Goal: Task Accomplishment & Management: Manage account settings

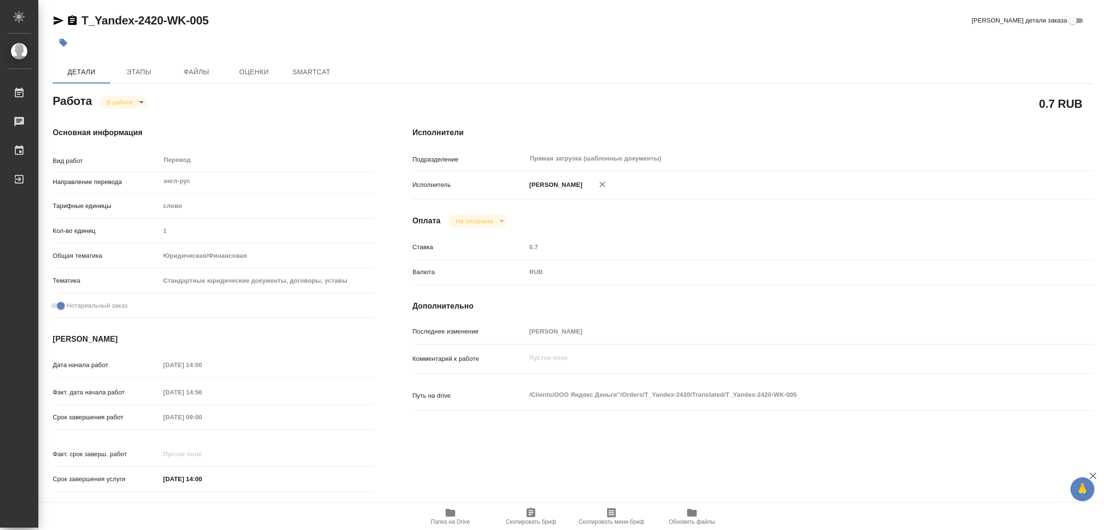
type textarea "x"
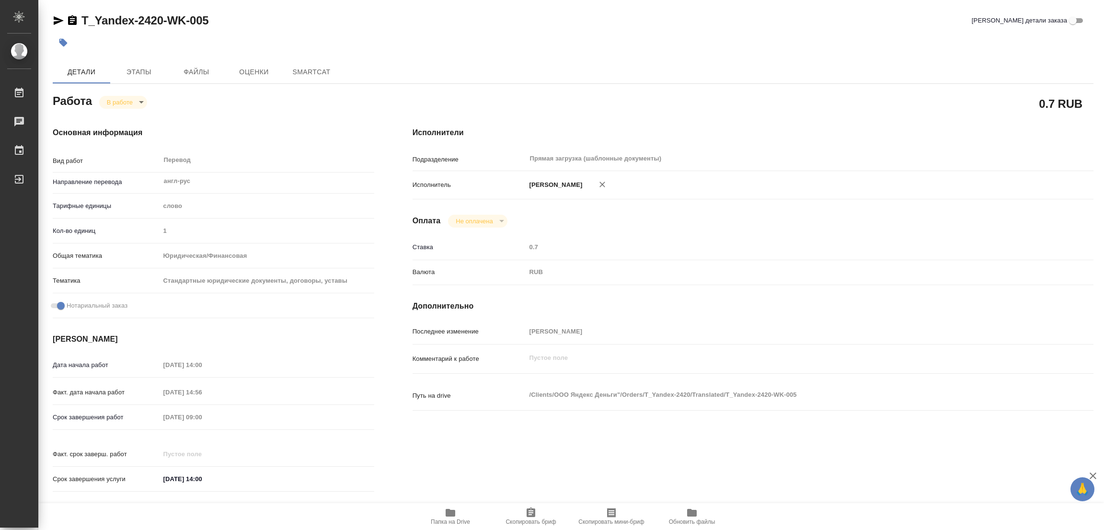
type textarea "x"
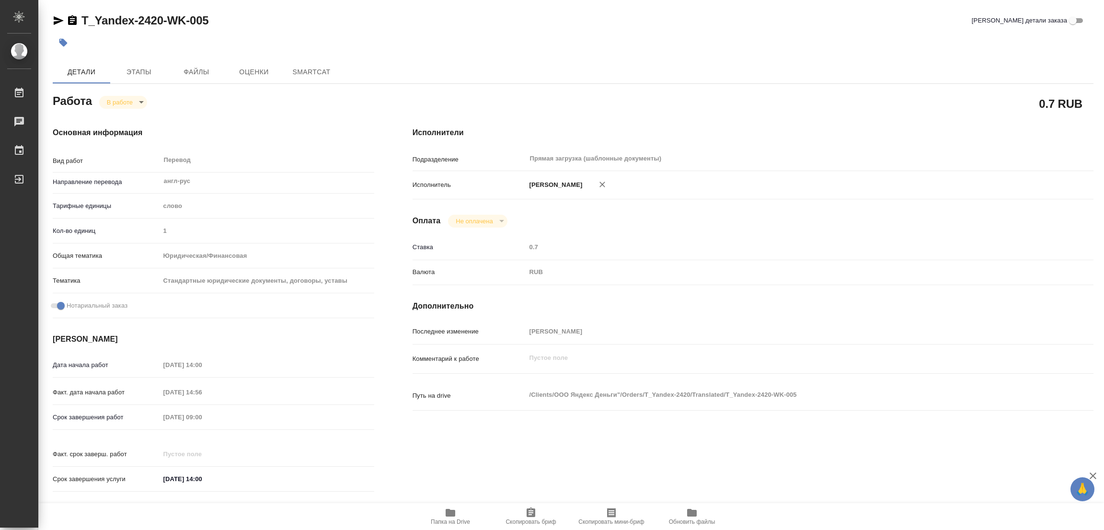
type textarea "x"
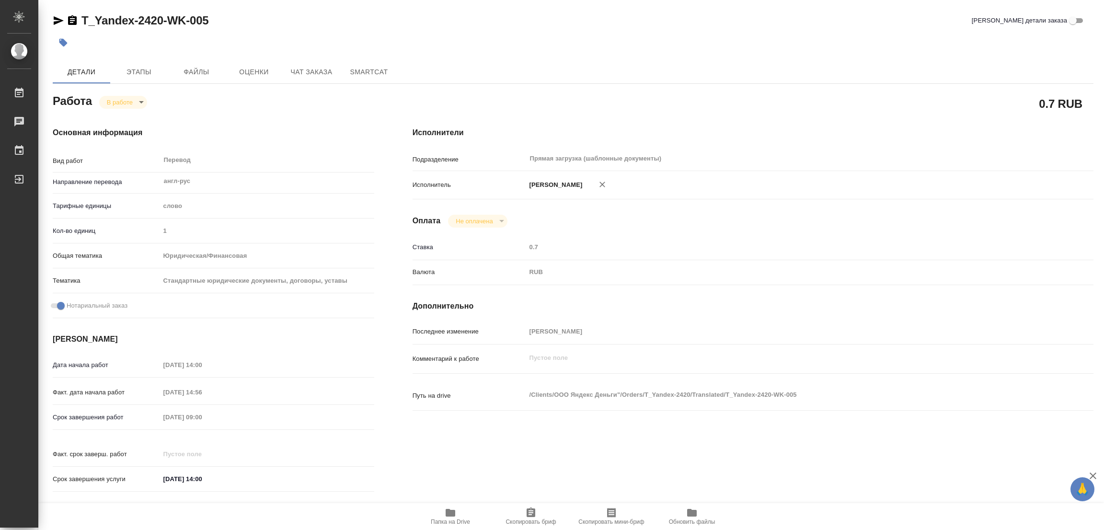
type textarea "x"
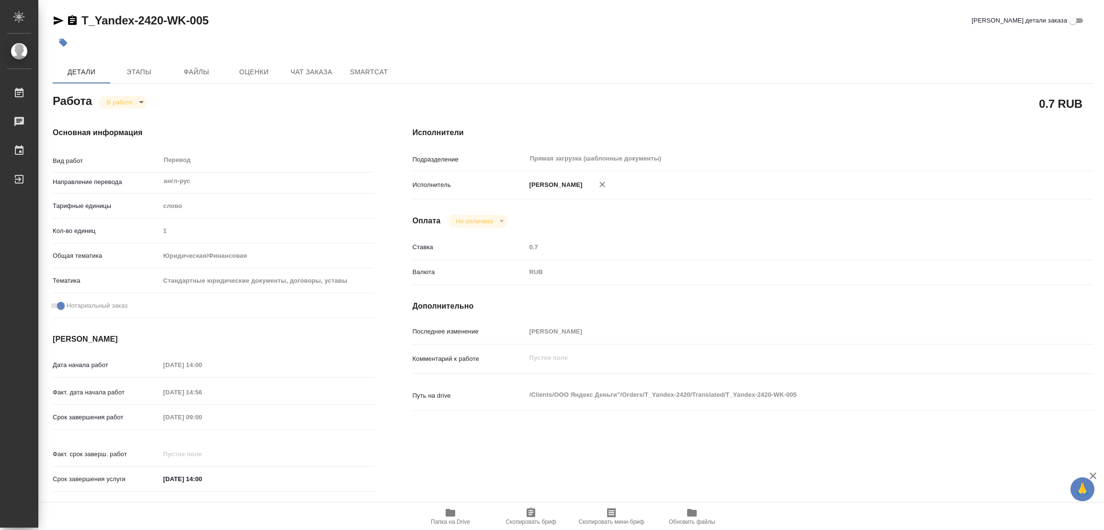
type textarea "x"
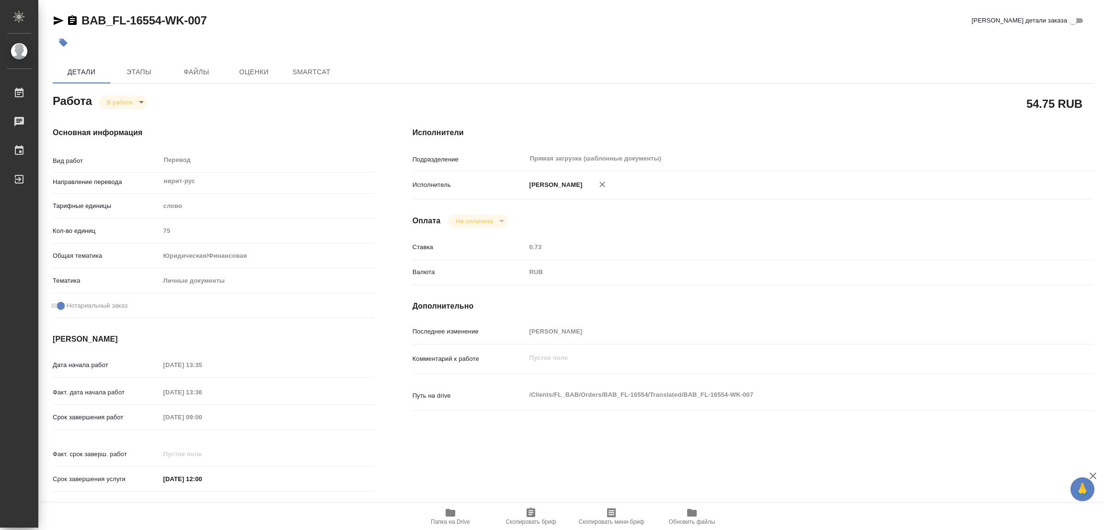
type textarea "x"
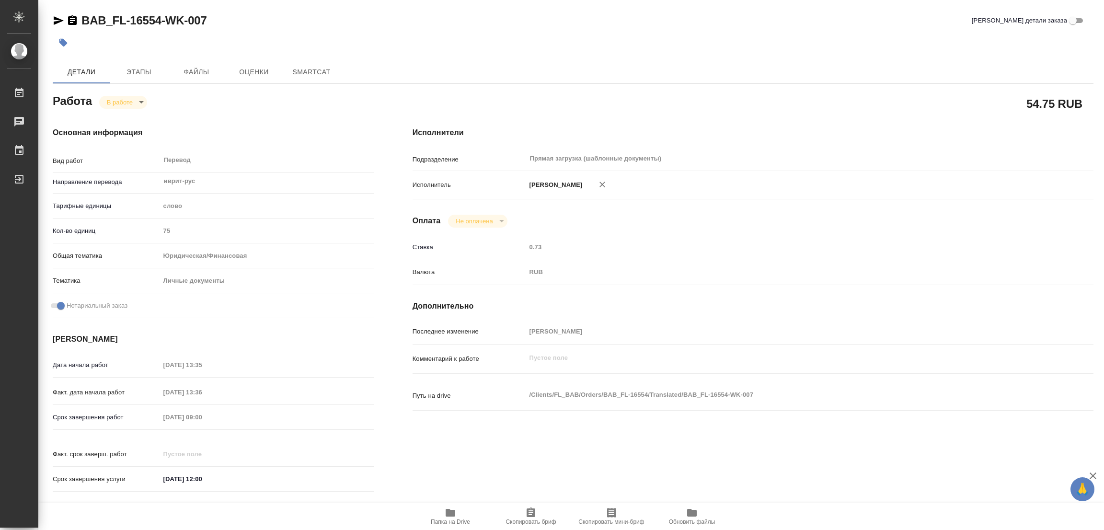
type textarea "x"
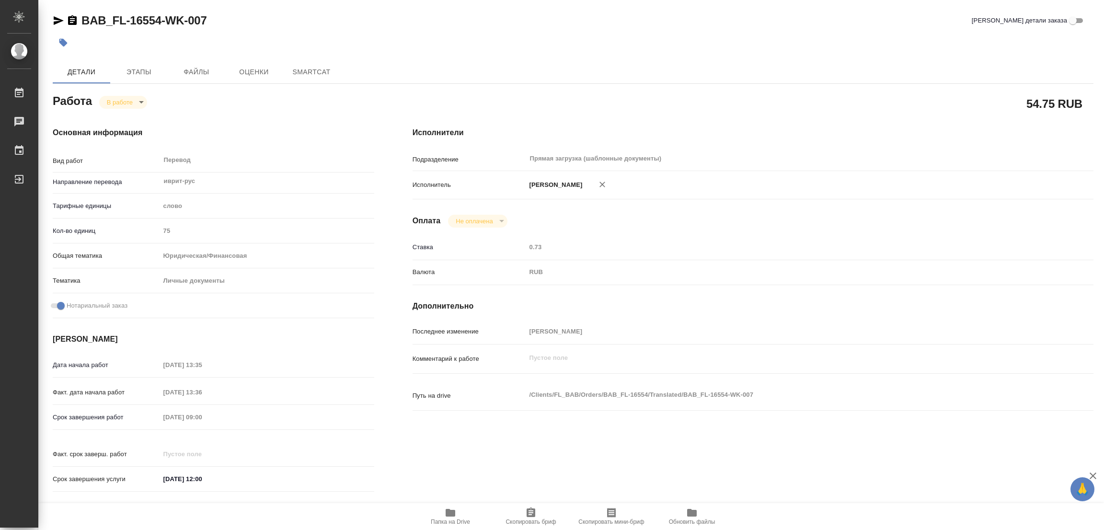
type textarea "x"
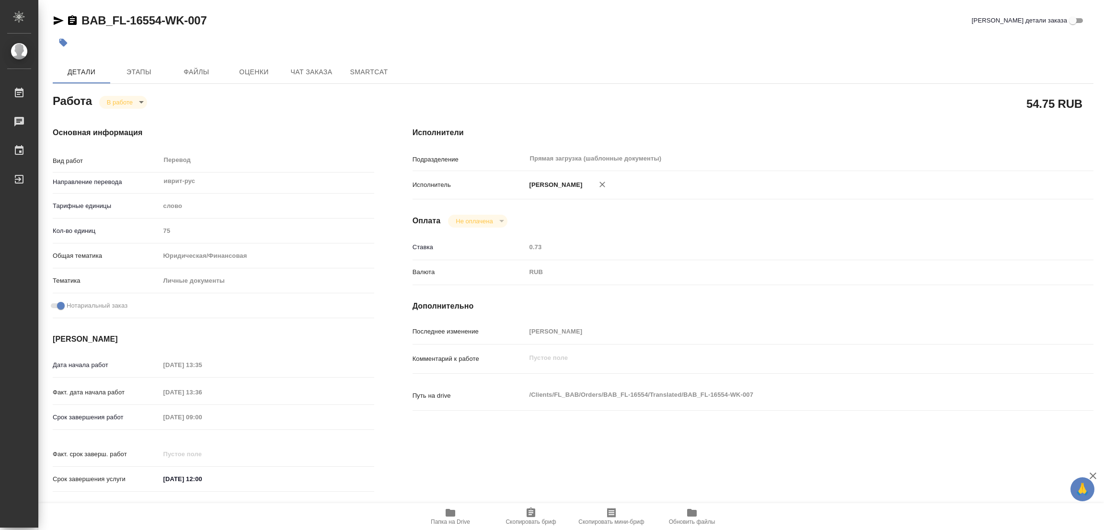
type textarea "x"
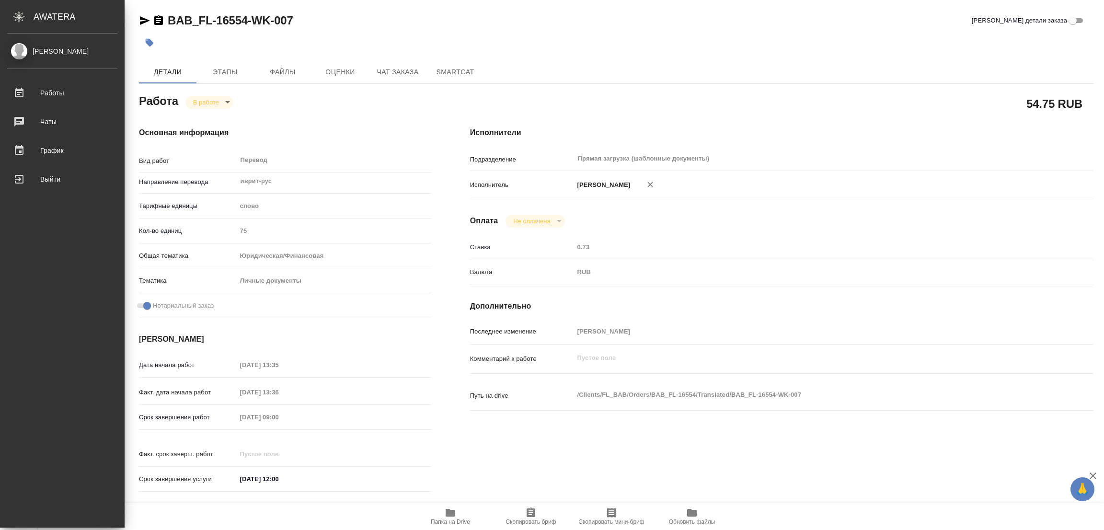
type textarea "x"
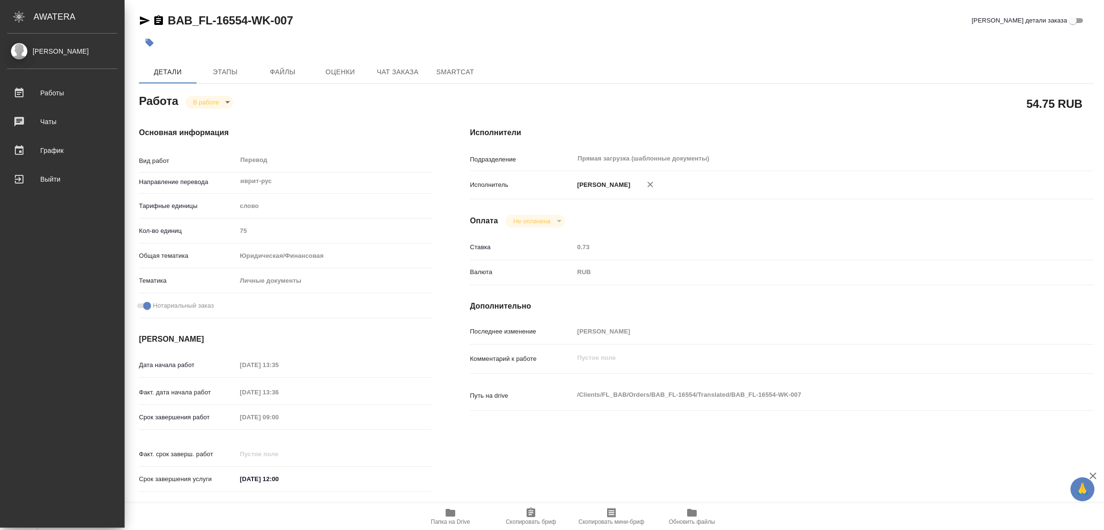
type textarea "x"
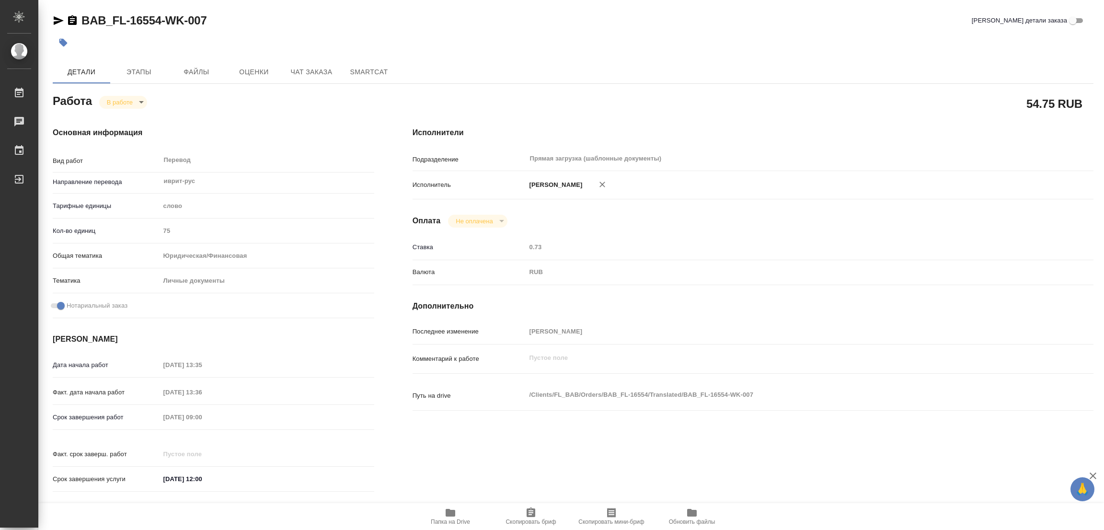
type textarea "x"
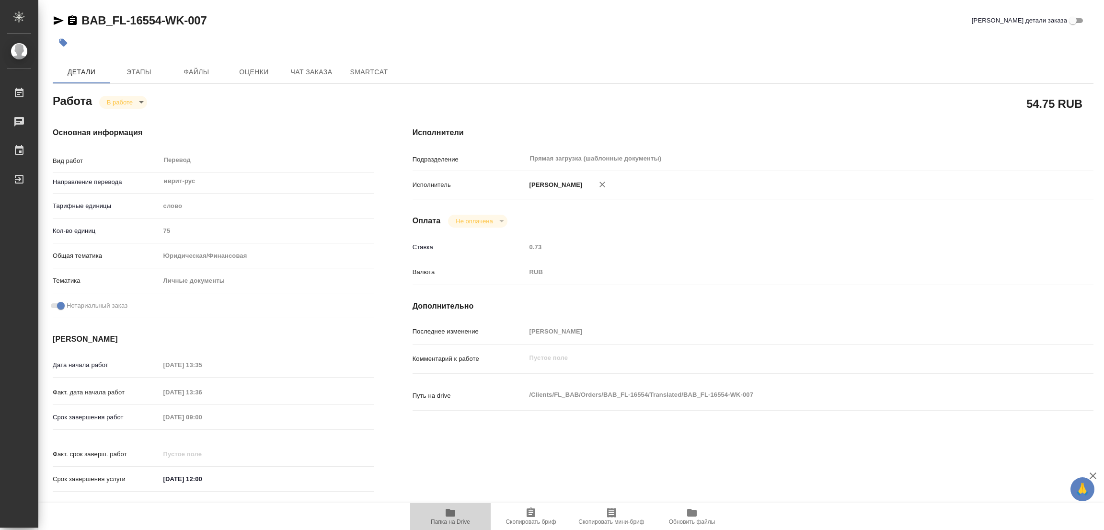
click at [450, 513] on icon "button" at bounding box center [451, 513] width 10 height 8
click at [140, 67] on span "Этапы" at bounding box center [139, 72] width 46 height 12
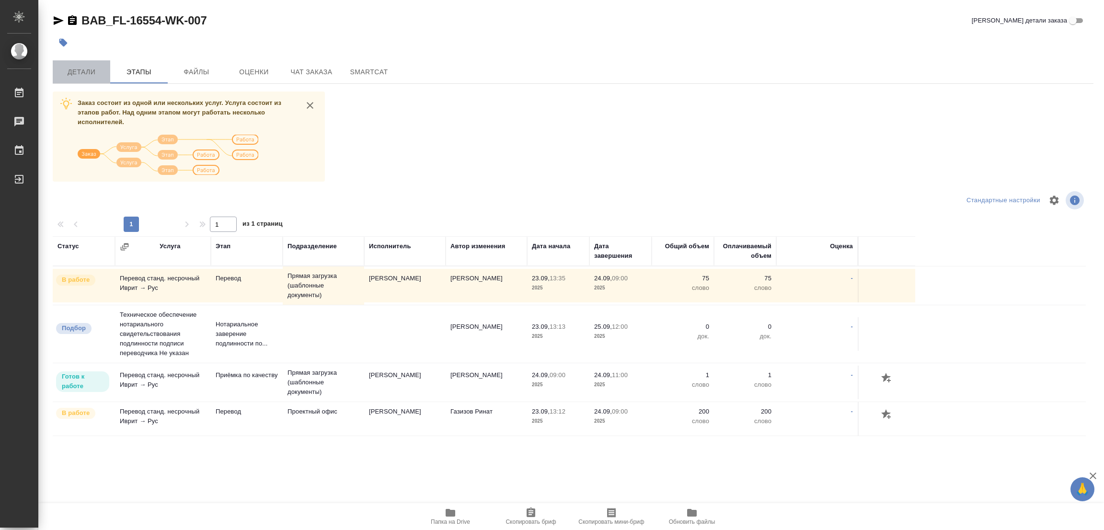
click at [80, 68] on span "Детали" at bounding box center [81, 72] width 46 height 12
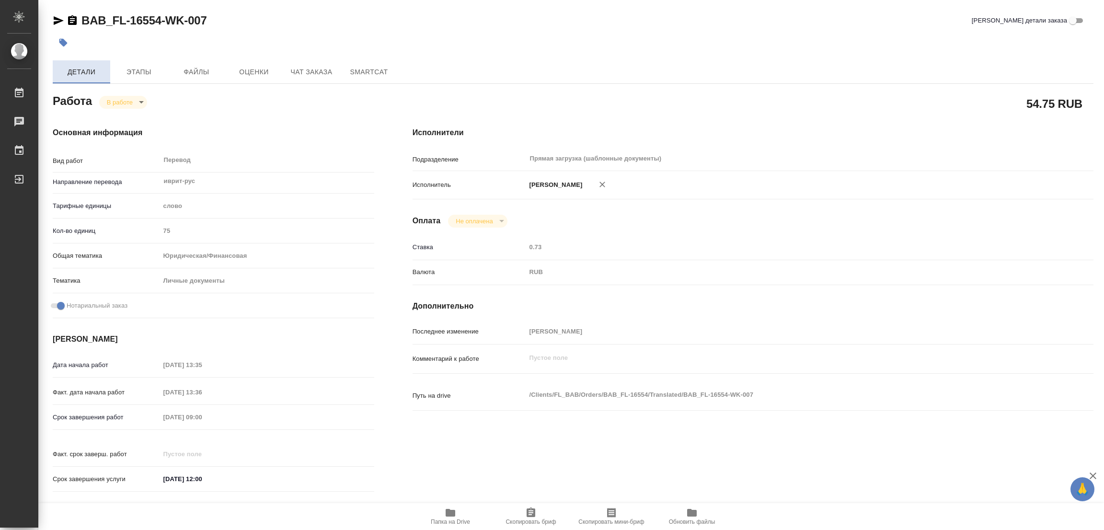
type textarea "x"
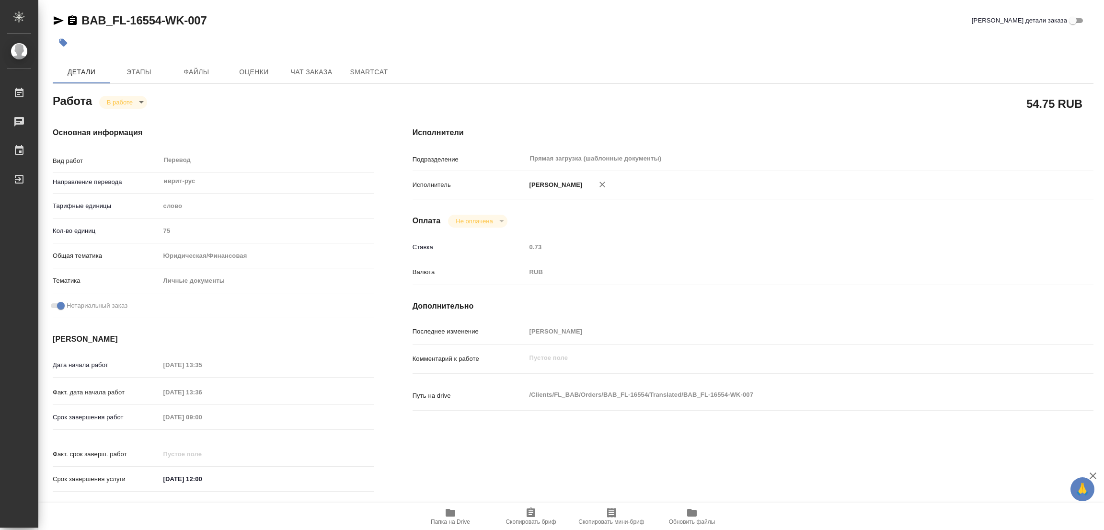
type textarea "x"
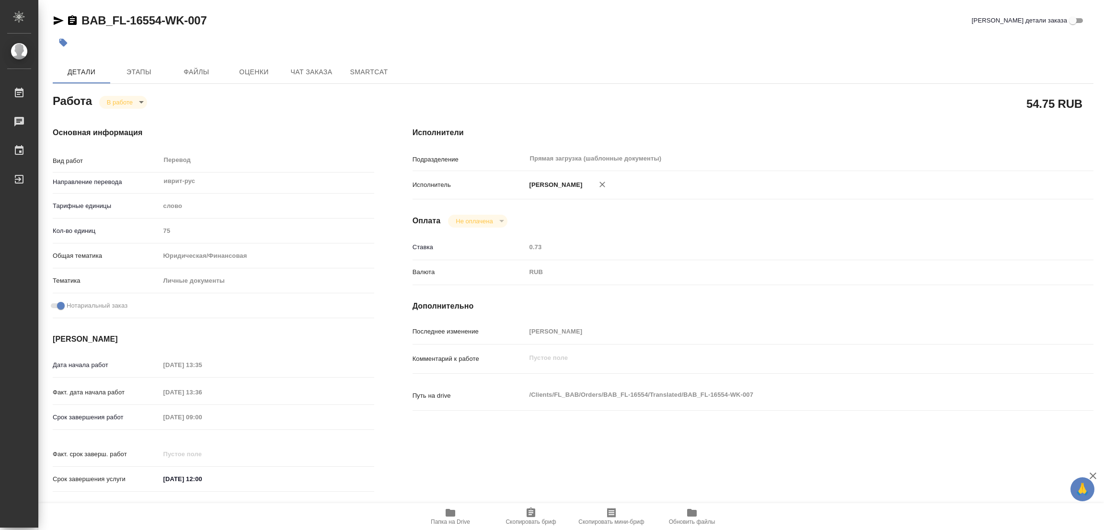
type textarea "x"
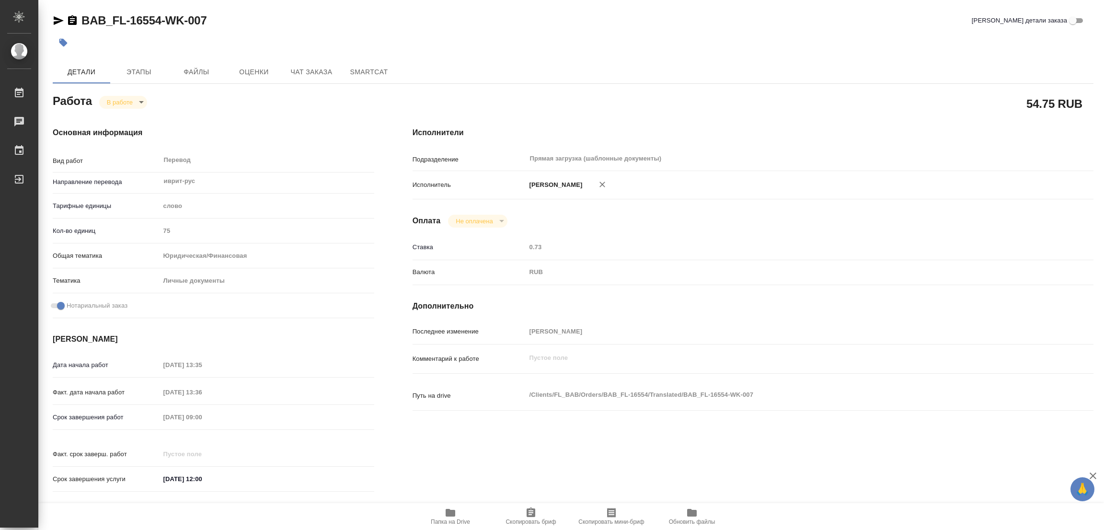
type textarea "x"
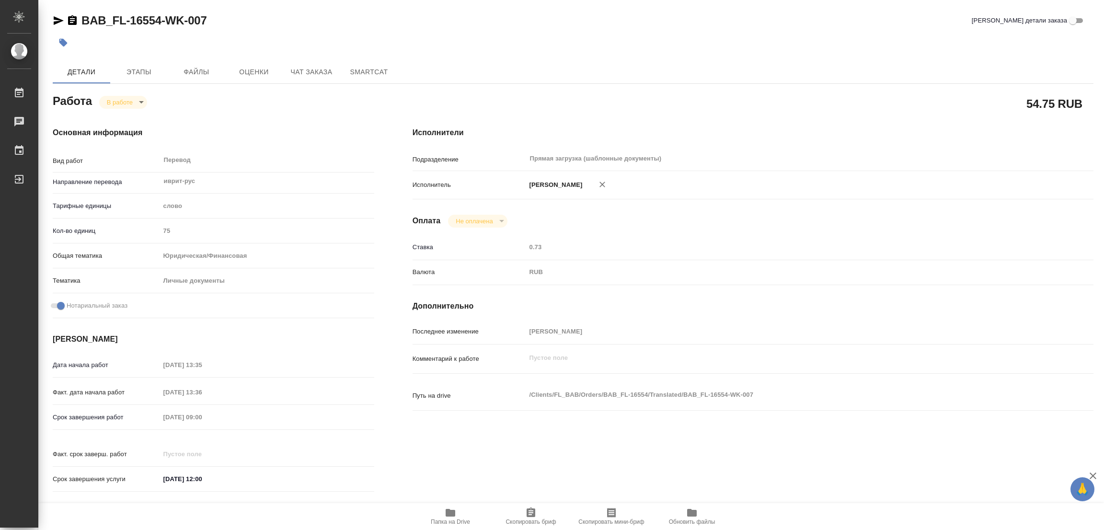
type textarea "x"
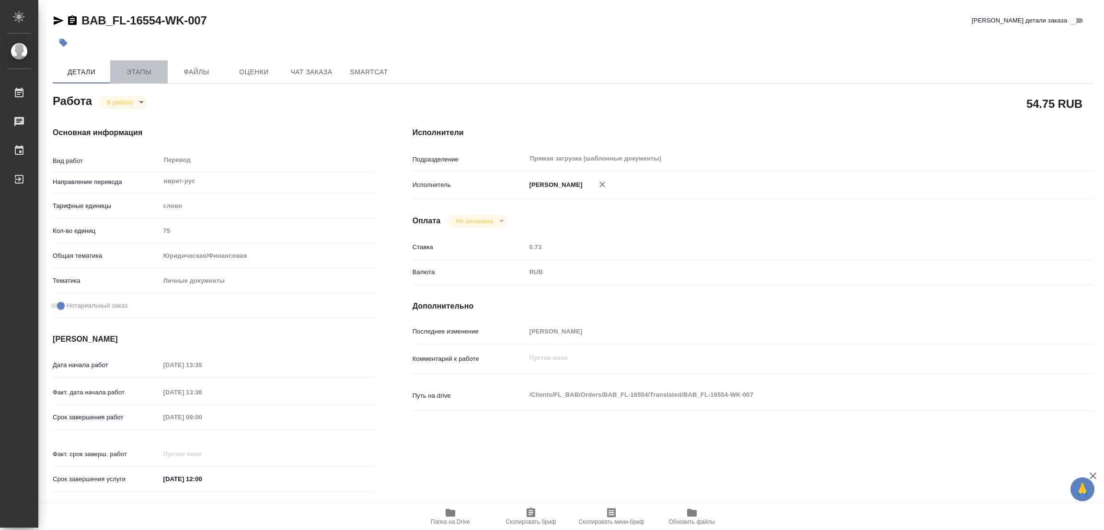
click at [145, 69] on span "Этапы" at bounding box center [139, 72] width 46 height 12
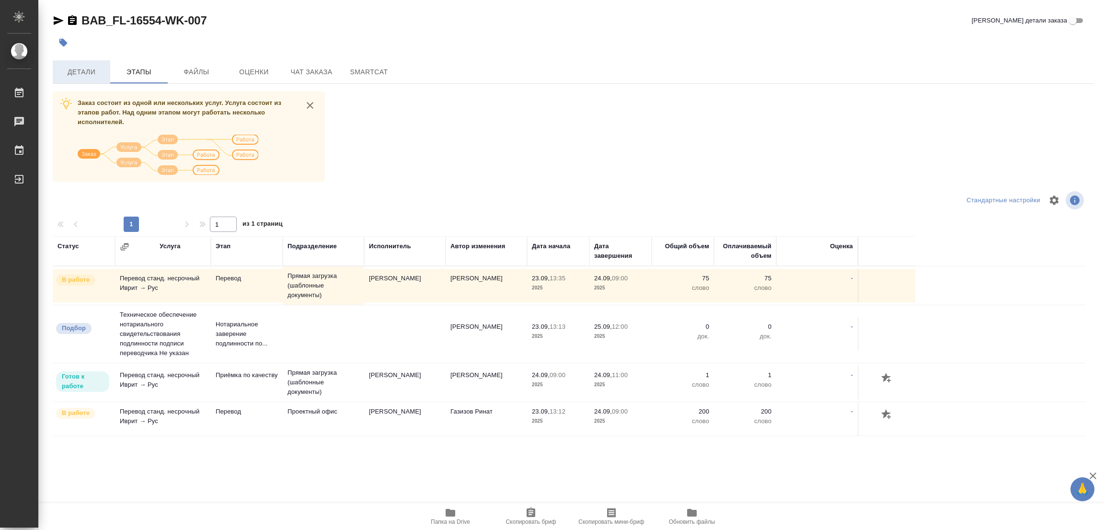
click at [76, 74] on span "Детали" at bounding box center [81, 72] width 46 height 12
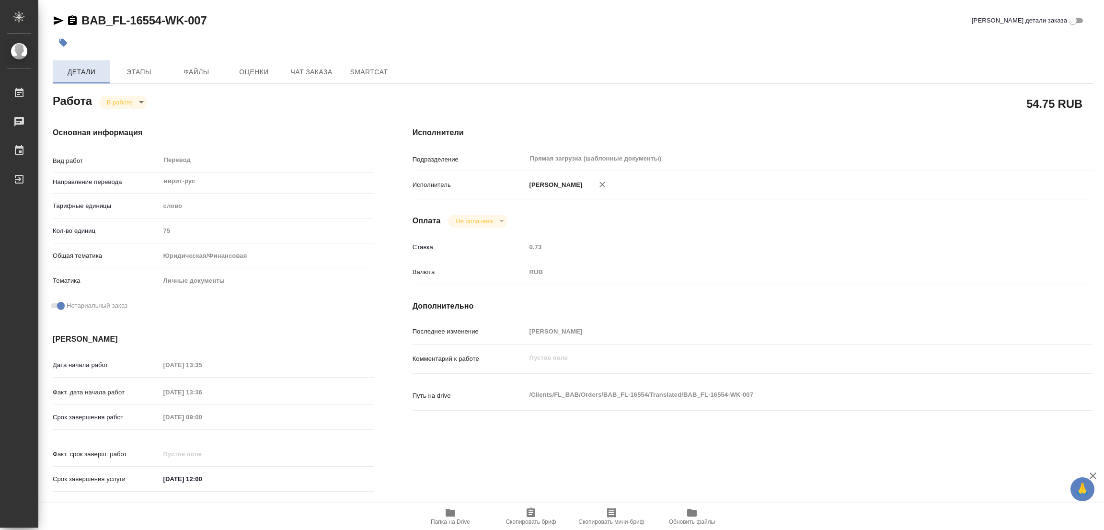
type textarea "x"
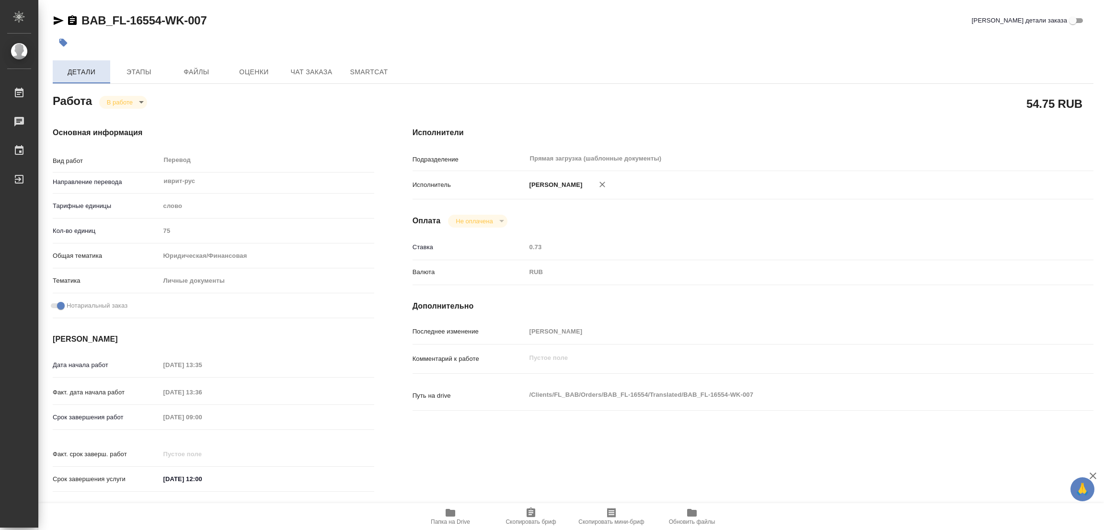
type textarea "x"
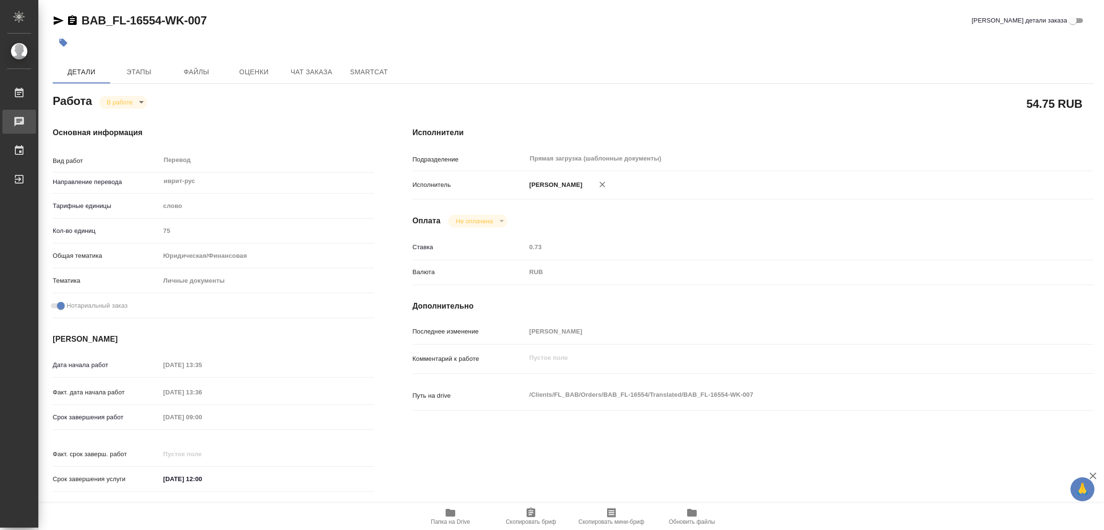
type textarea "x"
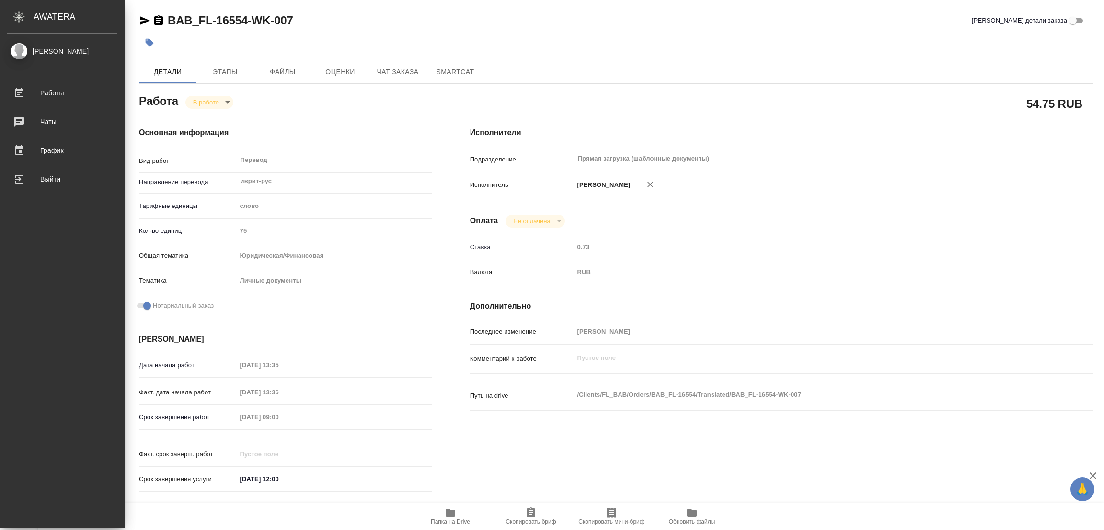
type textarea "x"
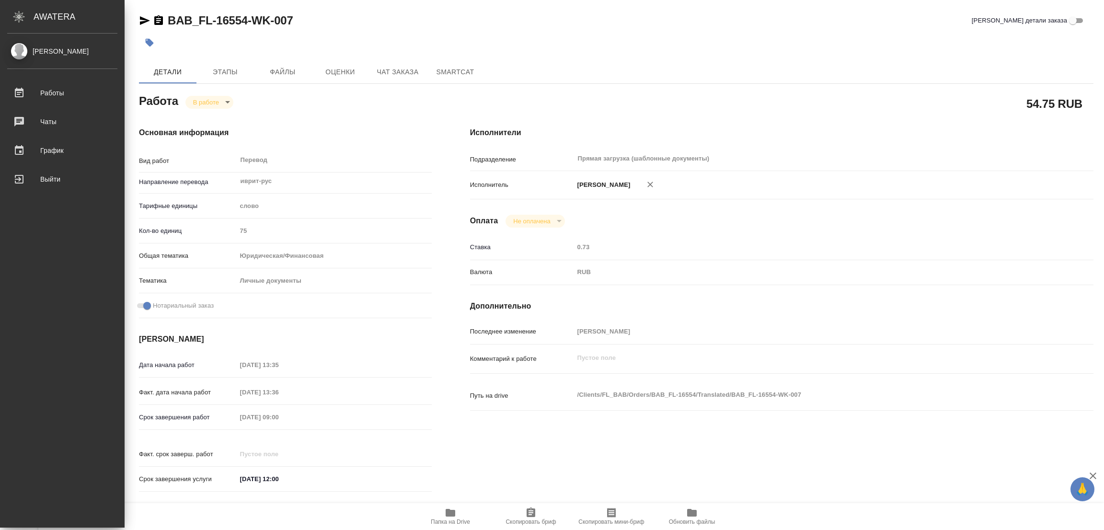
type textarea "x"
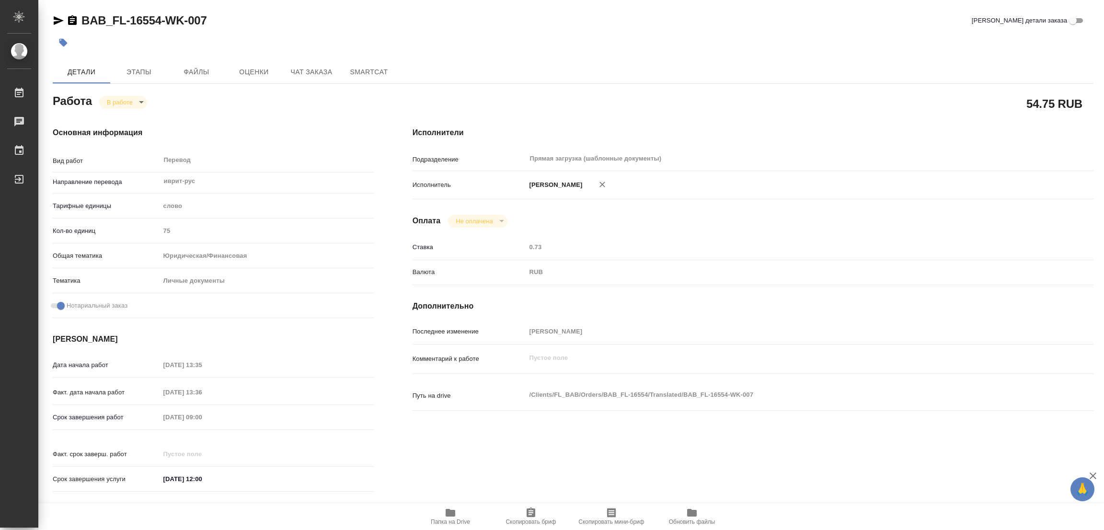
type textarea "x"
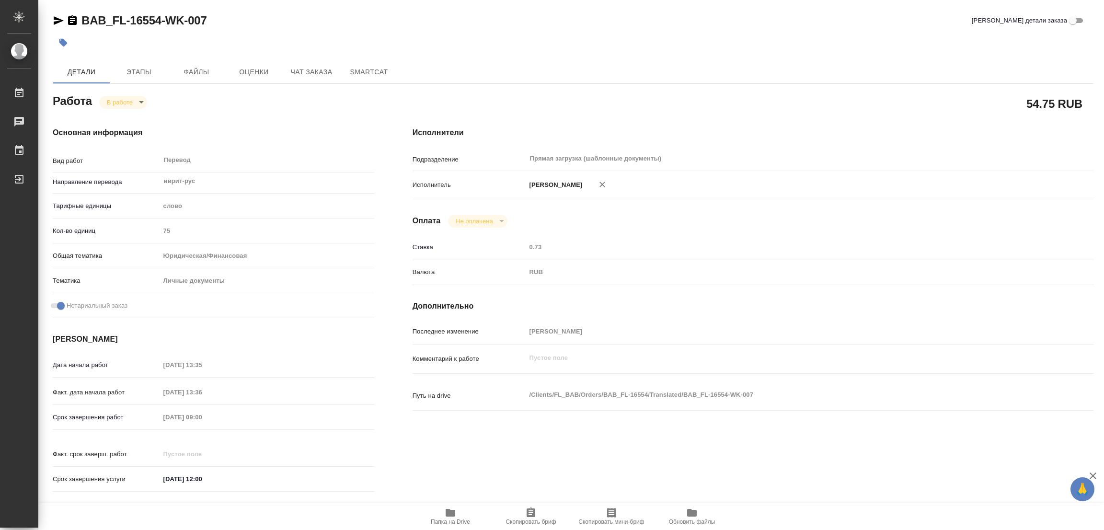
type textarea "x"
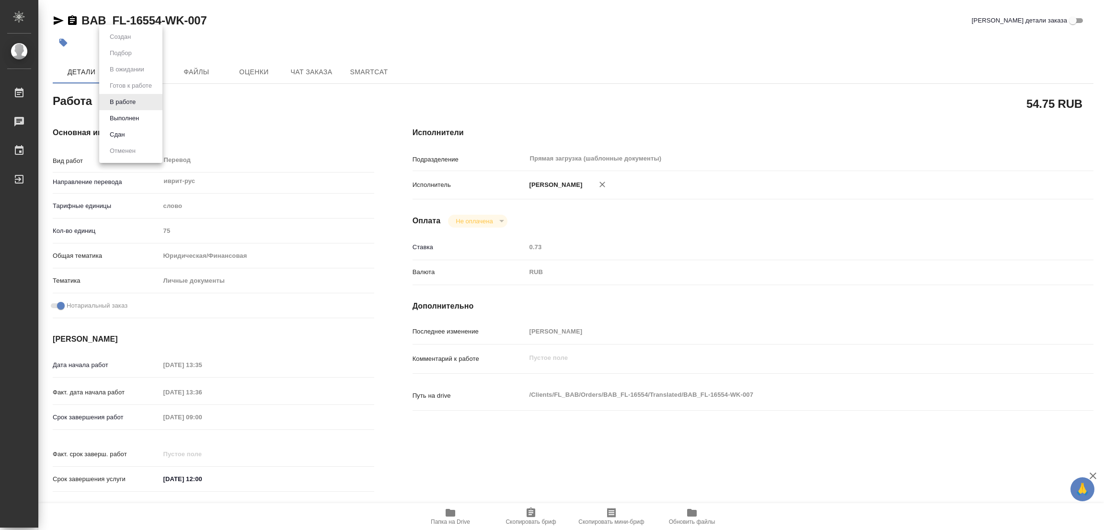
click at [123, 97] on body "🙏 .cls-1 fill:#fff; AWATERA Popova Galina Работы 0 Чаты График Выйти BAB_FL-165…" at bounding box center [552, 265] width 1104 height 530
click at [119, 116] on button "Выполнен" at bounding box center [124, 118] width 35 height 11
type textarea "x"
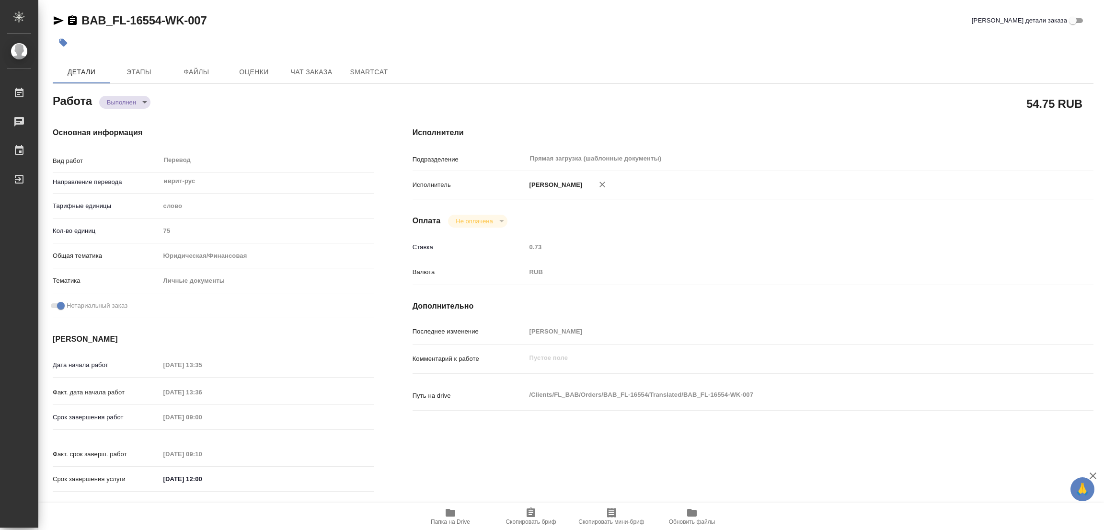
type textarea "x"
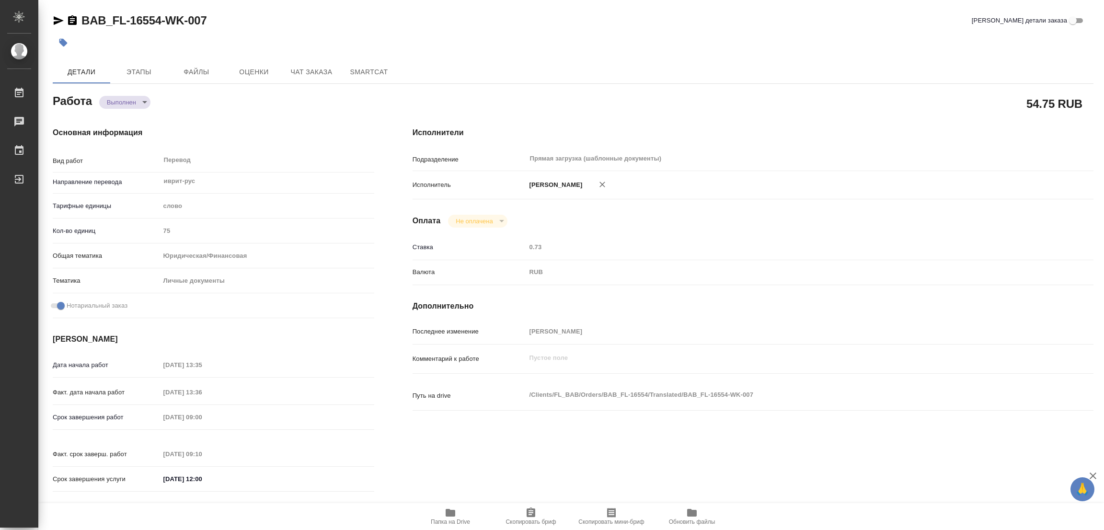
type textarea "x"
click at [63, 41] on icon "button" at bounding box center [63, 43] width 8 height 8
type textarea "x"
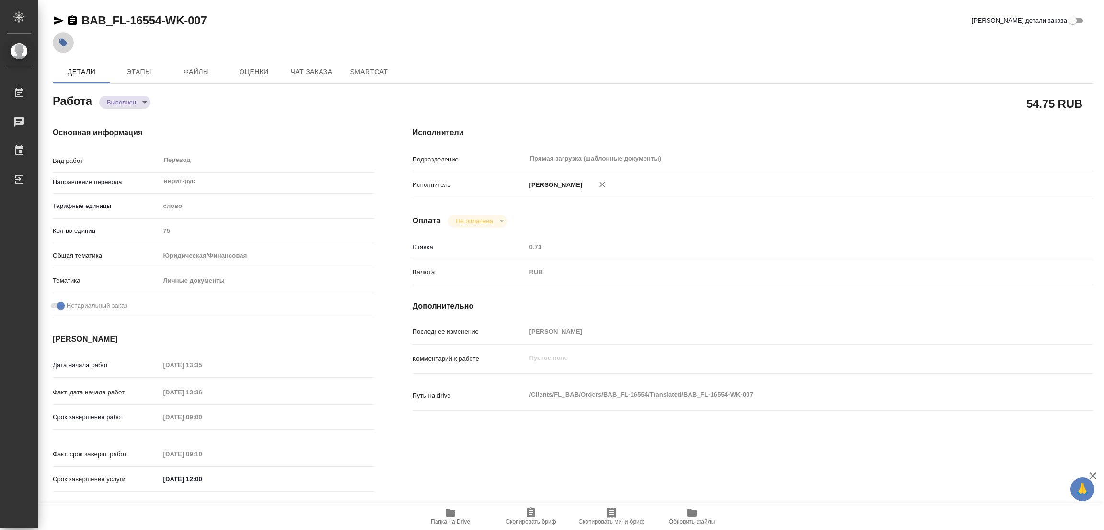
type textarea "x"
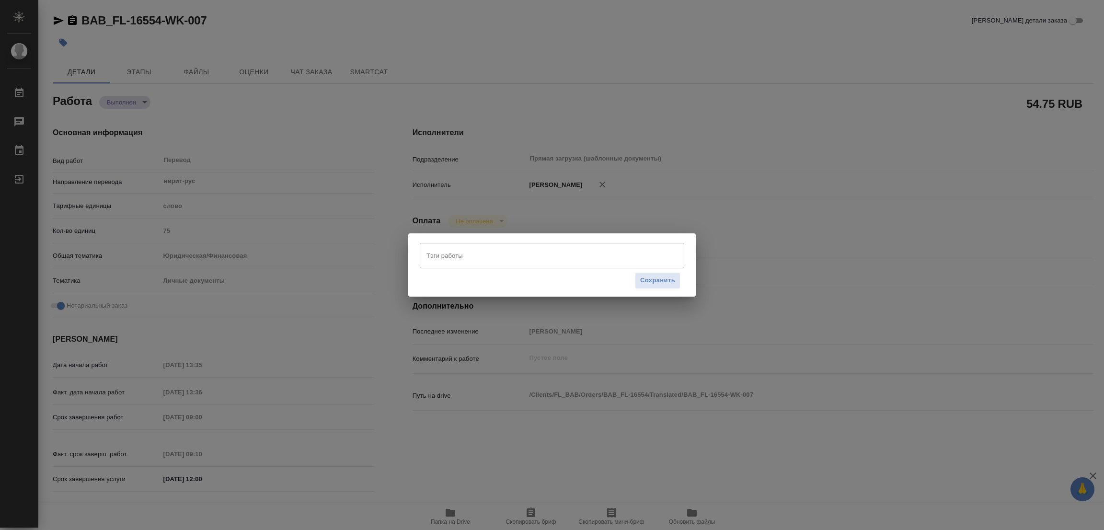
type textarea "x"
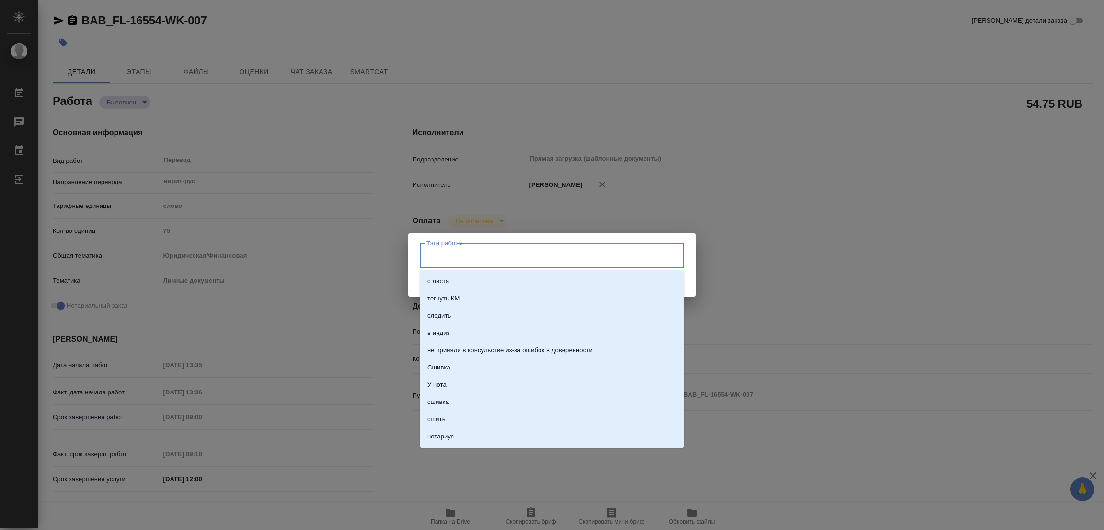
click at [467, 257] on input "Тэги работы" at bounding box center [543, 255] width 238 height 16
type input "стат: 75"
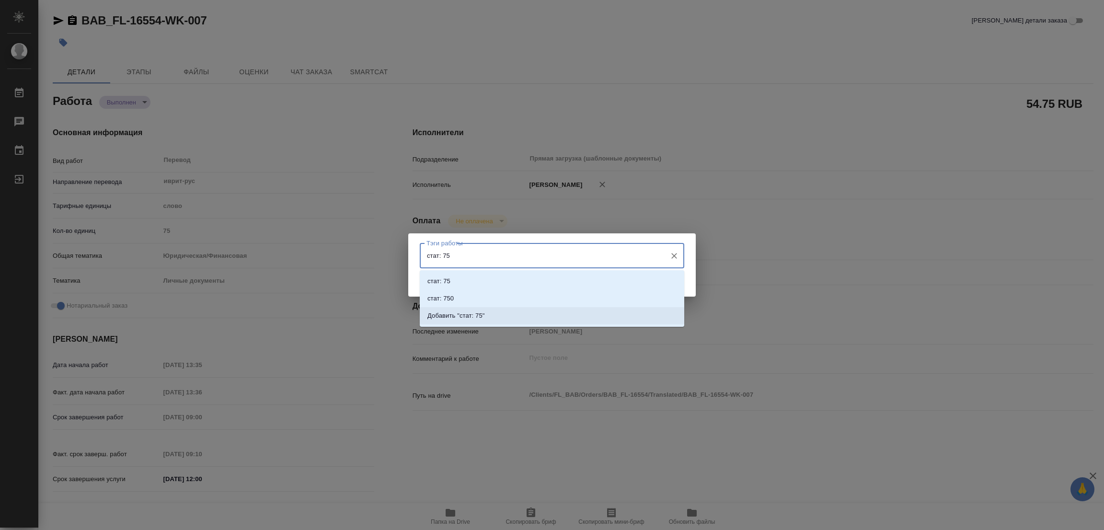
click at [467, 312] on p "Добавить "стат: 75"" at bounding box center [455, 316] width 57 height 10
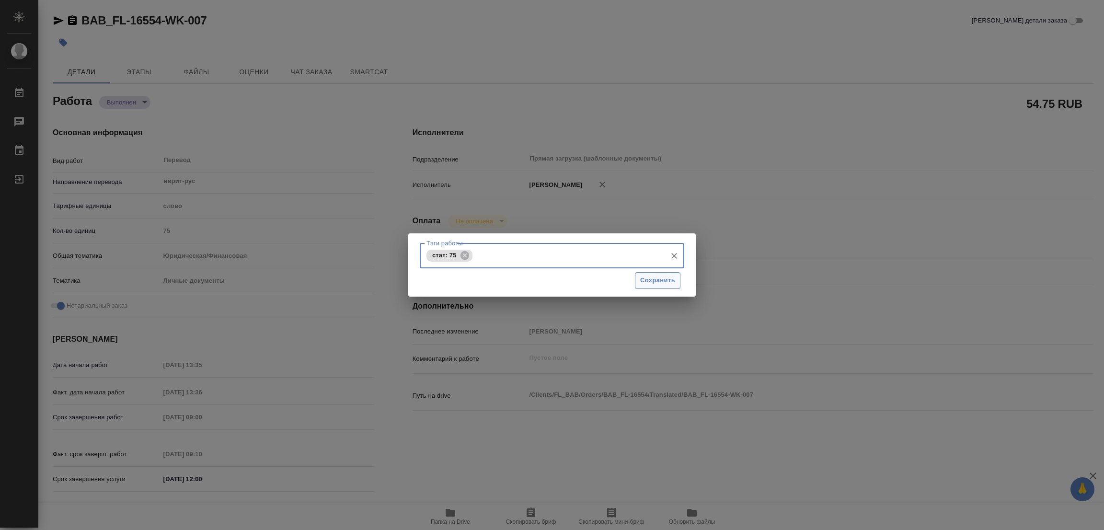
click at [663, 275] on span "Сохранить" at bounding box center [657, 280] width 35 height 11
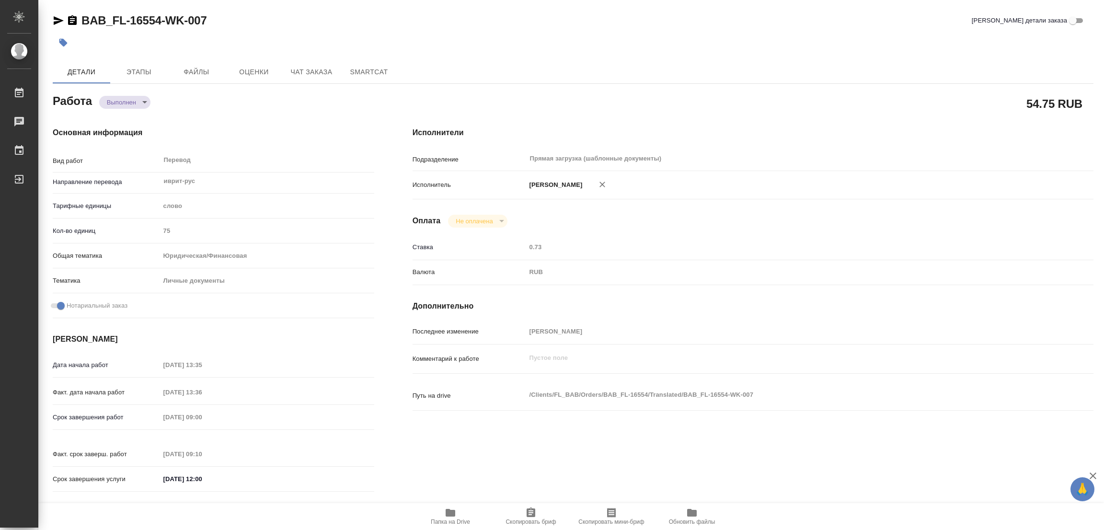
type input "completed"
type textarea "Перевод"
type textarea "x"
type input "иврит-рус"
type input "5a8b1489cc6b4906c91bfd90"
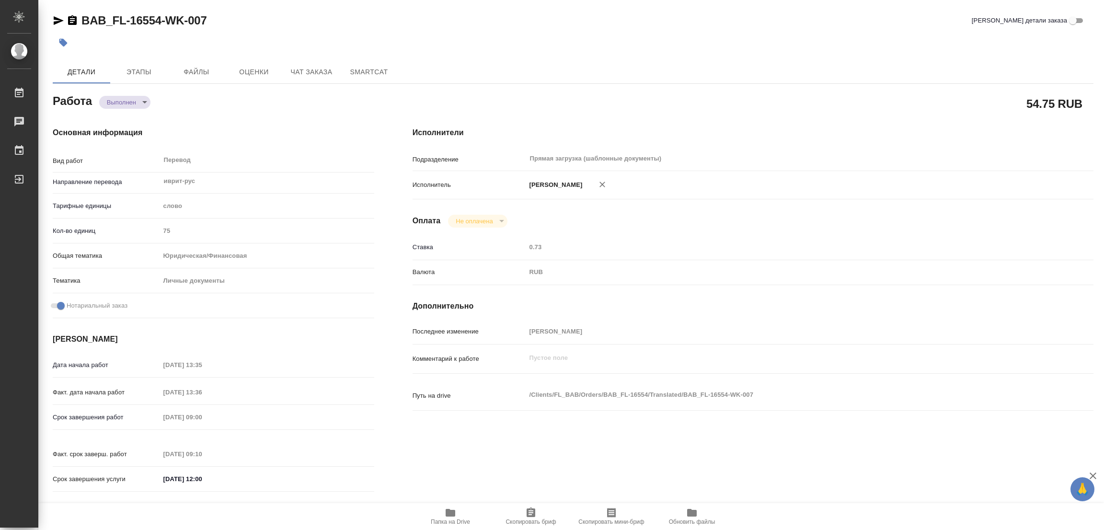
type input "75"
type input "yr-fn"
type input "5a8b8b956a9677013d343cfe"
checkbox input "true"
type input "23.09.2025 13:35"
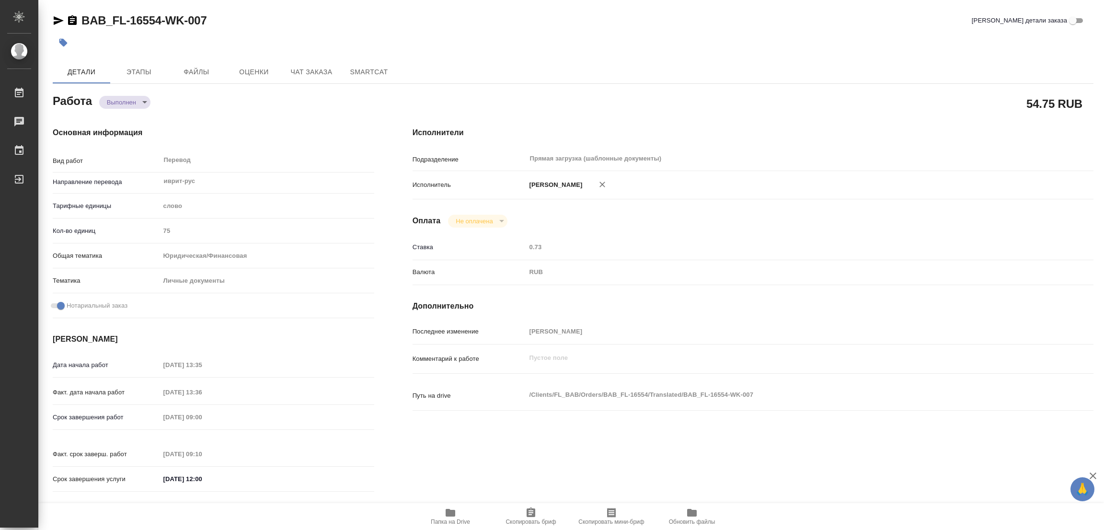
type input "23.09.2025 13:36"
type input "[DATE] 09:00"
type input "24.09.2025 09:10"
type input "25.09.2025 12:00"
type input "Прямая загрузка (шаблонные документы)"
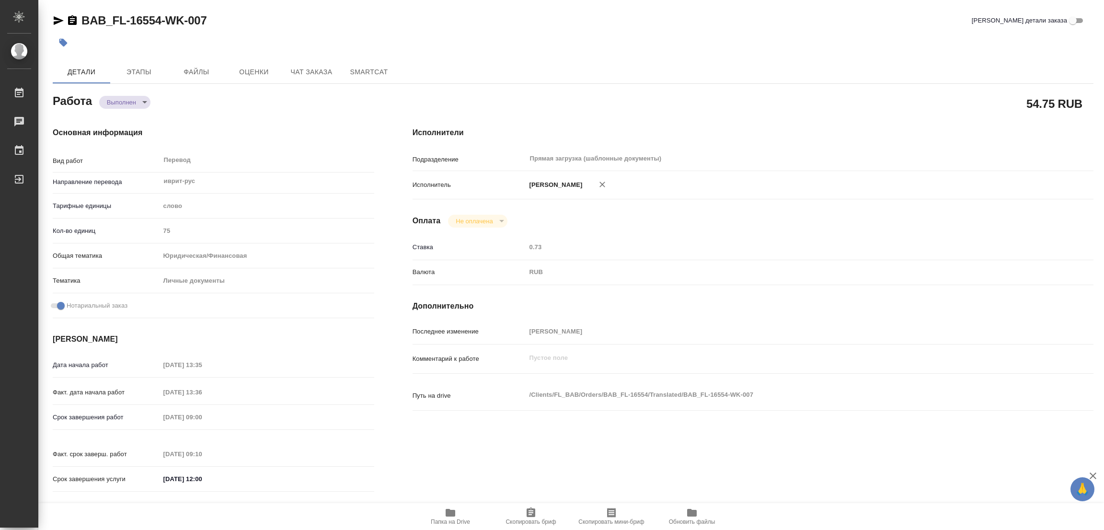
type input "notPayed"
type input "0.73"
type input "RUB"
type input "[PERSON_NAME]"
type textarea "x"
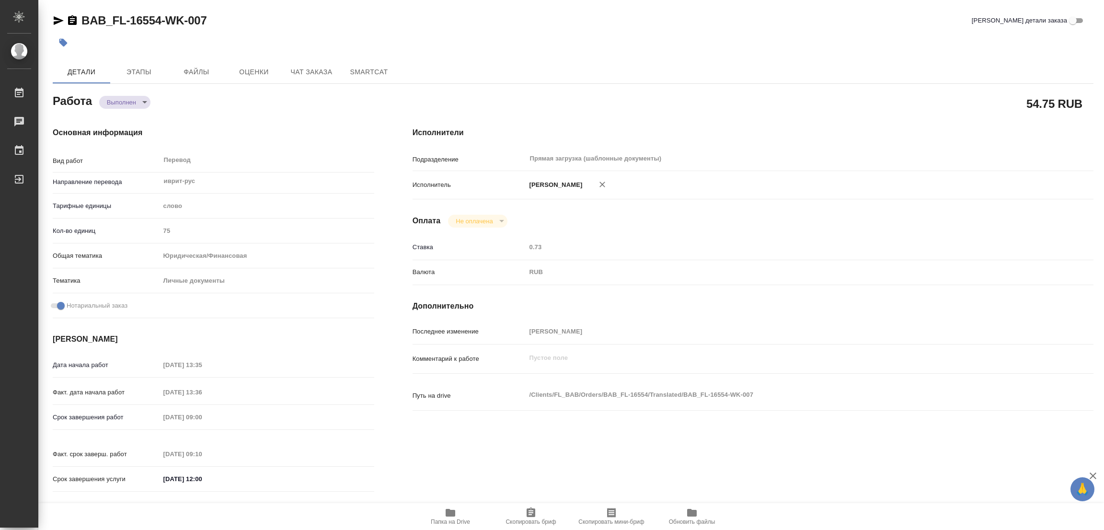
type textarea "/Clients/FL_BAB/Orders/BAB_FL-16554/Translated/BAB_FL-16554-WK-007"
type textarea "x"
type input "BAB_FL-16554"
type input "Перевод станд. несрочный"
type input "Перевод, Редактура, Постредактура машинного перевода, Корректура, Приёмка по ка…"
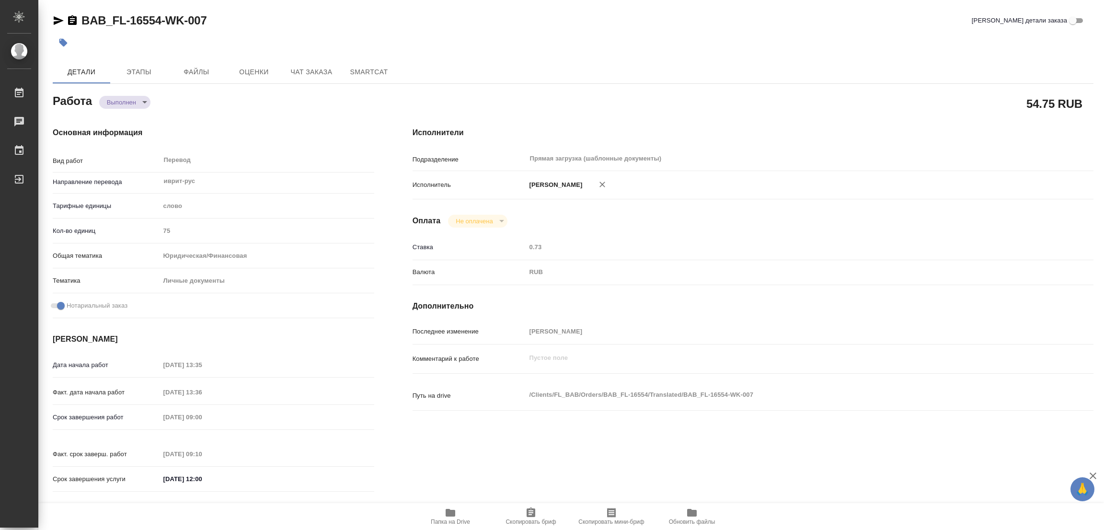
type input "Ильина Екатерина"
type input "/Clients/FL_BAB/Orders/BAB_FL-16554"
type textarea "x"
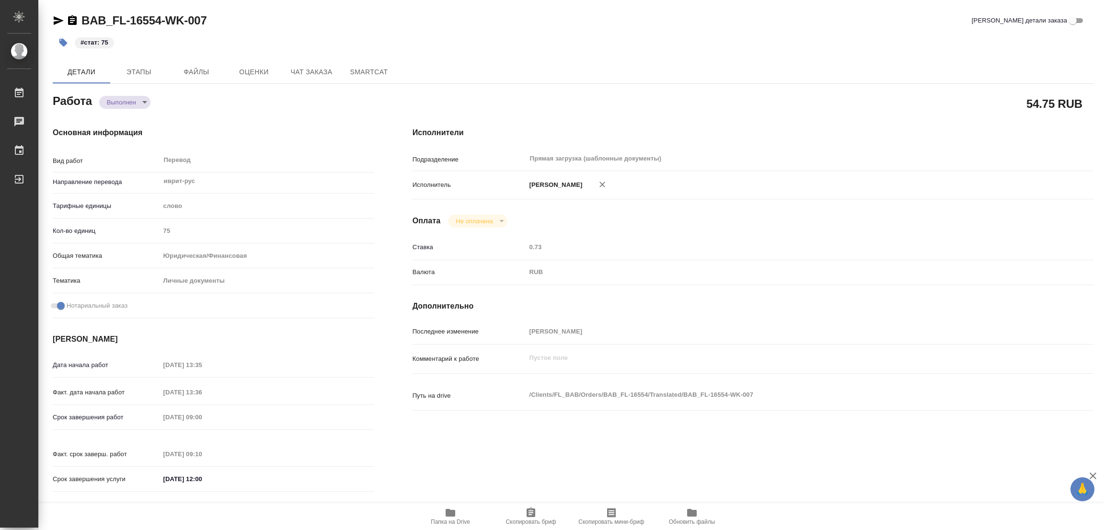
type textarea "x"
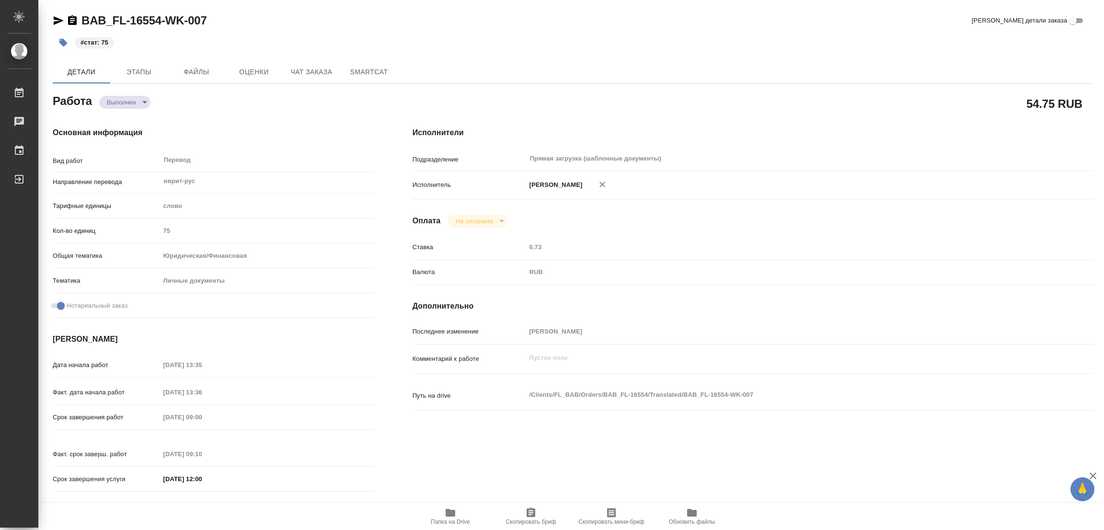
type textarea "x"
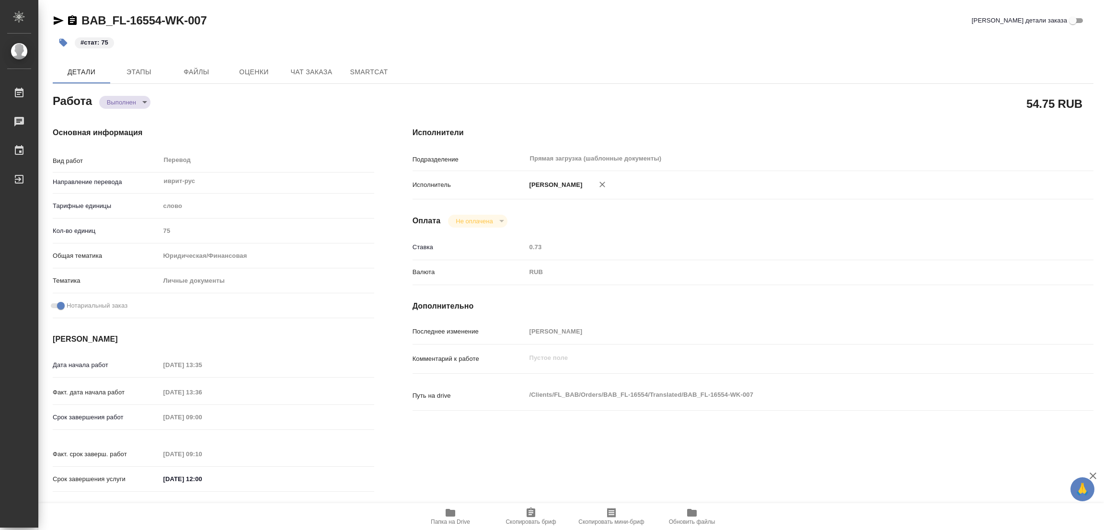
type textarea "x"
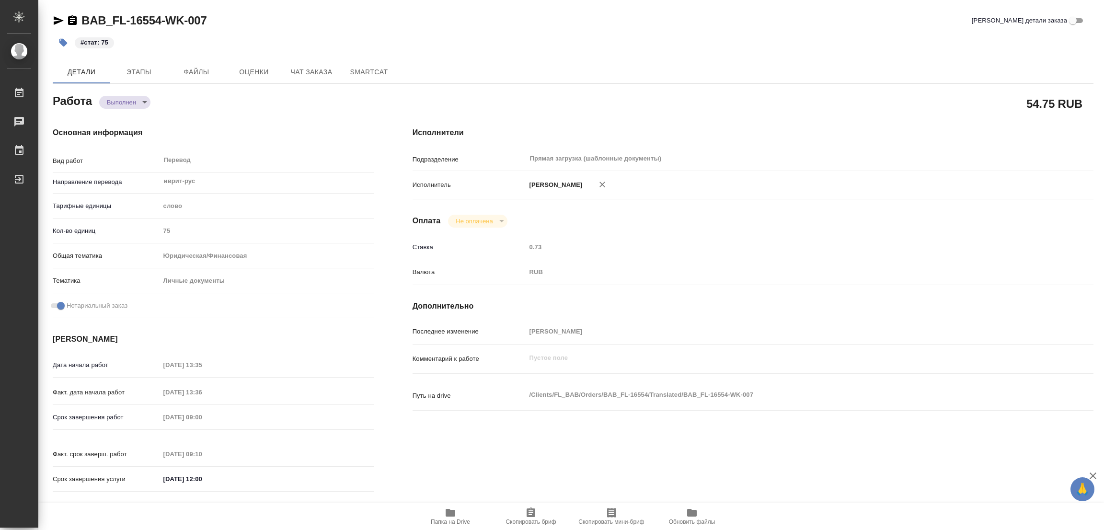
type textarea "x"
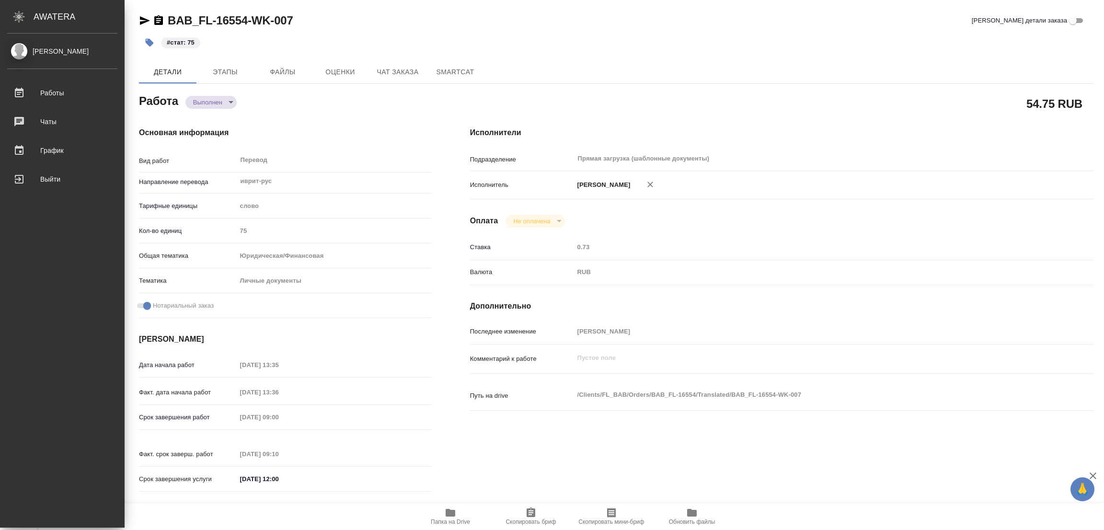
type textarea "x"
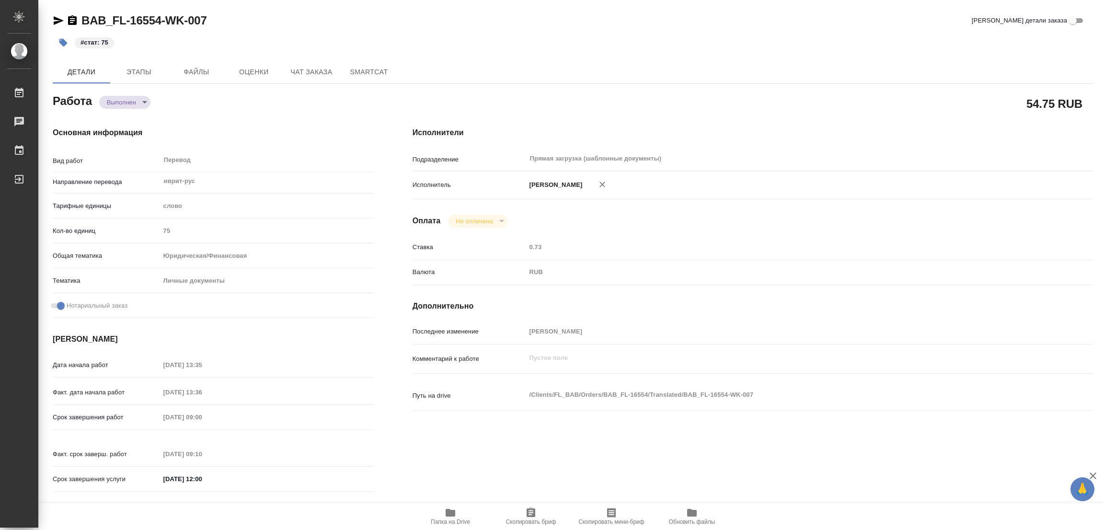
type textarea "x"
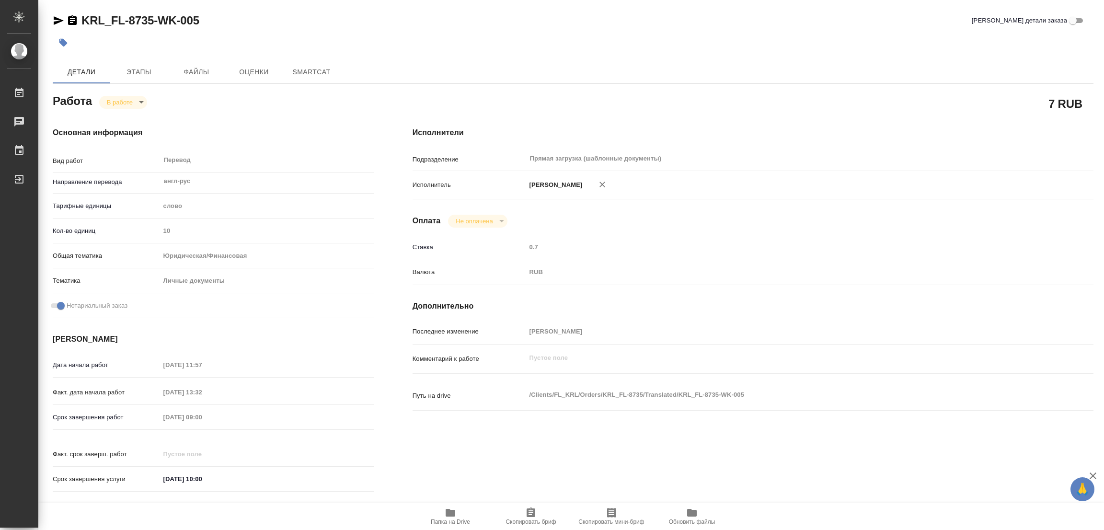
type textarea "x"
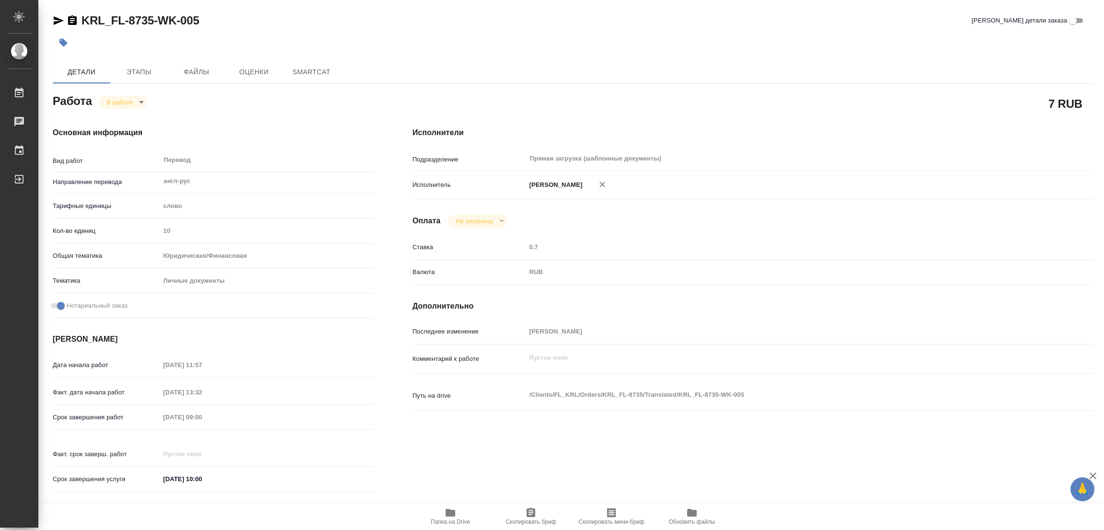
type textarea "x"
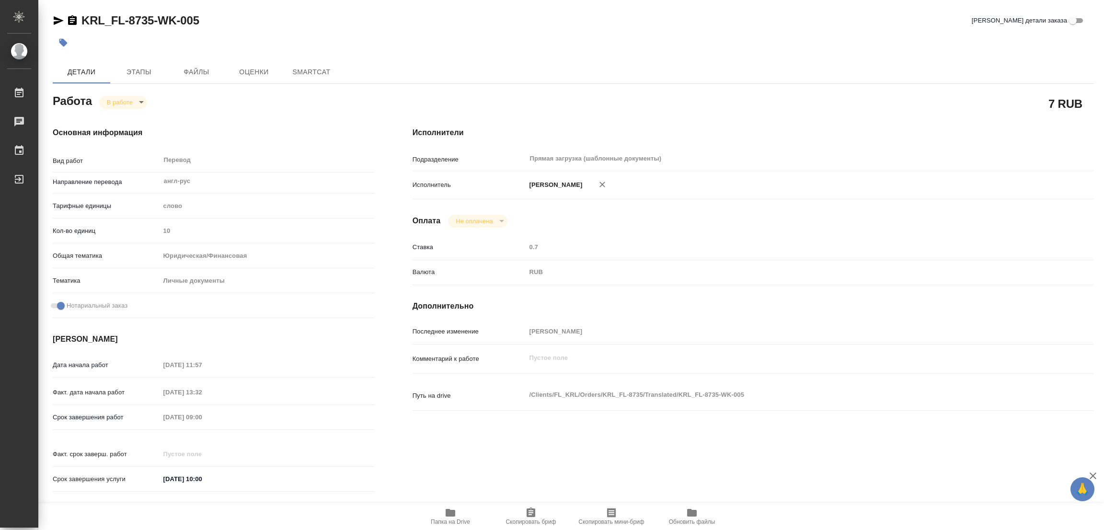
type textarea "x"
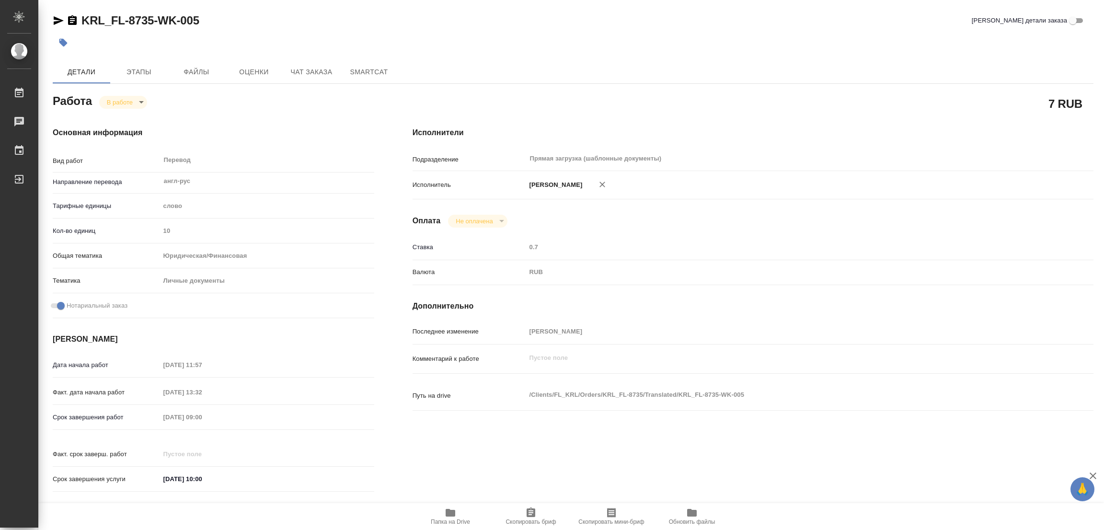
type textarea "x"
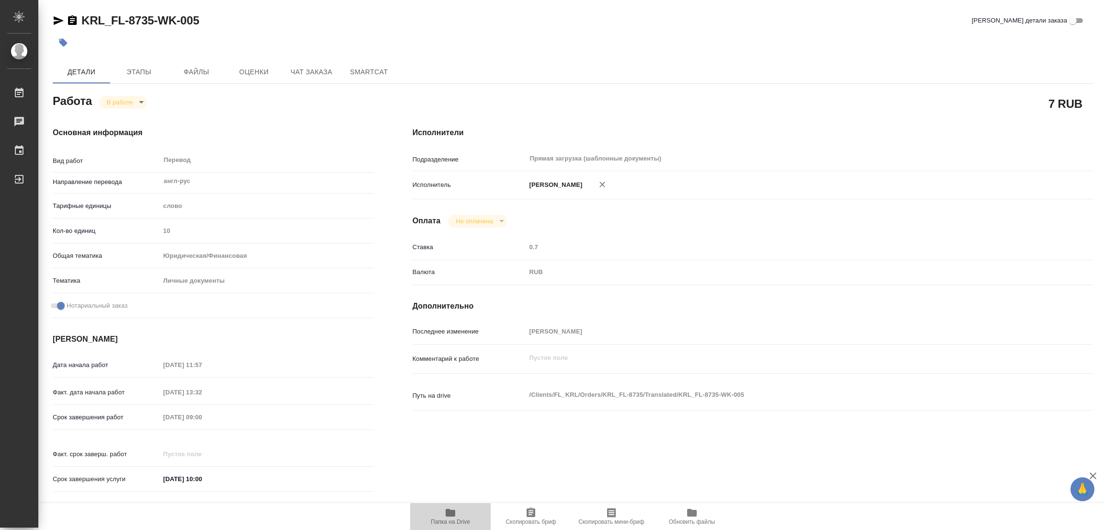
click at [446, 517] on icon "button" at bounding box center [450, 512] width 11 height 11
type textarea "x"
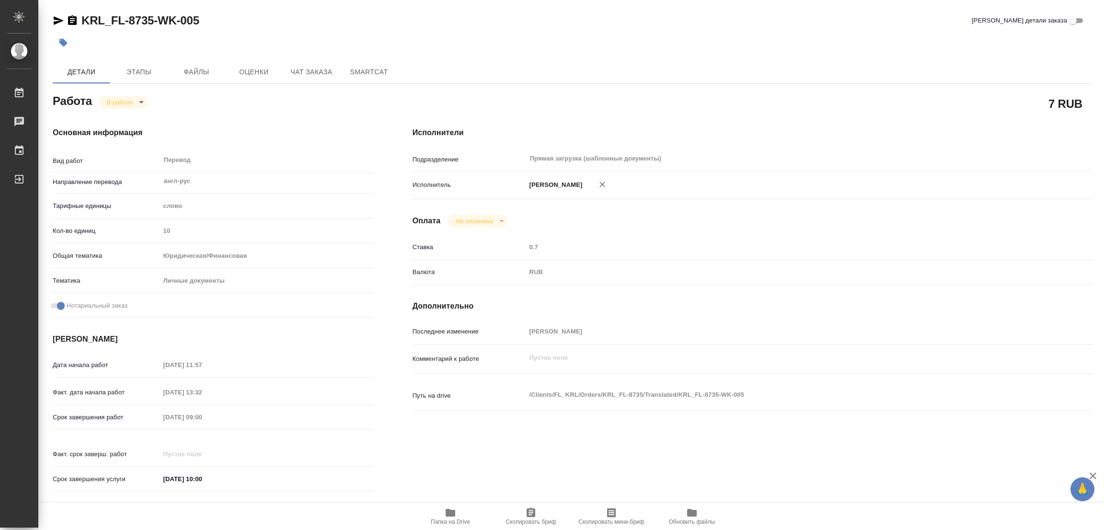
type textarea "x"
click at [145, 66] on span "Этапы" at bounding box center [139, 72] width 46 height 12
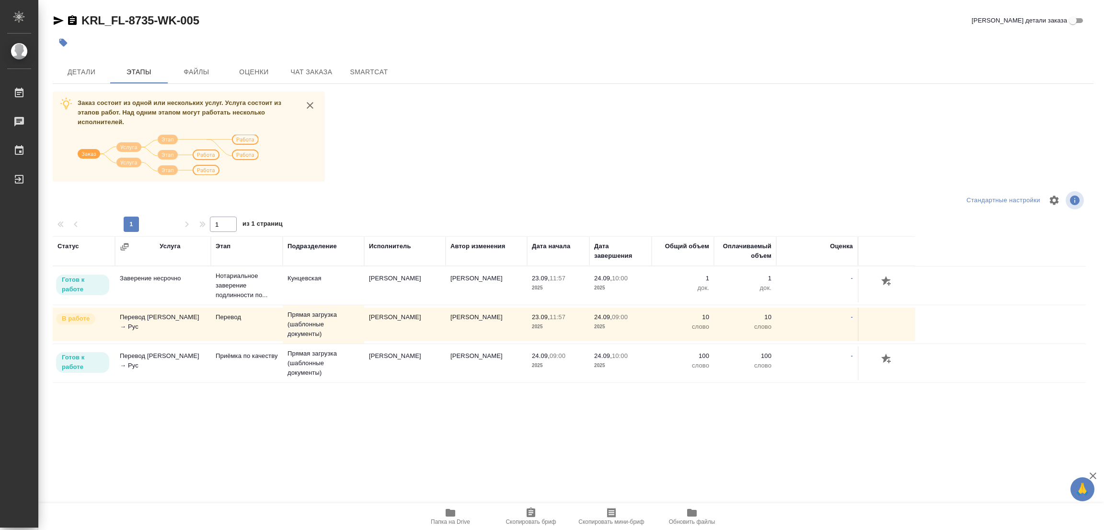
click at [488, 147] on div "Заказ состоит из одной или нескольких услуг. Услуга состоит из этапов работ. На…" at bounding box center [573, 271] width 1040 height 360
click at [75, 67] on span "Детали" at bounding box center [81, 72] width 46 height 12
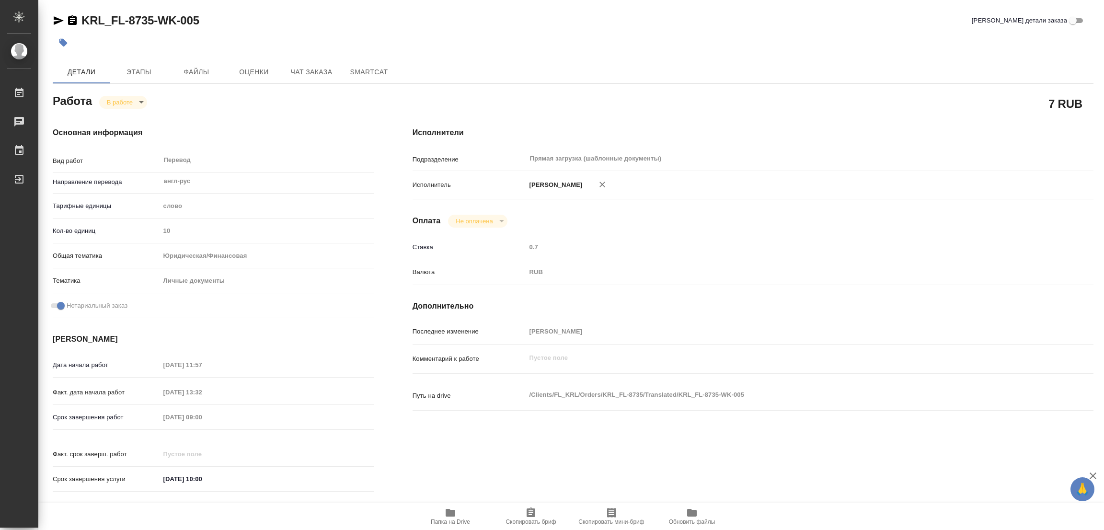
type textarea "x"
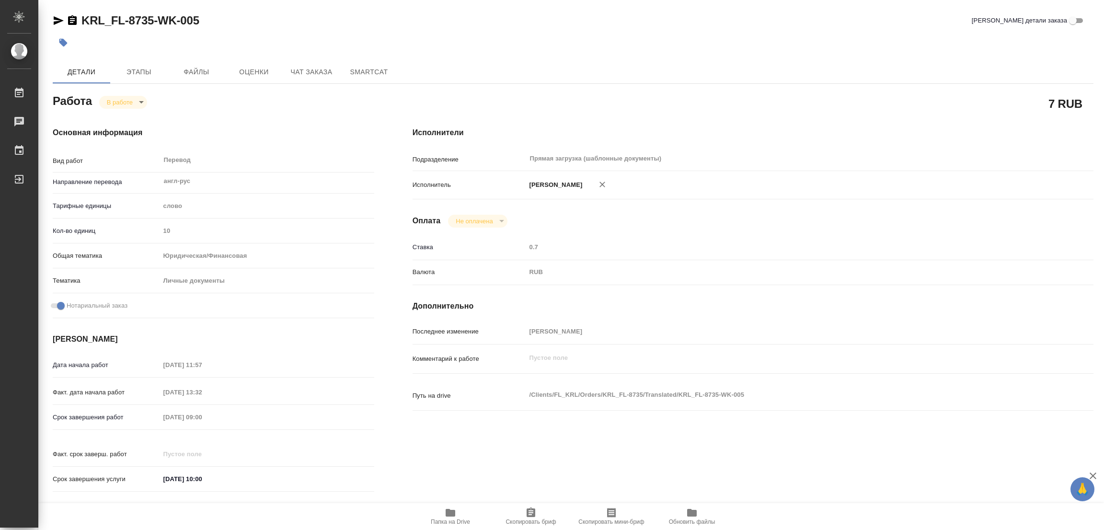
type textarea "x"
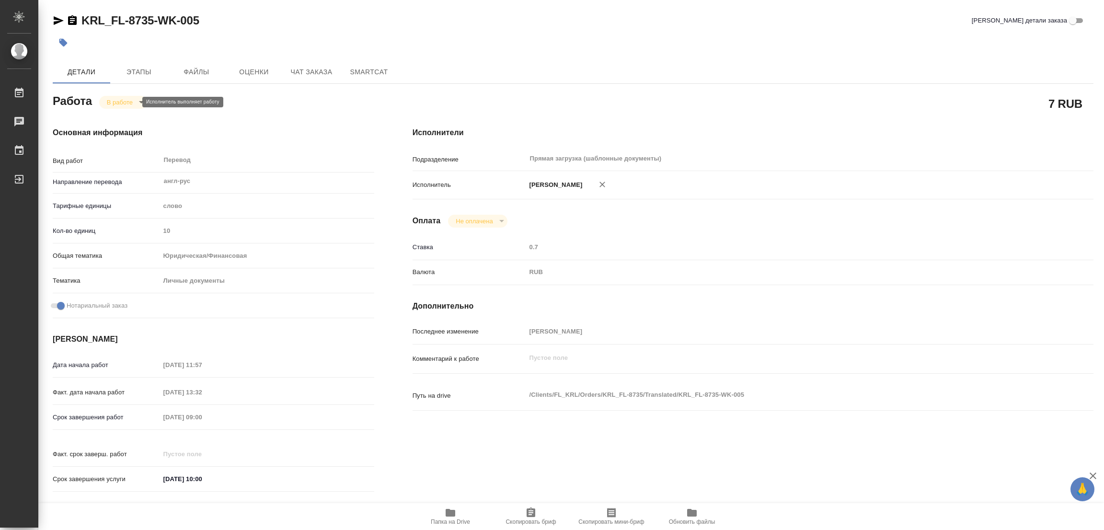
type textarea "x"
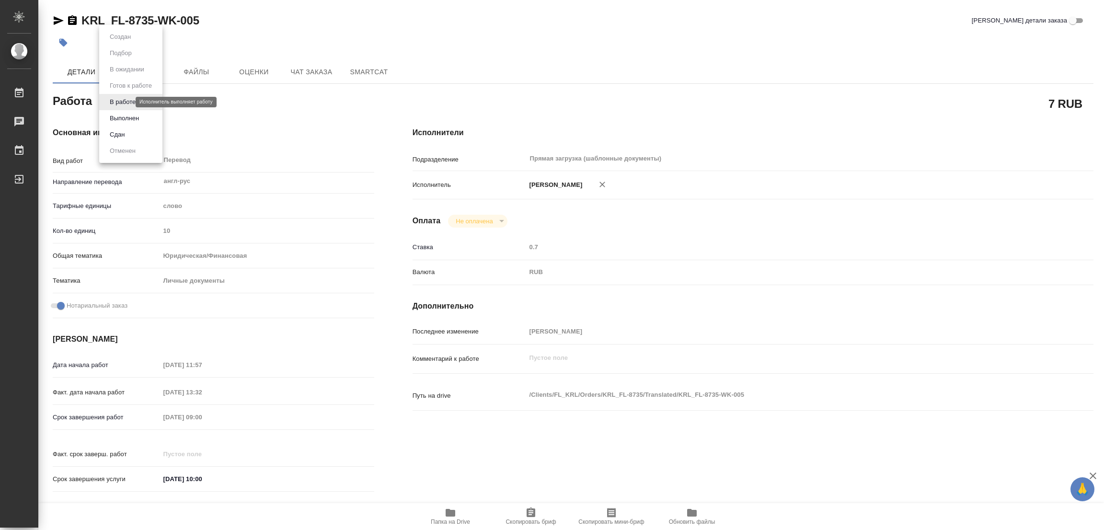
click at [120, 103] on body "🙏 .cls-1 fill:#fff; AWATERA Popova Galina Работы 0 Чаты График Выйти KRL_FL-873…" at bounding box center [552, 265] width 1104 height 530
click at [123, 118] on button "Выполнен" at bounding box center [124, 118] width 35 height 11
type textarea "x"
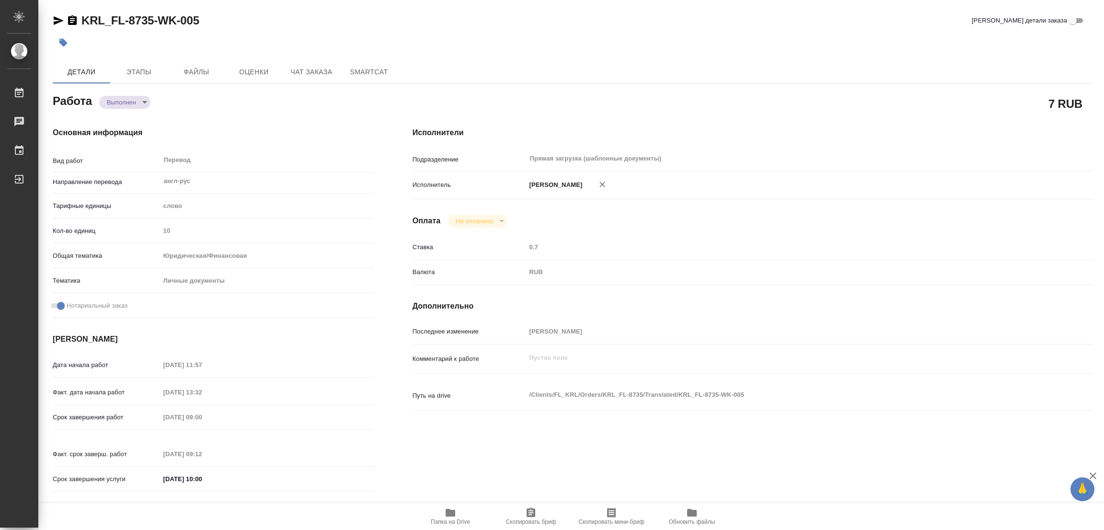
type textarea "x"
click at [60, 40] on icon "button" at bounding box center [63, 43] width 10 height 10
type textarea "x"
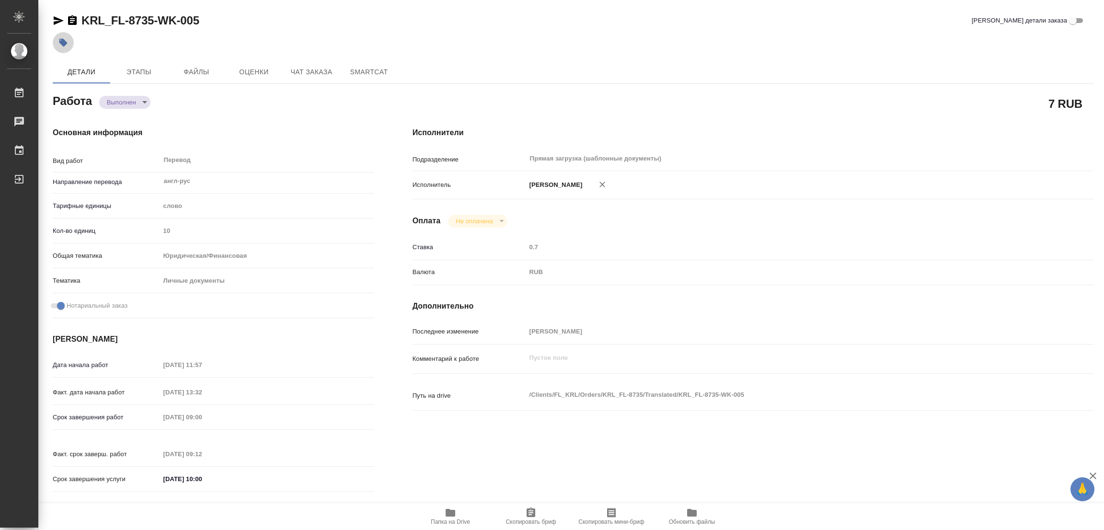
type textarea "x"
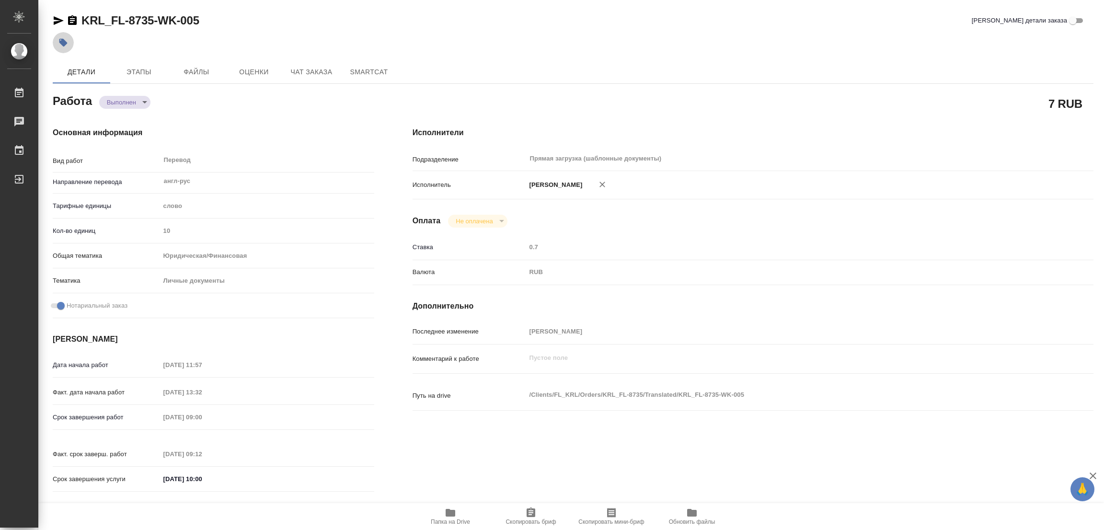
type textarea "x"
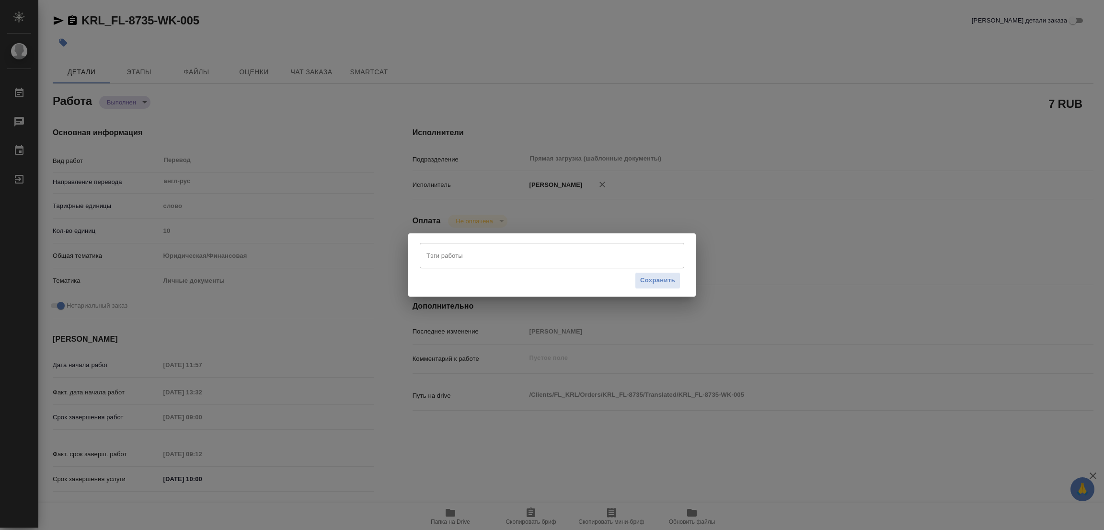
click at [469, 251] on input "Тэги работы" at bounding box center [543, 255] width 238 height 16
type textarea "x"
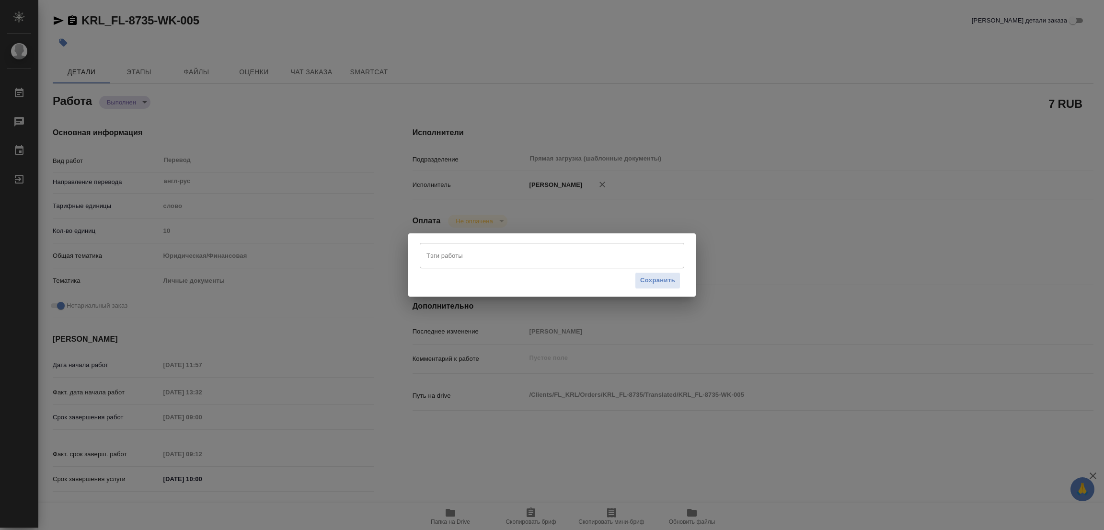
type textarea "x"
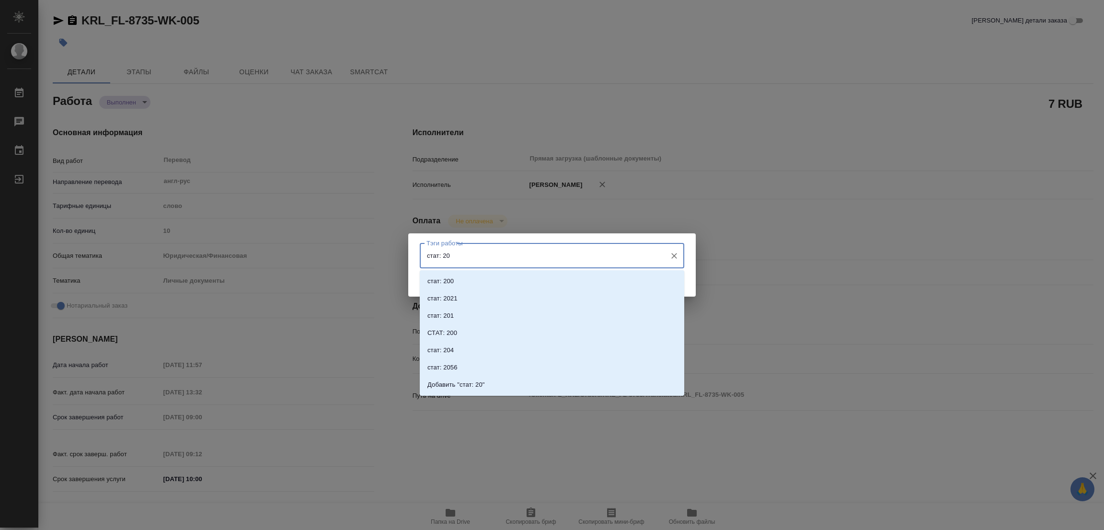
type input "стат: 202"
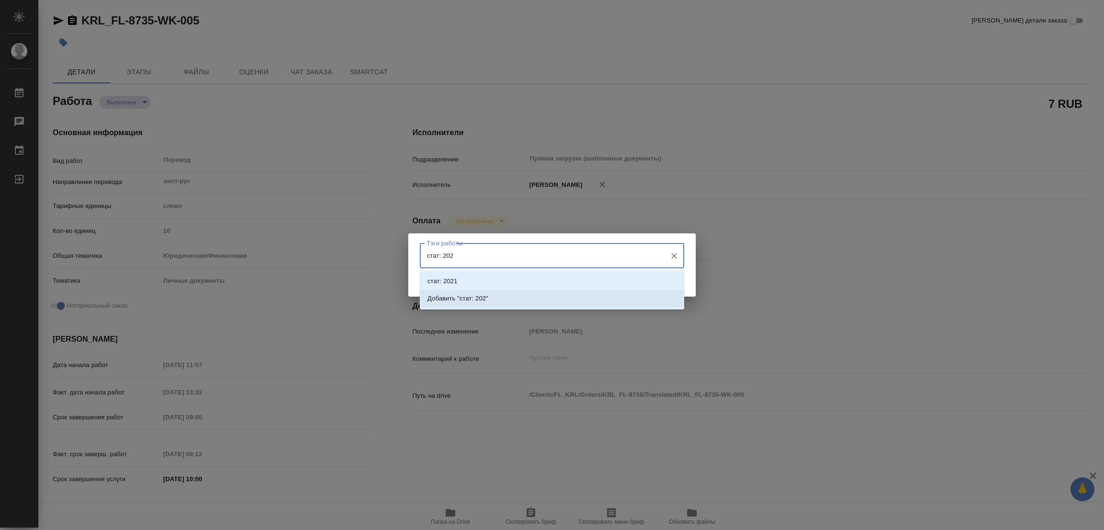
click at [470, 298] on p "Добавить "стат: 202"" at bounding box center [457, 299] width 61 height 10
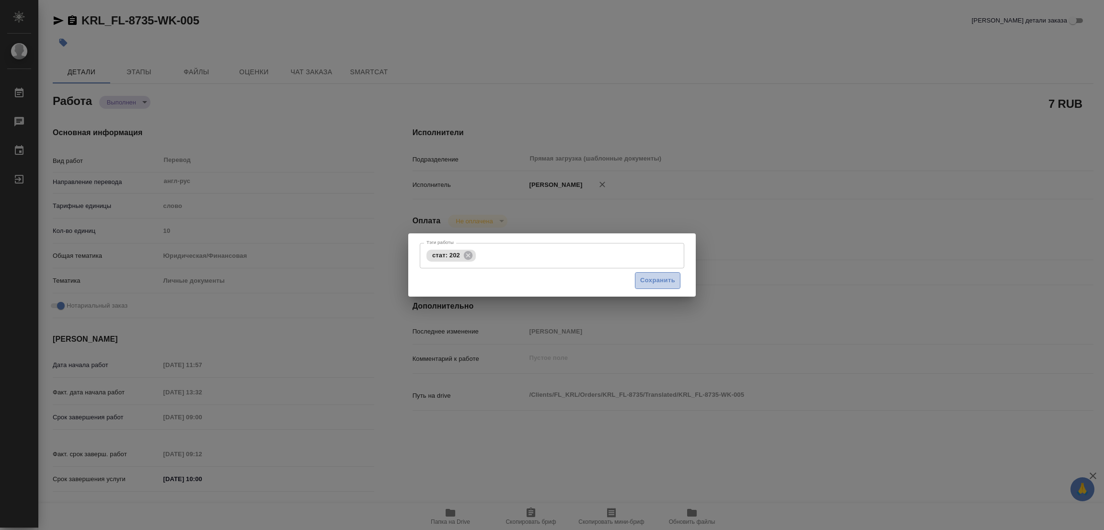
click at [661, 280] on span "Сохранить" at bounding box center [657, 280] width 35 height 11
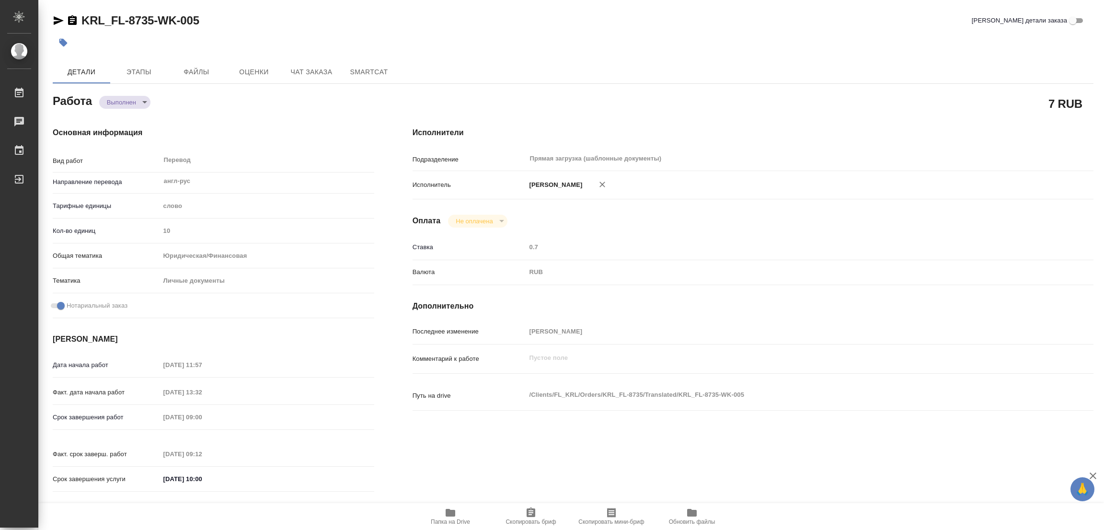
type input "completed"
type textarea "Перевод"
type textarea "x"
type input "англ-рус"
type input "5a8b1489cc6b4906c91bfd90"
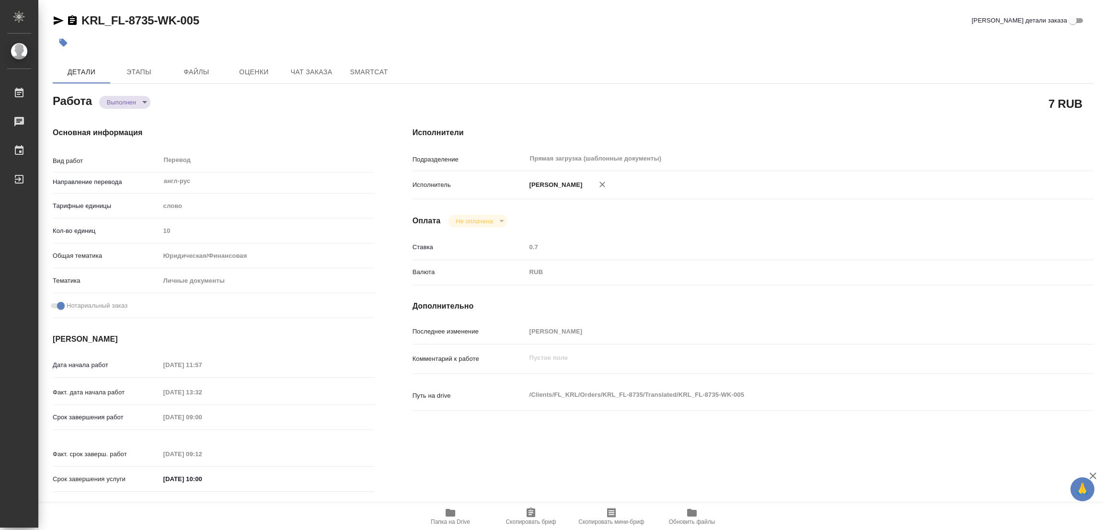
type input "10"
type input "yr-fn"
type input "5a8b8b956a9677013d343cfe"
checkbox input "true"
type input "23.09.2025 11:57"
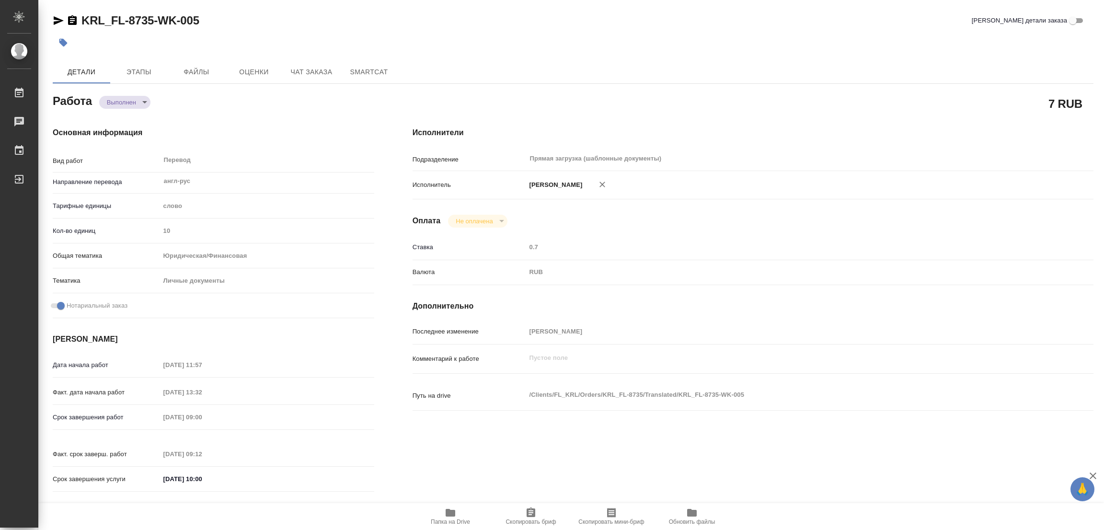
type input "23.09.2025 13:32"
type input "[DATE] 09:00"
type input "24.09.2025 09:12"
type input "24.09.2025 10:00"
type input "Прямая загрузка (шаблонные документы)"
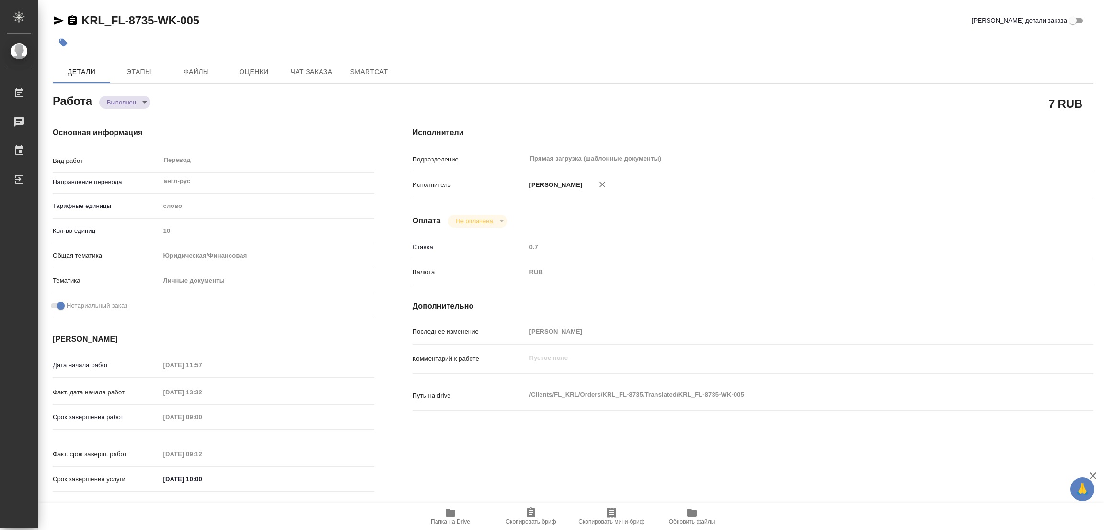
type input "notPayed"
type input "0.7"
type input "RUB"
type input "[PERSON_NAME]"
type textarea "x"
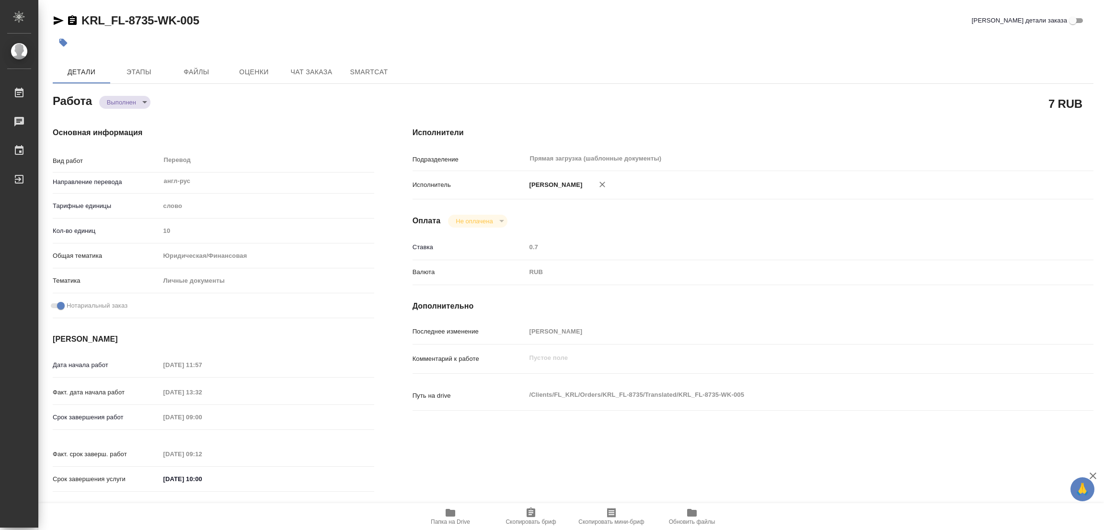
type textarea "/Clients/FL_KRL/Orders/KRL_FL-8735/Translated/KRL_FL-8735-WK-005"
type textarea "x"
type input "KRL_FL-8735"
type input "Перевод Стандарт"
type input "Приёмка по качеству, Корректура, Перевод, Редактура, Постредактура машинного пе…"
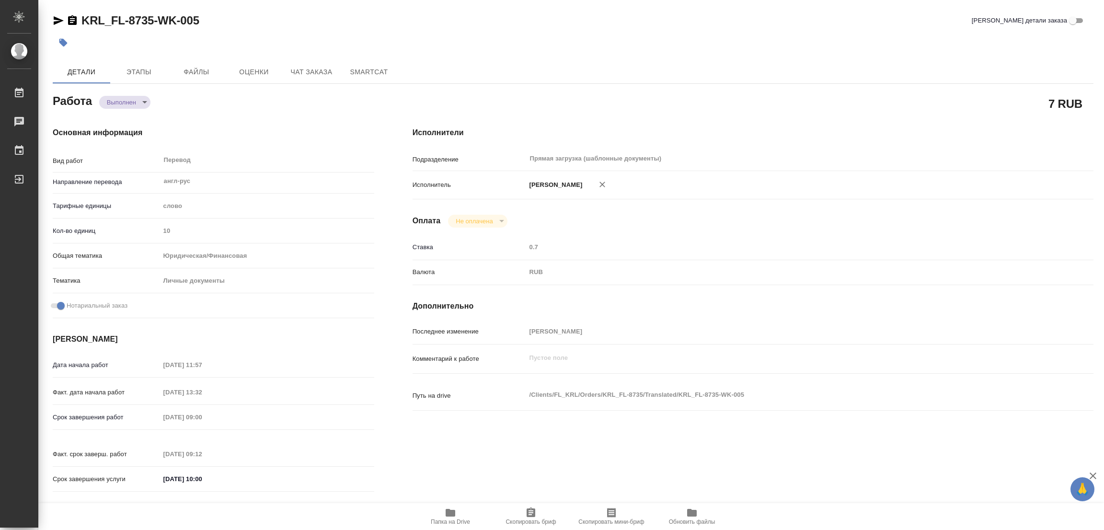
type input "Касымов Тимур"
type input "/Clients/FL_KRL/Orders/KRL_FL-8735"
type textarea "ЯЩЕНКО ИЛЬЯ"
type textarea "x"
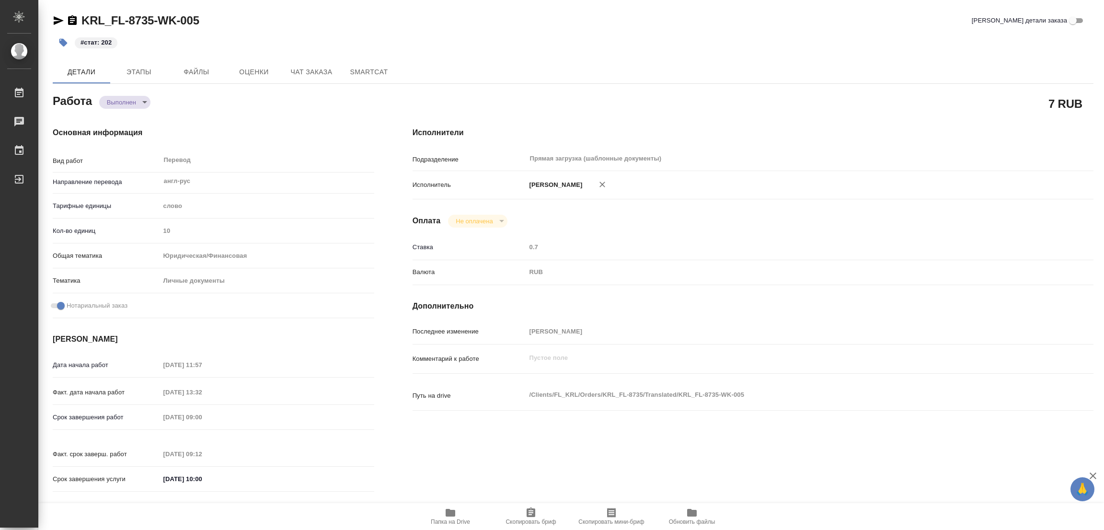
type textarea "x"
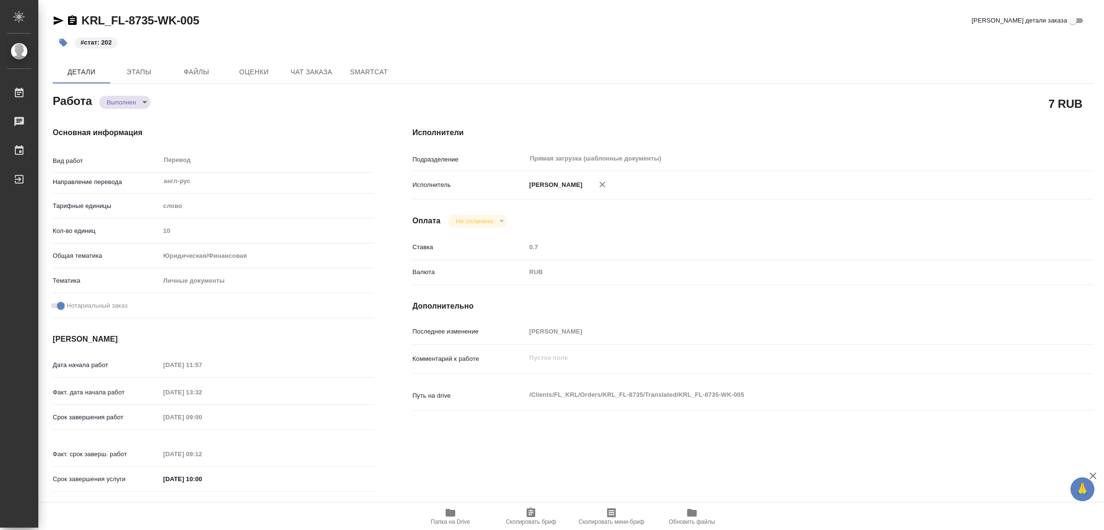
type textarea "x"
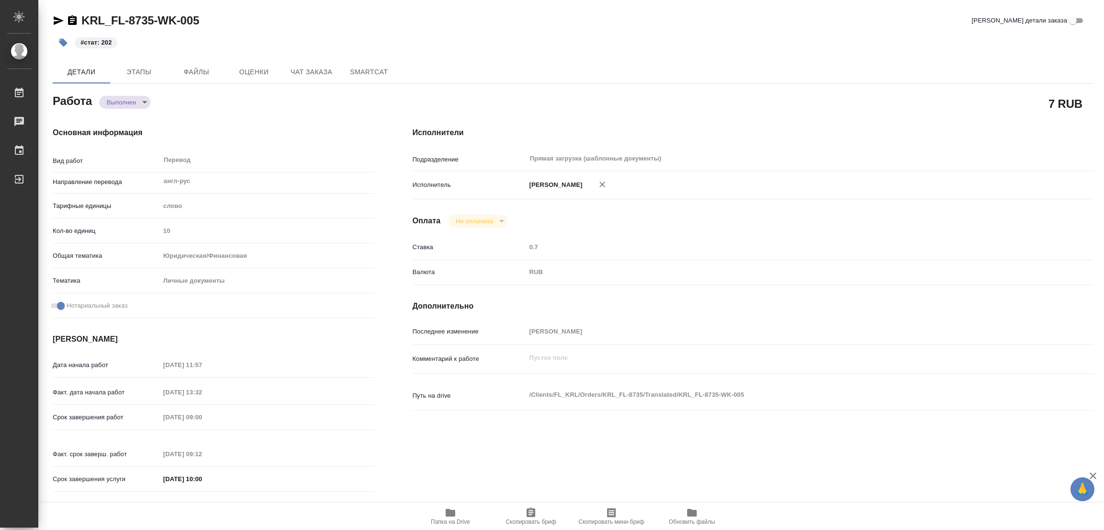
type textarea "x"
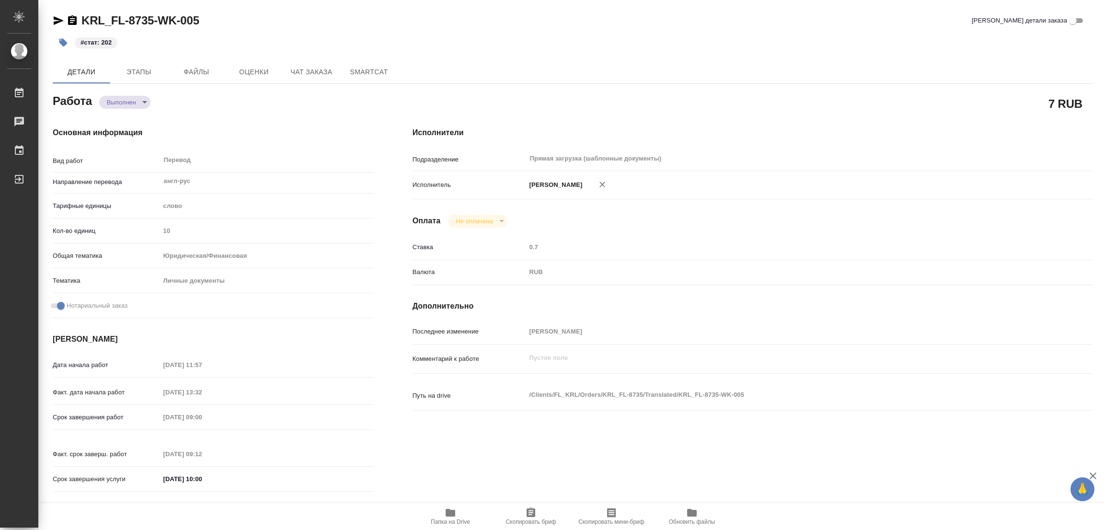
type textarea "x"
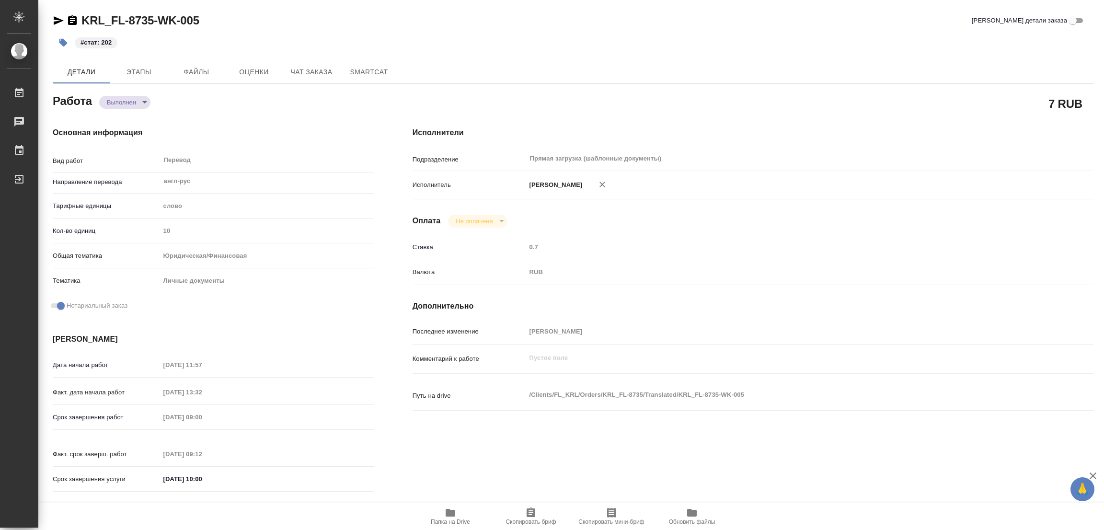
type textarea "x"
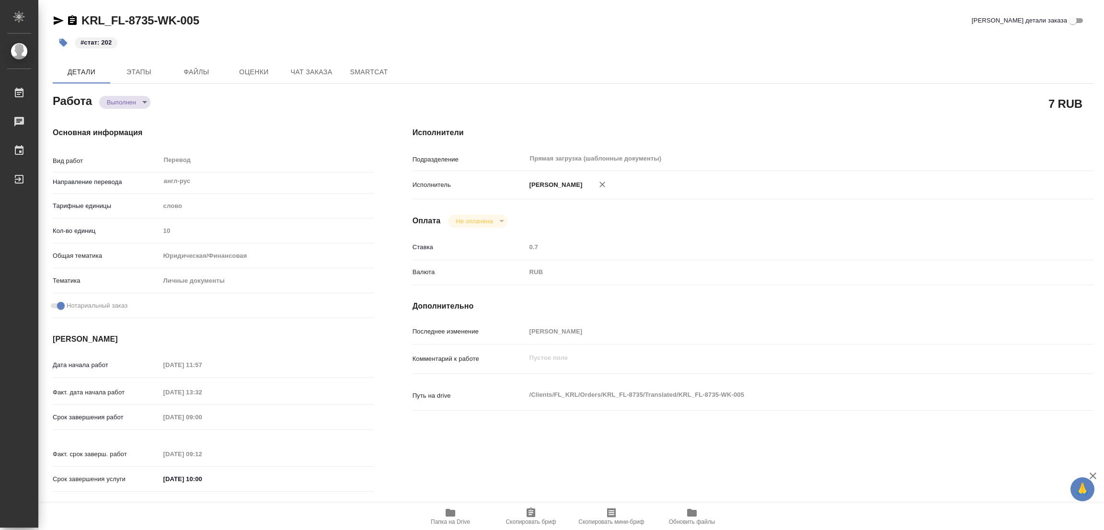
type textarea "x"
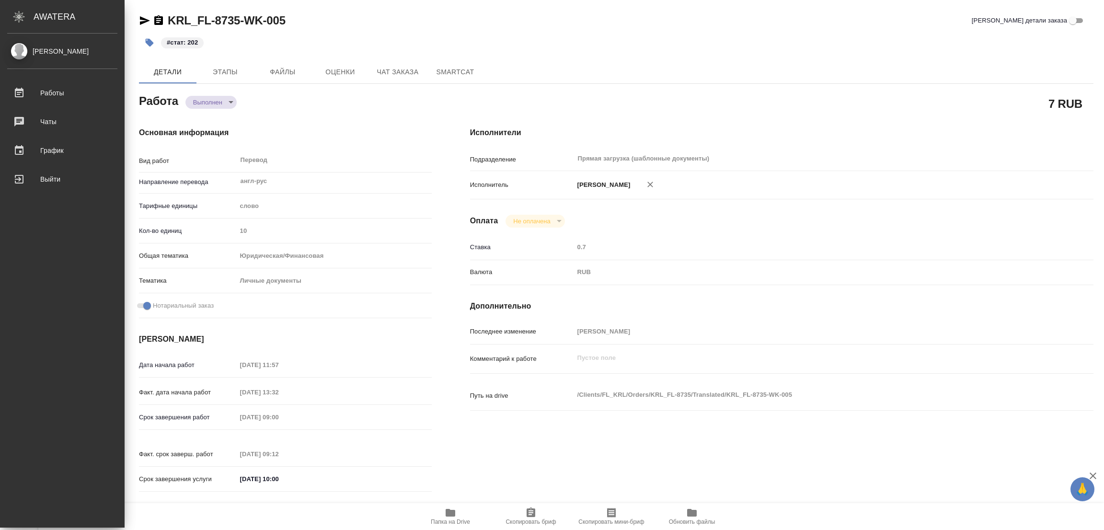
type textarea "x"
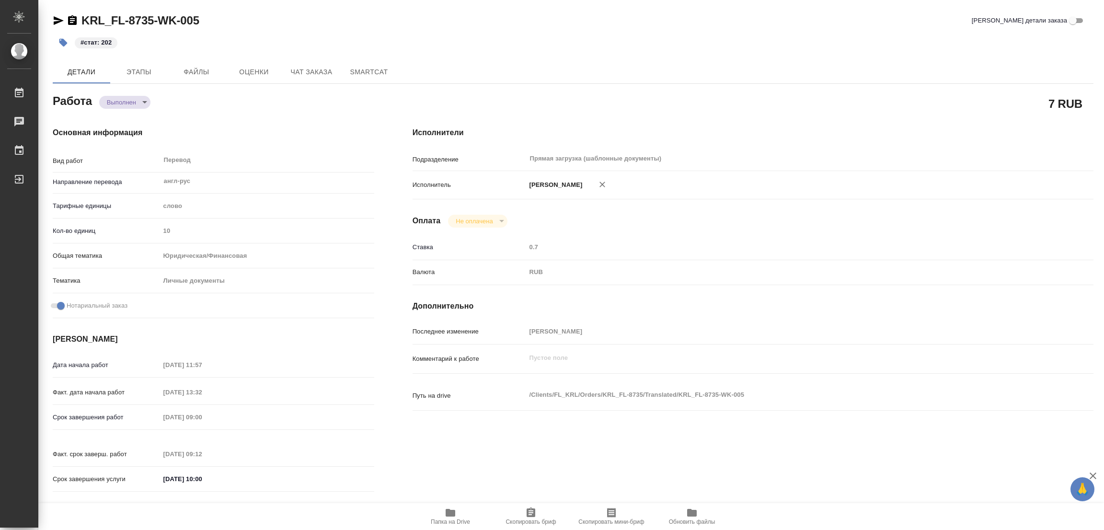
click at [541, 52] on div "#стат: 202" at bounding box center [400, 42] width 694 height 21
type textarea "x"
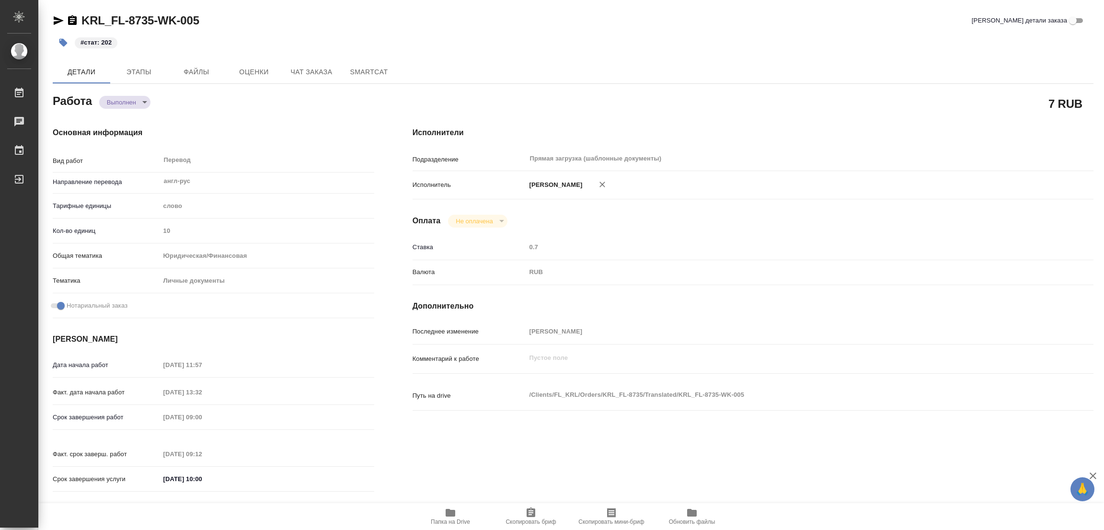
type textarea "x"
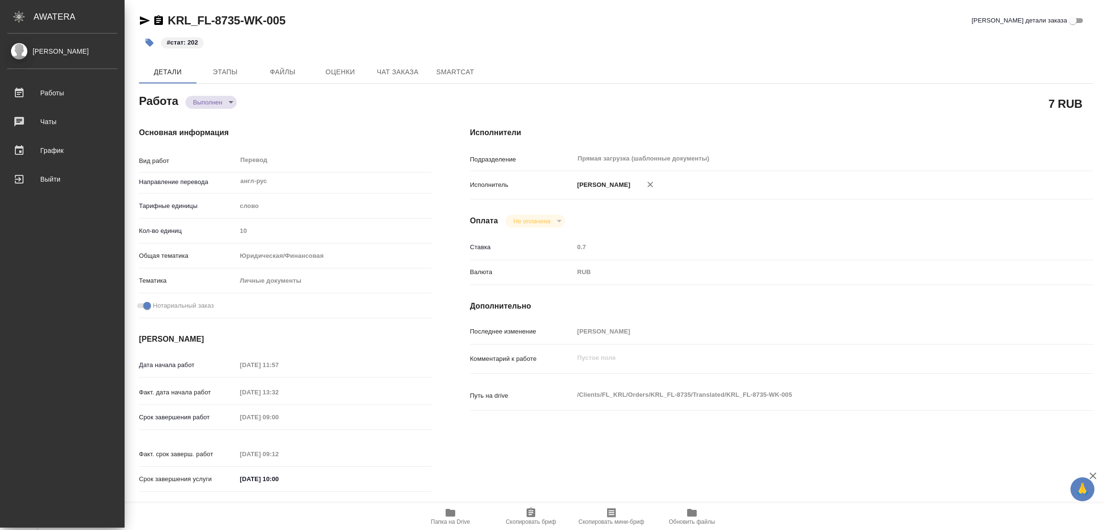
type textarea "x"
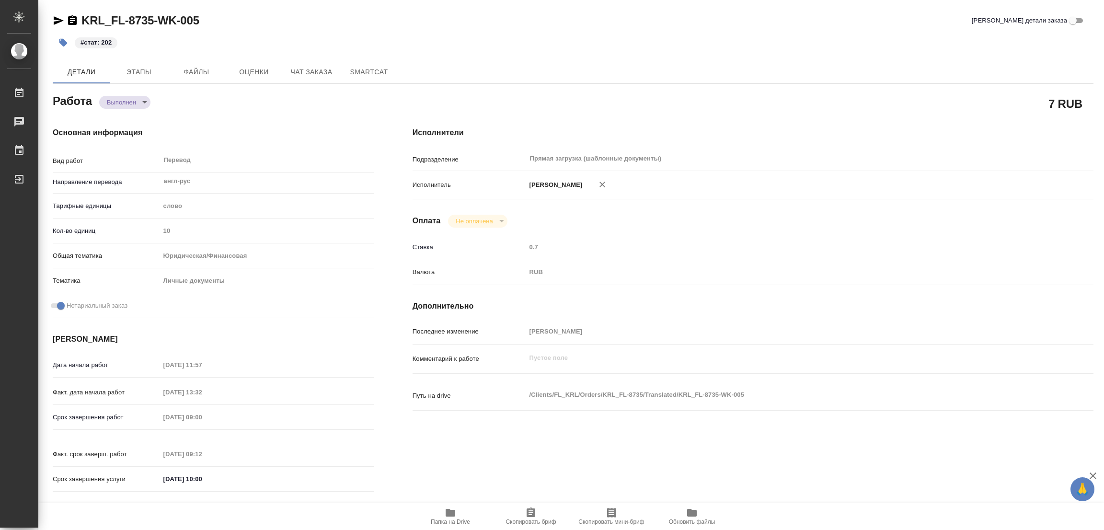
click at [297, 1] on div "KRL_FL-8735-WK-005 Кратко детали заказа #стат: 202 Детали Этапы Файлы Оценки Ча…" at bounding box center [572, 402] width 1051 height 804
type textarea "x"
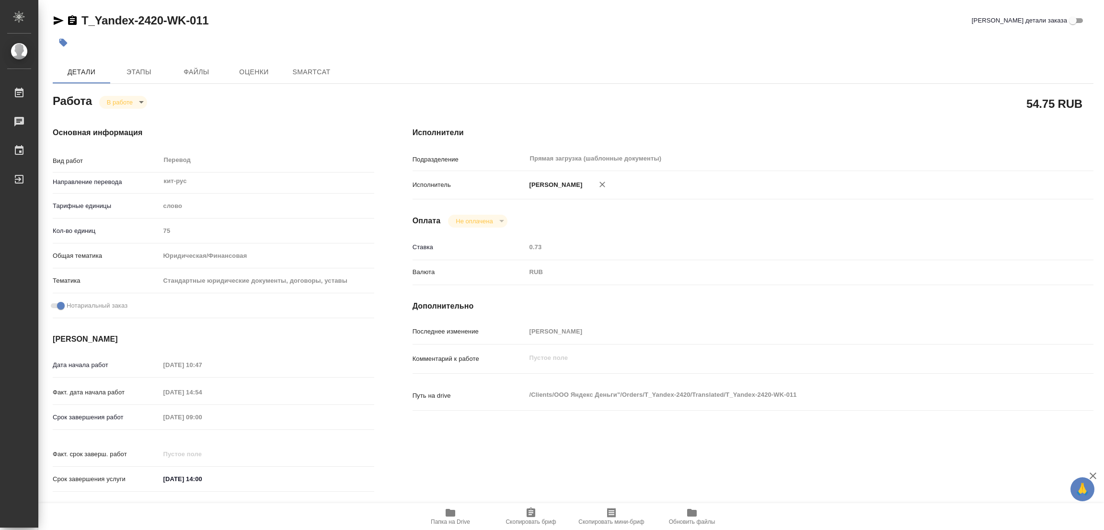
type textarea "x"
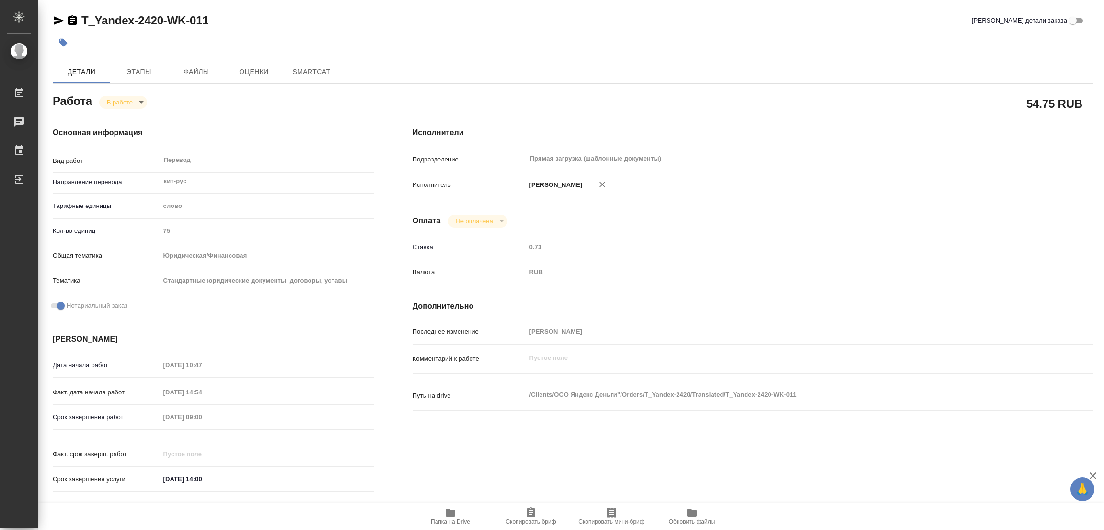
type textarea "x"
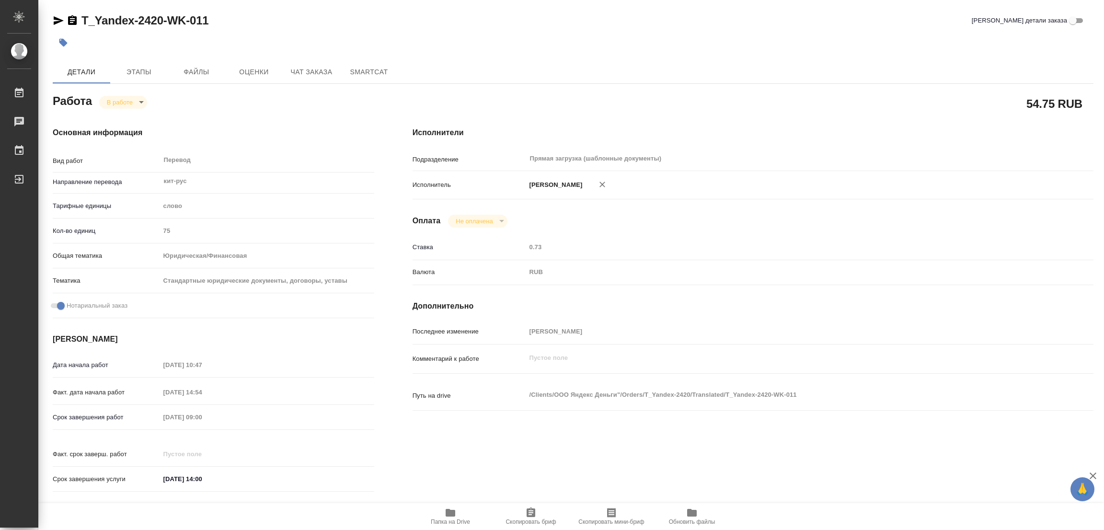
type textarea "x"
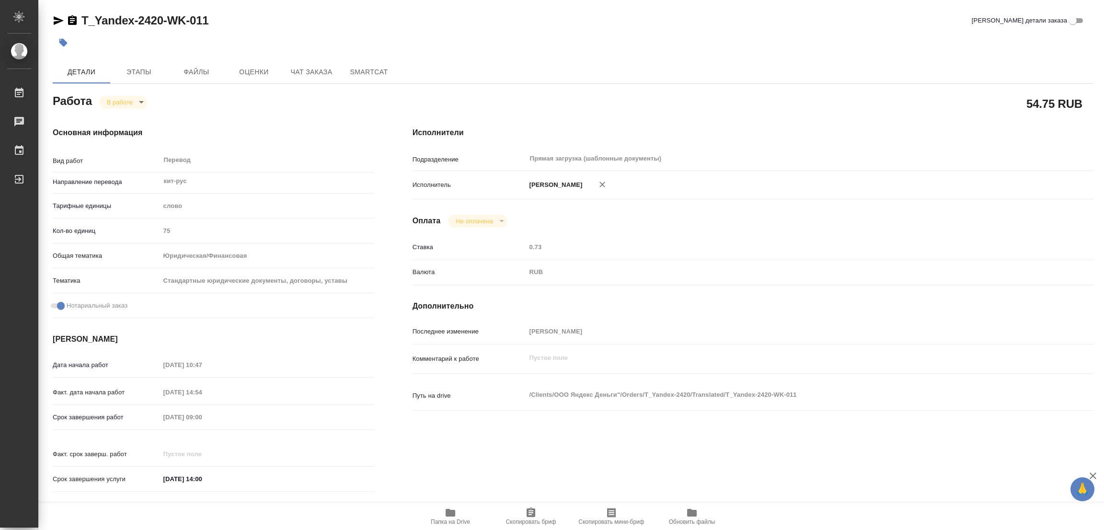
type textarea "x"
click at [453, 514] on icon "button" at bounding box center [451, 513] width 10 height 8
type textarea "x"
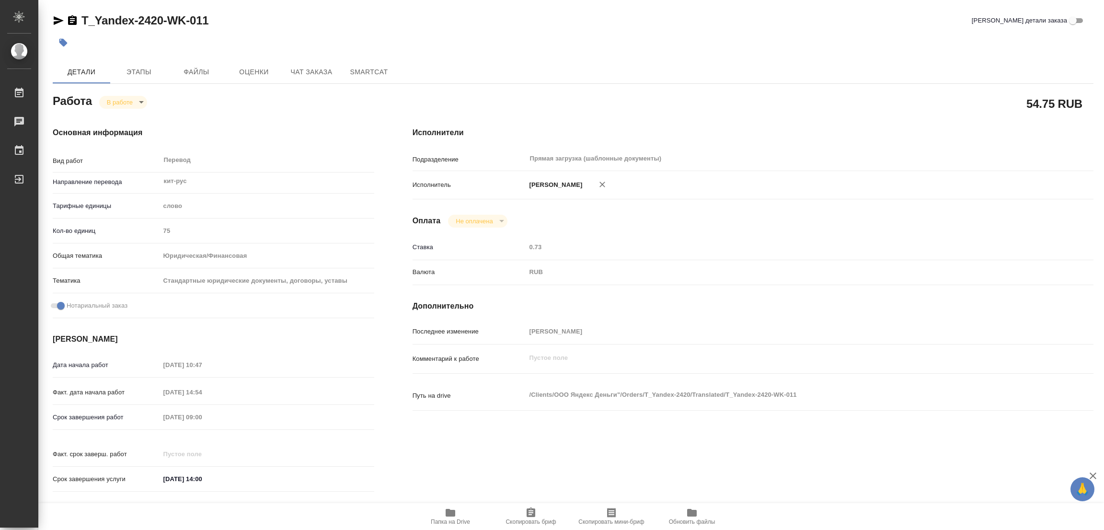
type textarea "x"
click at [142, 69] on span "Этапы" at bounding box center [139, 72] width 46 height 12
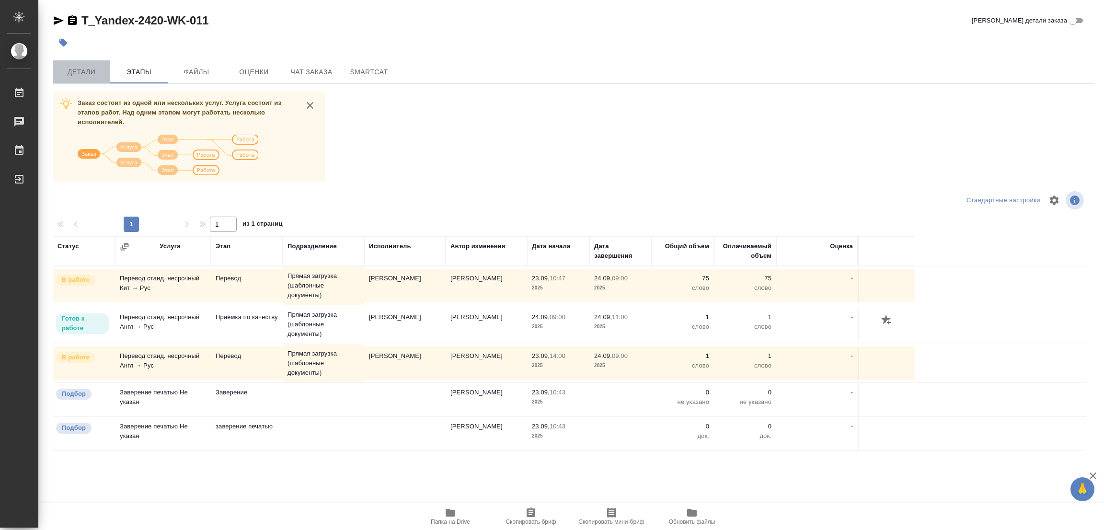
click at [80, 69] on span "Детали" at bounding box center [81, 72] width 46 height 12
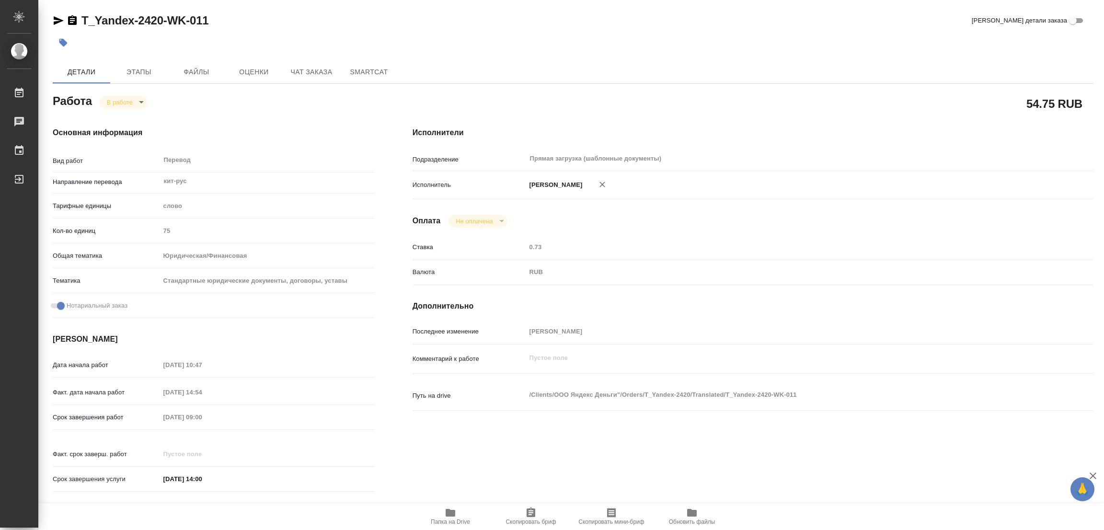
type textarea "x"
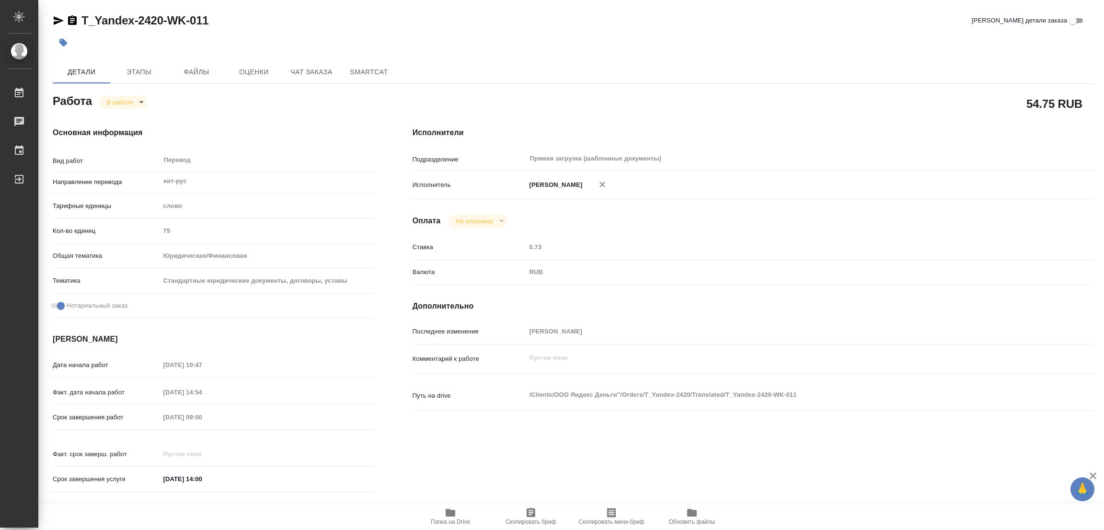
type textarea "x"
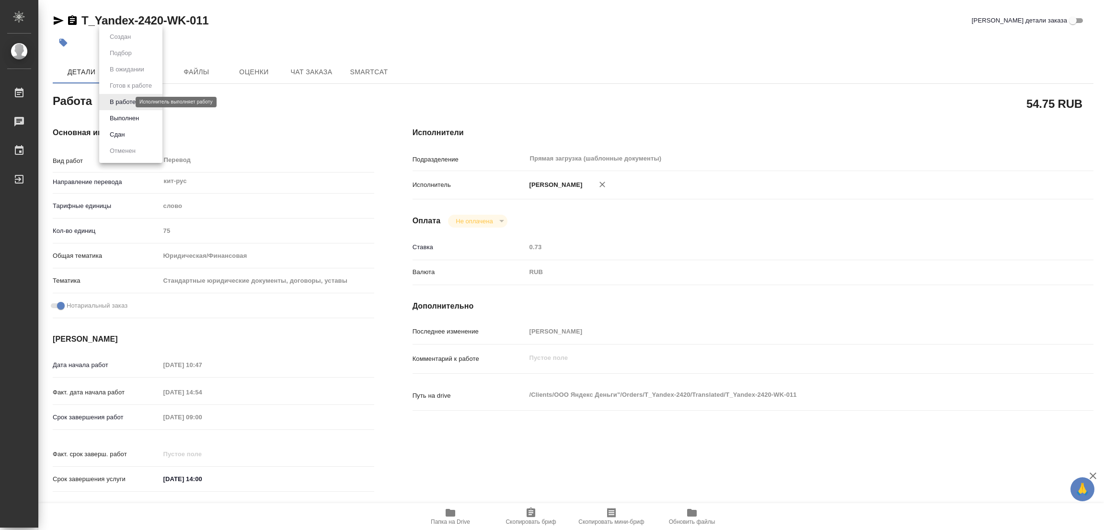
click at [116, 98] on body "🙏 .cls-1 fill:#fff; AWATERA Popova Galina Работы 0 Чаты График Выйти T_Yandex-2…" at bounding box center [552, 265] width 1104 height 530
type textarea "x"
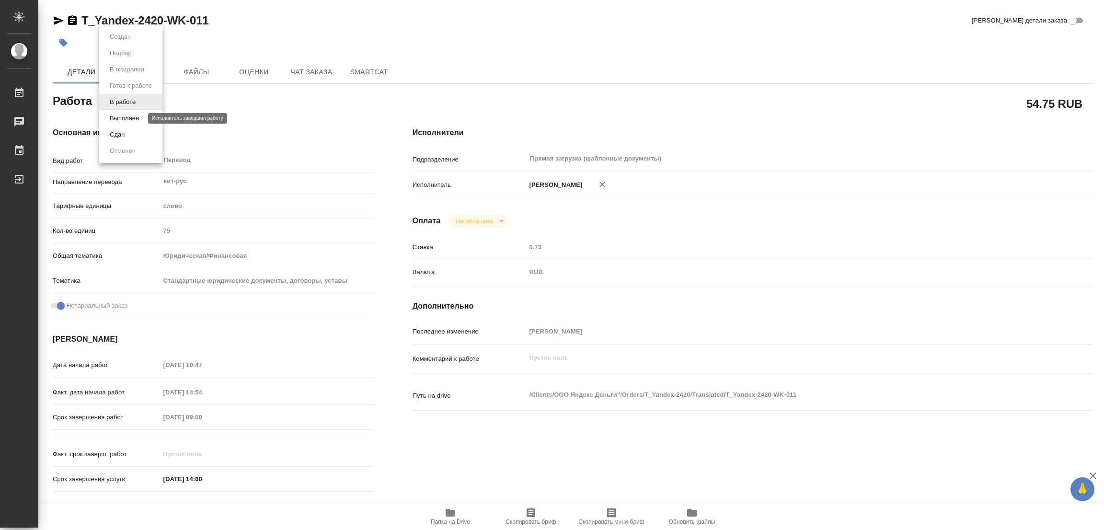
type textarea "x"
click at [125, 118] on button "Выполнен" at bounding box center [124, 118] width 35 height 11
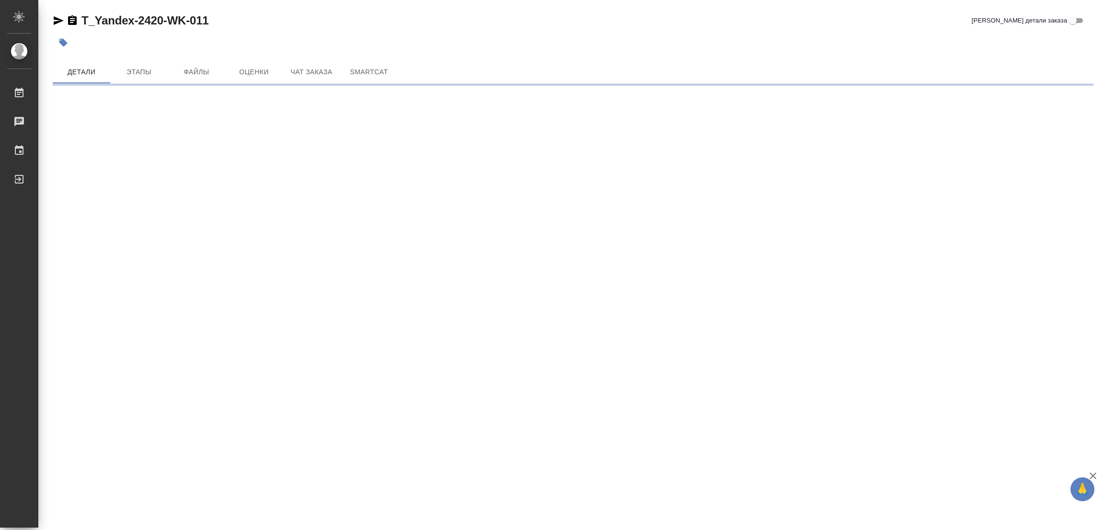
click at [67, 40] on icon "button" at bounding box center [63, 43] width 10 height 10
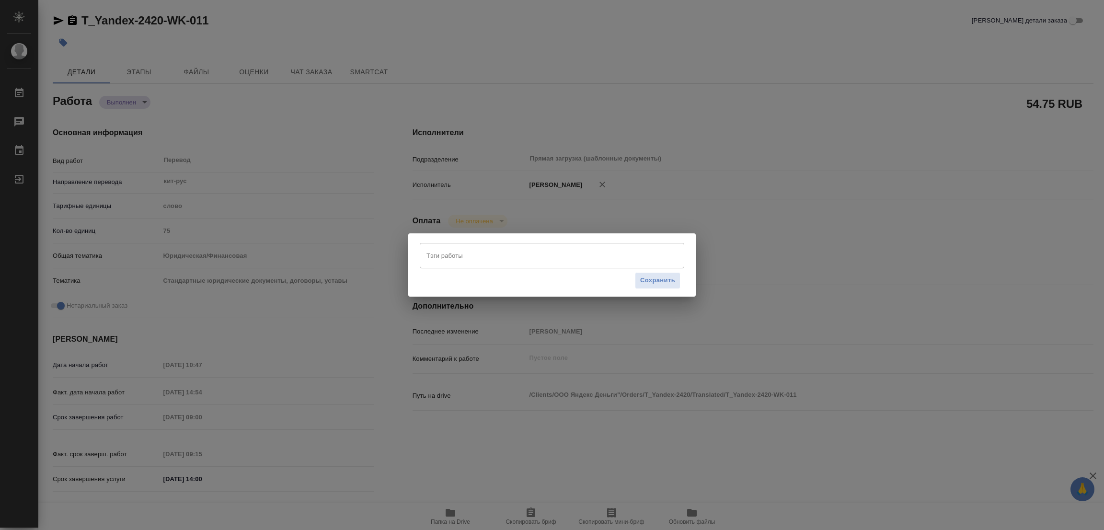
type textarea "x"
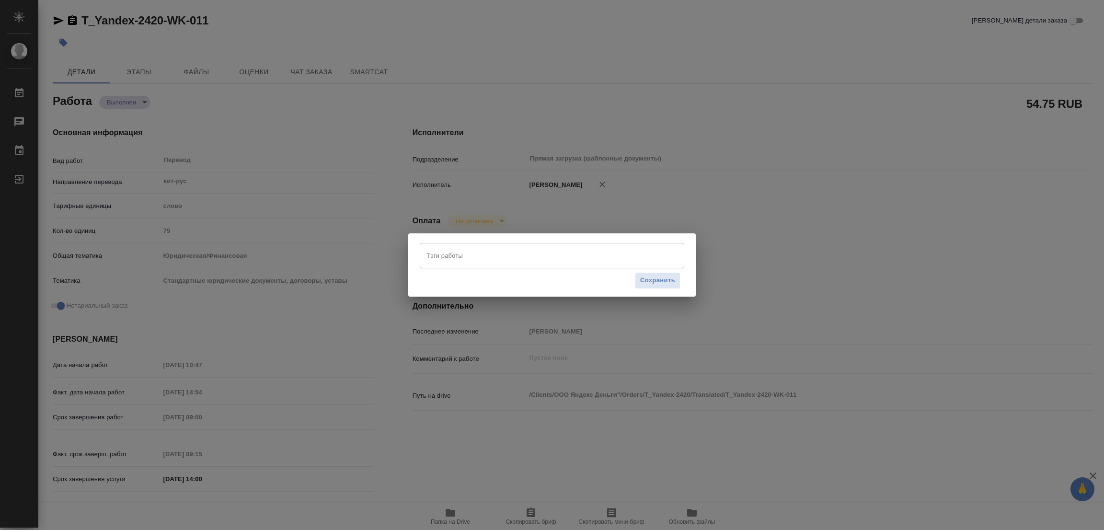
type textarea "x"
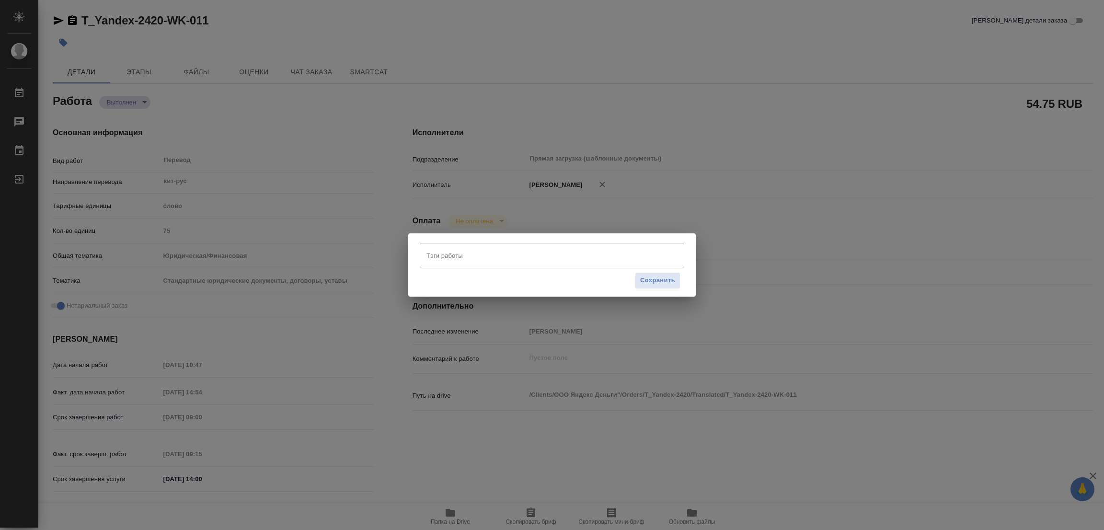
type textarea "x"
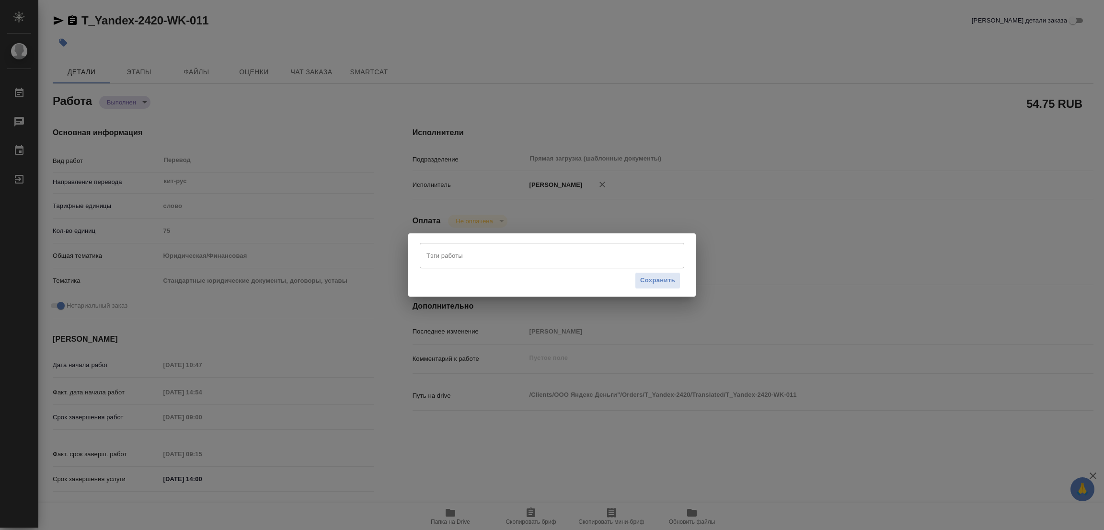
click at [486, 254] on input "Тэги работы" at bounding box center [543, 255] width 238 height 16
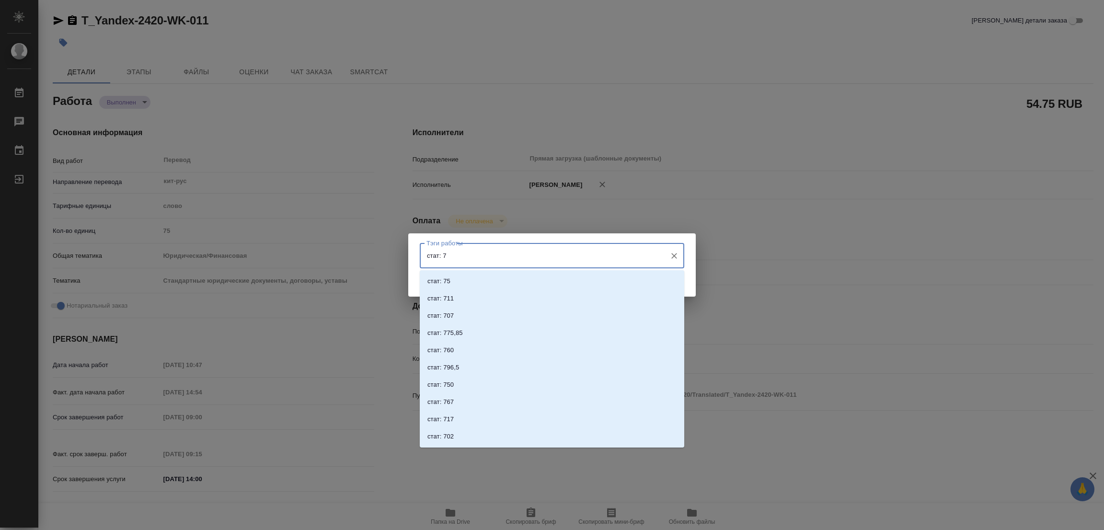
type input "стат: 75"
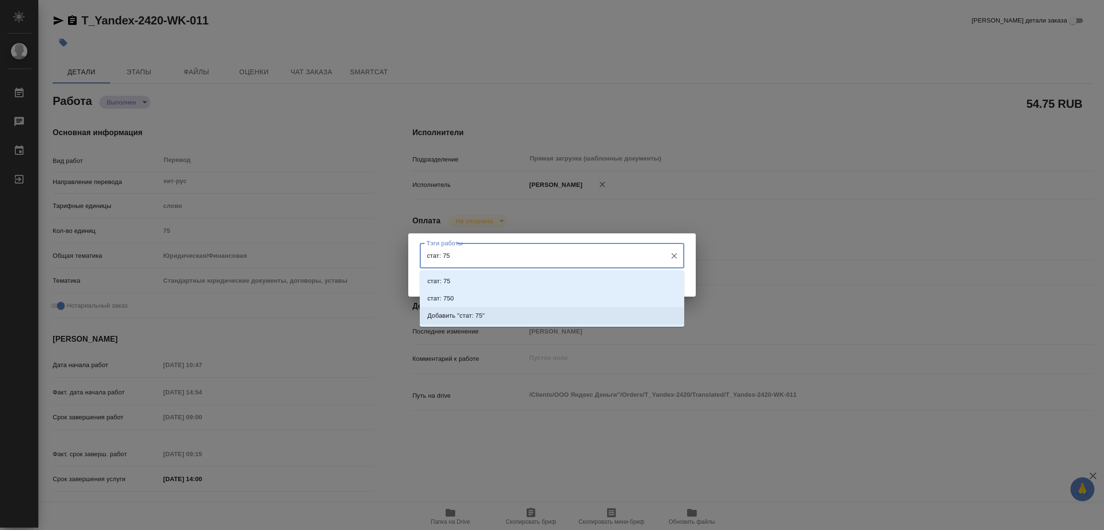
click at [457, 314] on p "Добавить "стат: 75"" at bounding box center [455, 316] width 57 height 10
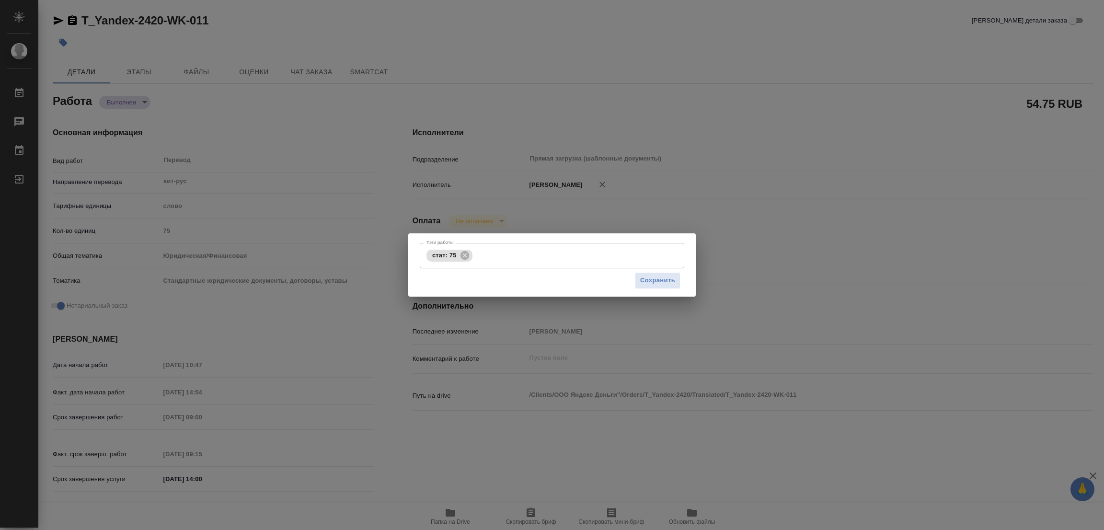
click at [653, 271] on div "Сохранить" at bounding box center [552, 280] width 264 height 24
click at [653, 278] on span "Сохранить" at bounding box center [657, 280] width 35 height 11
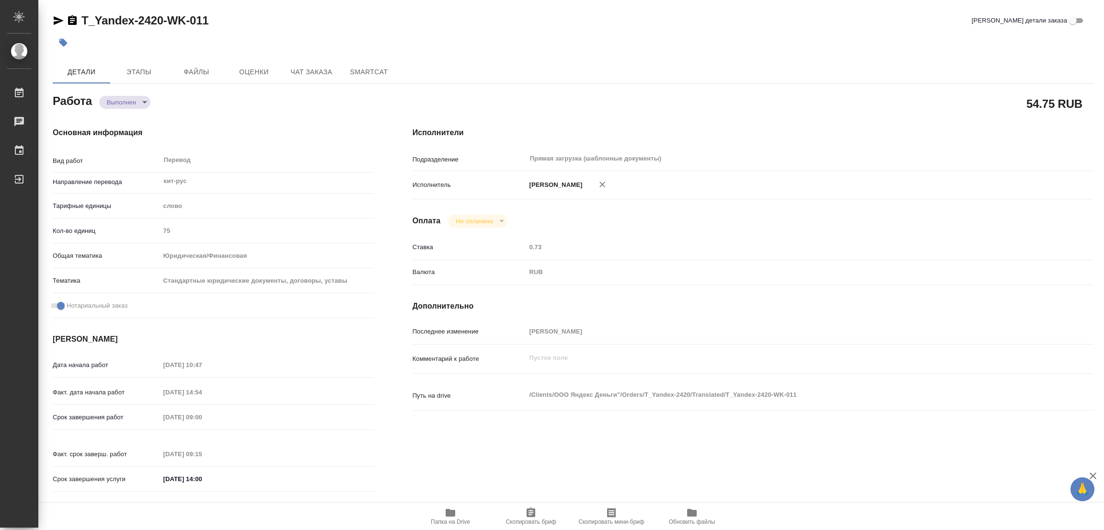
type input "completed"
type textarea "Перевод"
type textarea "x"
type input "кит-рус"
type input "5a8b1489cc6b4906c91bfd90"
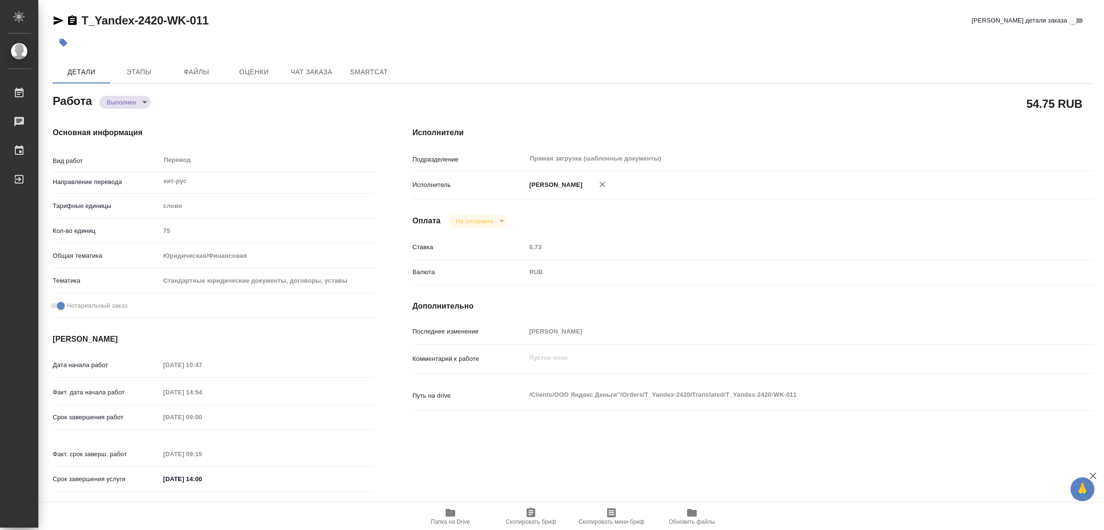
type input "75"
type input "yr-fn"
type input "5f647205b73bc97568ca66bf"
checkbox input "true"
type input "23.09.2025 10:47"
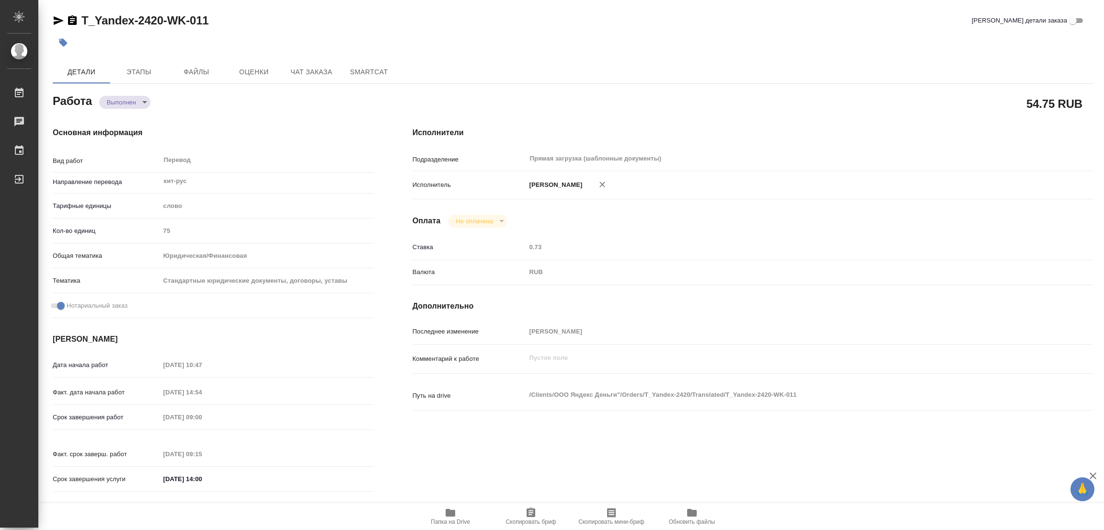
type input "23.09.2025 14:54"
type input "[DATE] 09:00"
type input "24.09.2025 09:15"
type input "[DATE] 14:00"
type input "Прямая загрузка (шаблонные документы)"
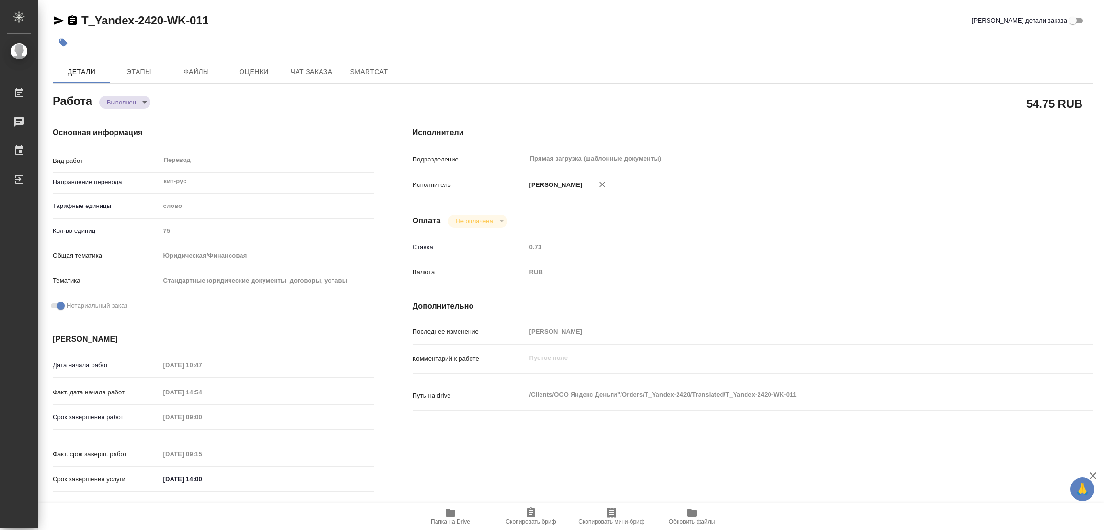
type input "notPayed"
type input "0.73"
type input "RUB"
type input "[PERSON_NAME]"
type textarea "x"
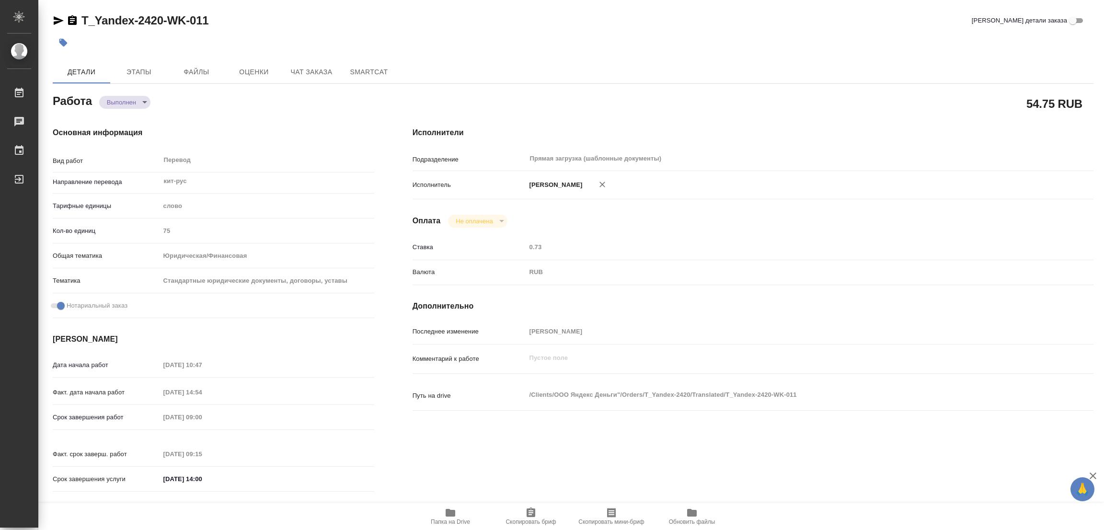
type textarea "/Clients/ООО Яндекс Деньги"/Orders/T_Yandex-2420/Translated/T_Yandex-2420-WK-011"
type textarea "x"
type input "T_Yandex-2420"
type input "Перевод станд. несрочный"
type input "Редактура, Приёмка по качеству, Корректура, Постредактура машинного перевода, П…"
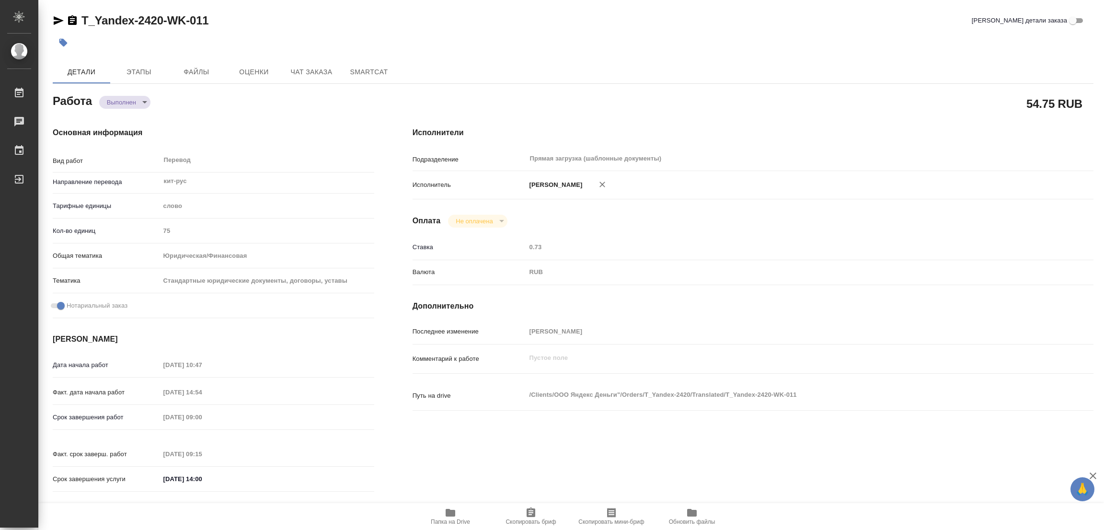
type input "[PERSON_NAME]"
type input "/Clients/ООО Яндекс Деньги"/Orders/T_Yandex-2420"
type textarea "x"
type textarea "англ-ру заявление о восстановлении доступа (в рефе пдф-шаблон на русском) кит-р…"
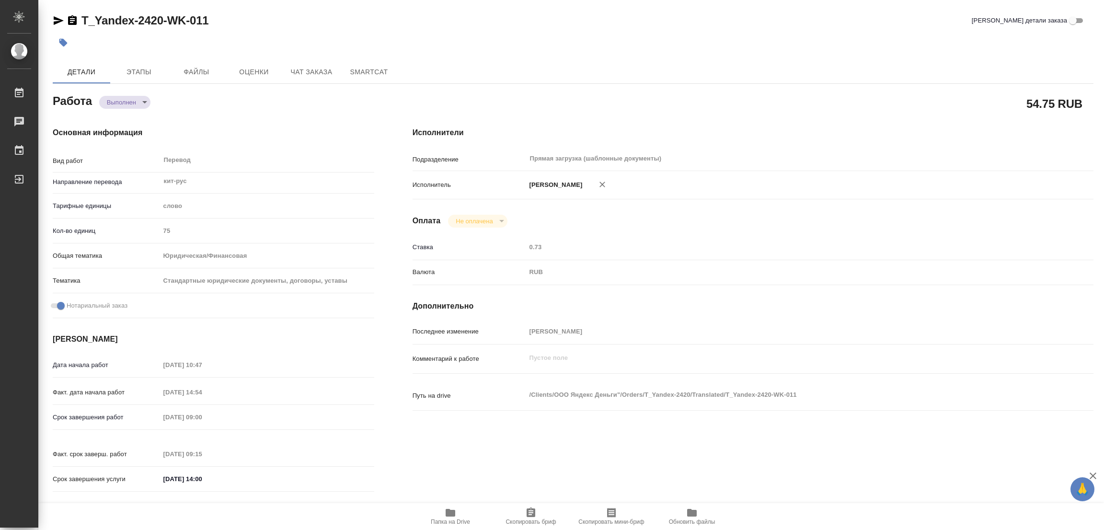
type textarea "x"
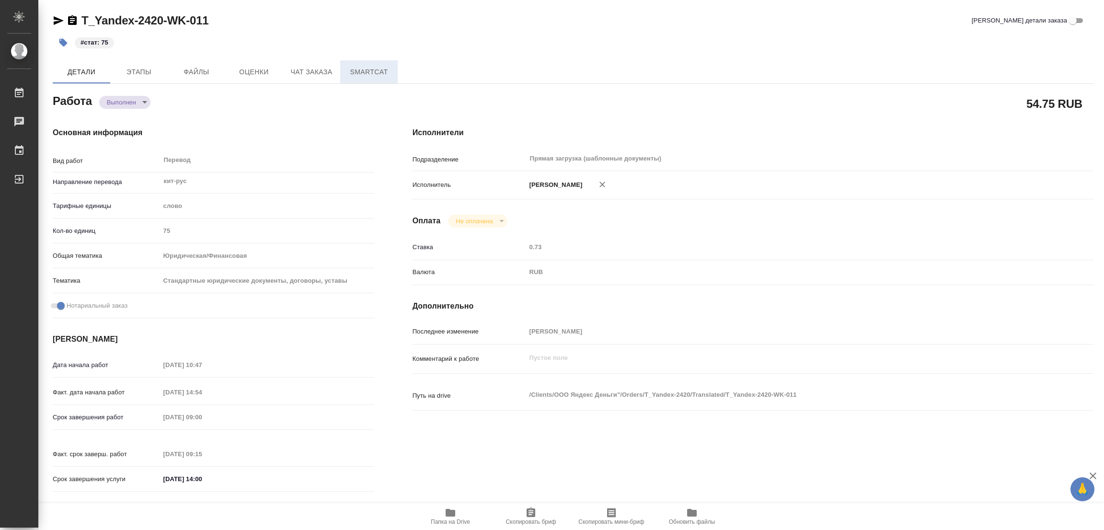
type textarea "x"
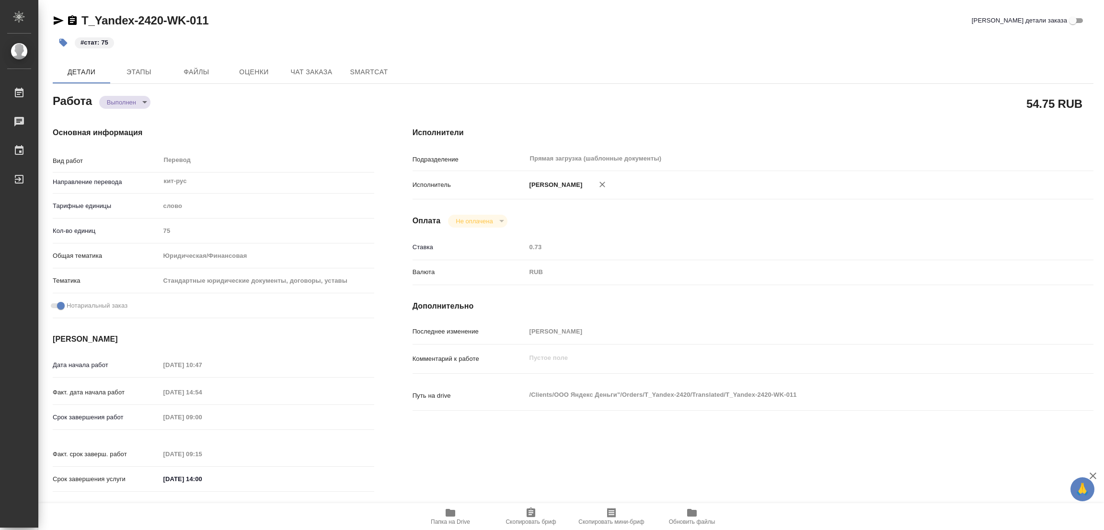
type textarea "x"
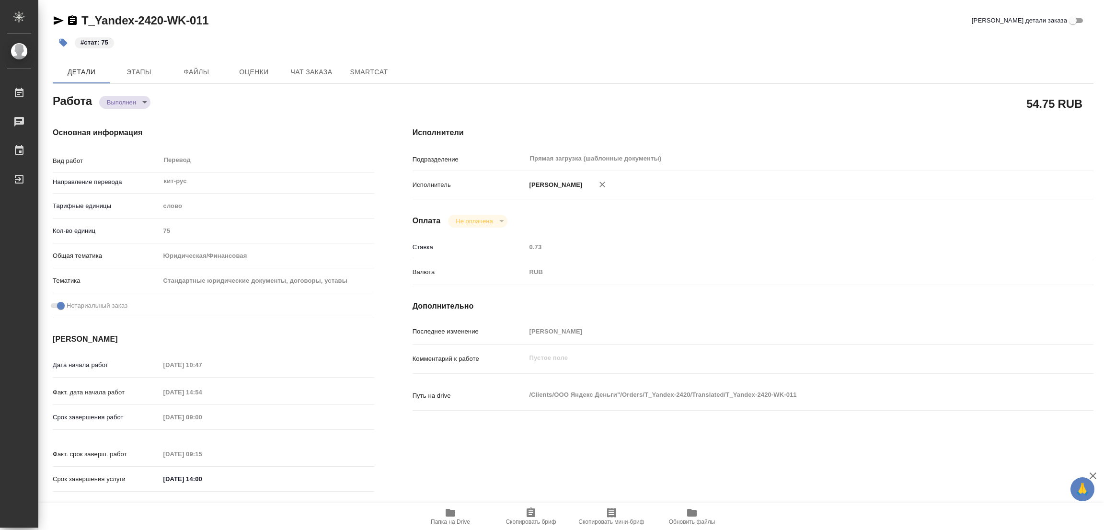
type textarea "x"
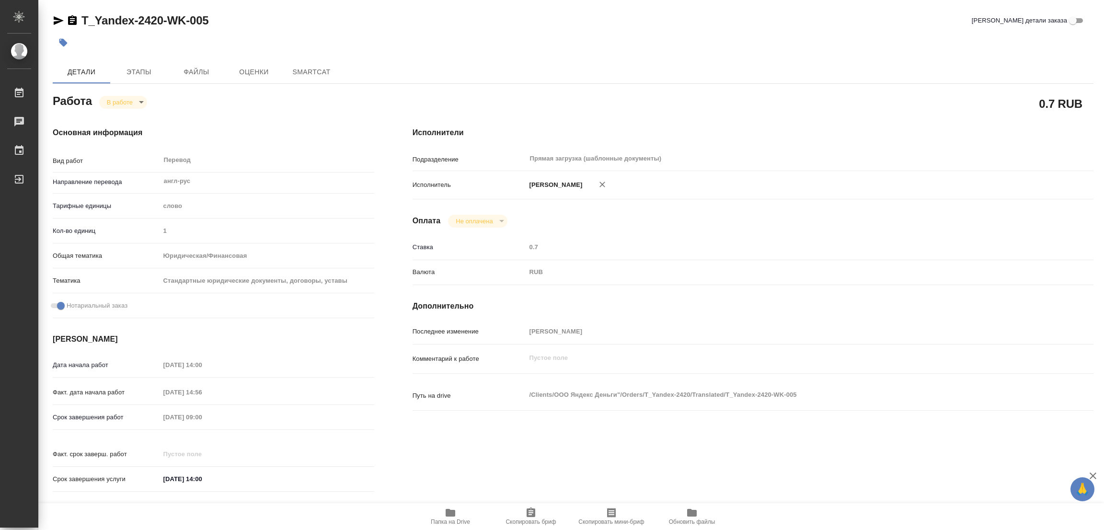
type textarea "x"
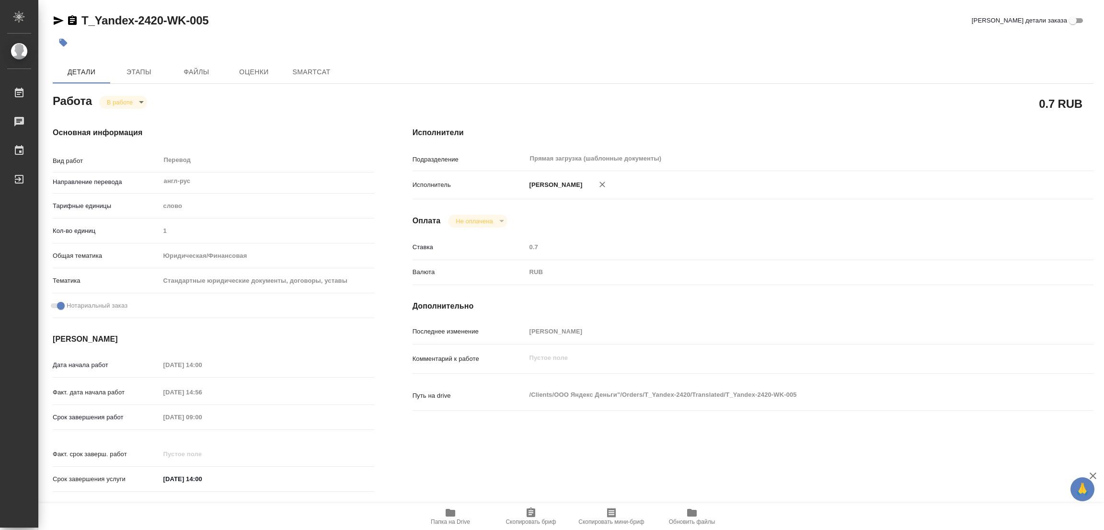
type textarea "x"
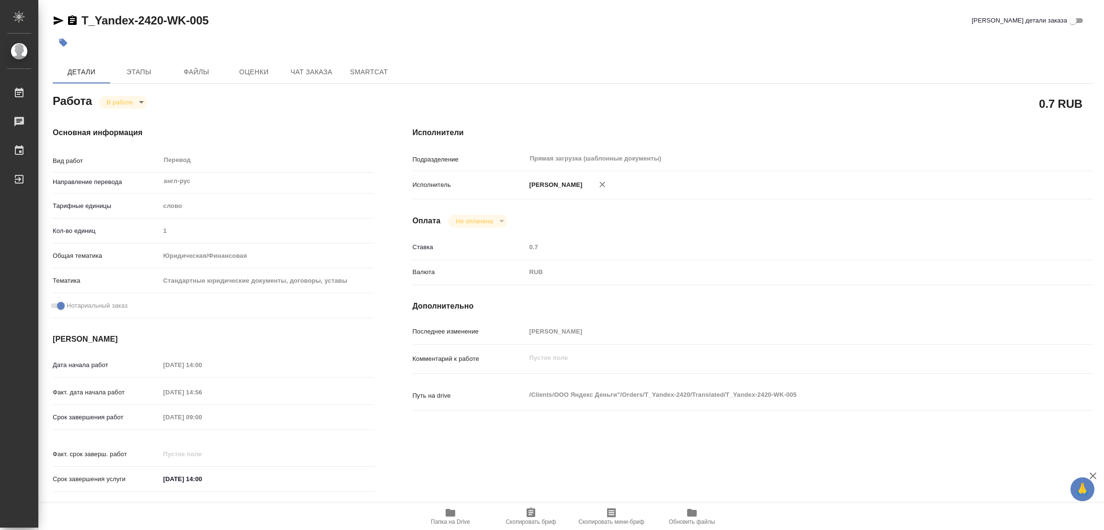
type textarea "x"
click at [443, 519] on span "Папка на Drive" at bounding box center [450, 521] width 39 height 7
type textarea "x"
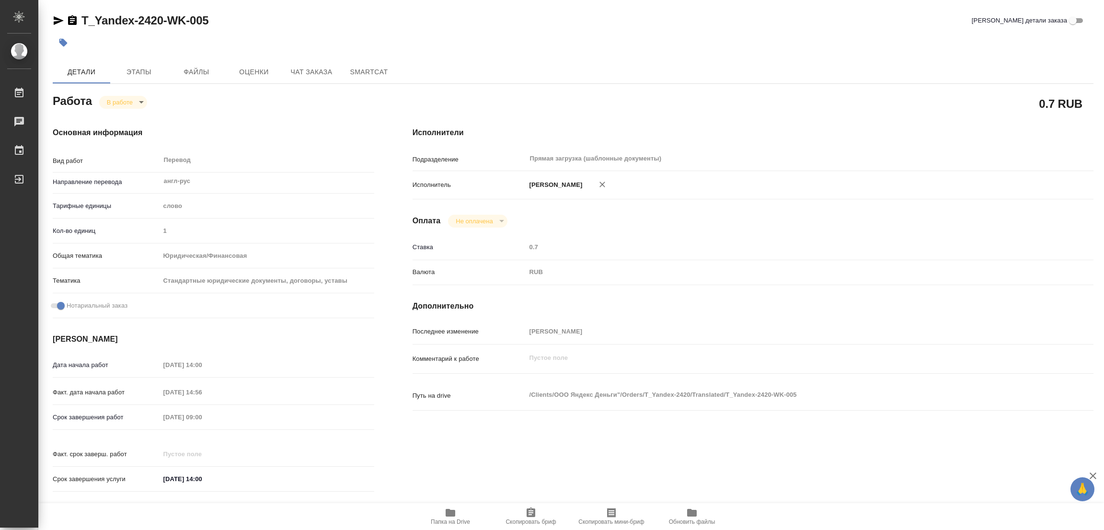
type textarea "x"
click at [114, 99] on body "🙏 .cls-1 fill:#fff; AWATERA [PERSON_NAME] Работы 0 Чаты График Выйти T_Yandex-2…" at bounding box center [552, 265] width 1104 height 530
click at [118, 111] on li "Выполнен" at bounding box center [130, 118] width 63 height 16
type textarea "x"
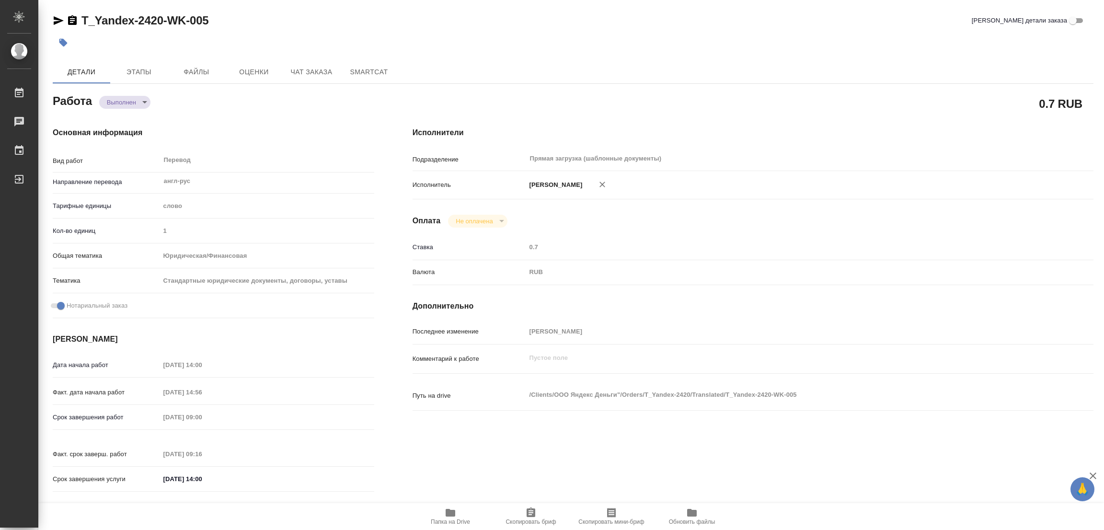
type textarea "x"
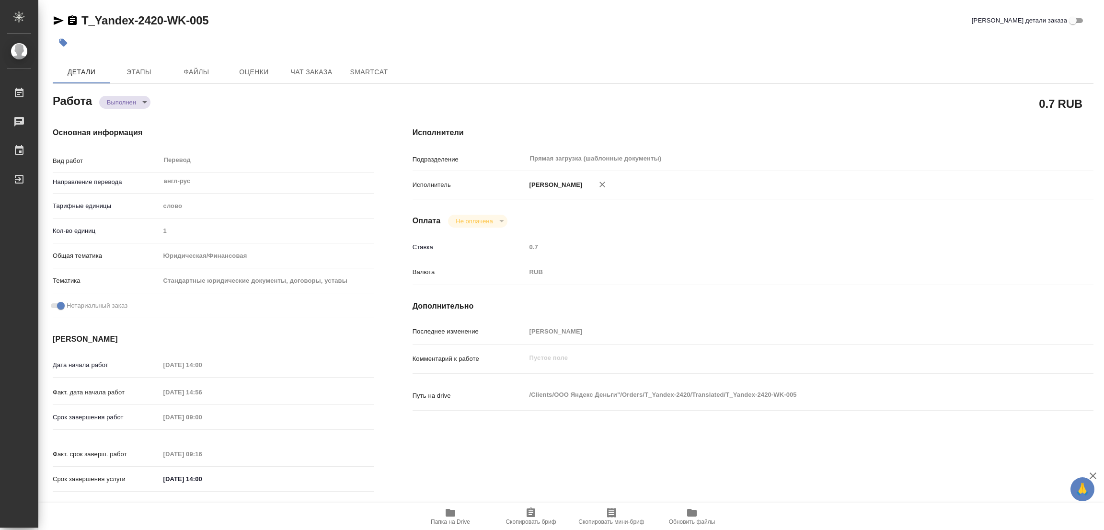
type textarea "x"
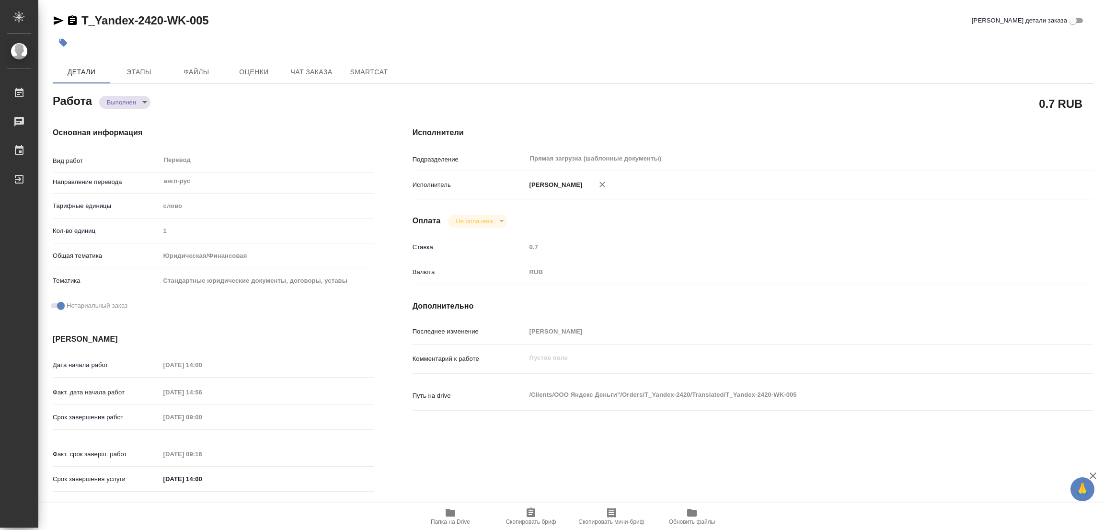
type textarea "x"
click at [64, 46] on icon "button" at bounding box center [63, 43] width 10 height 10
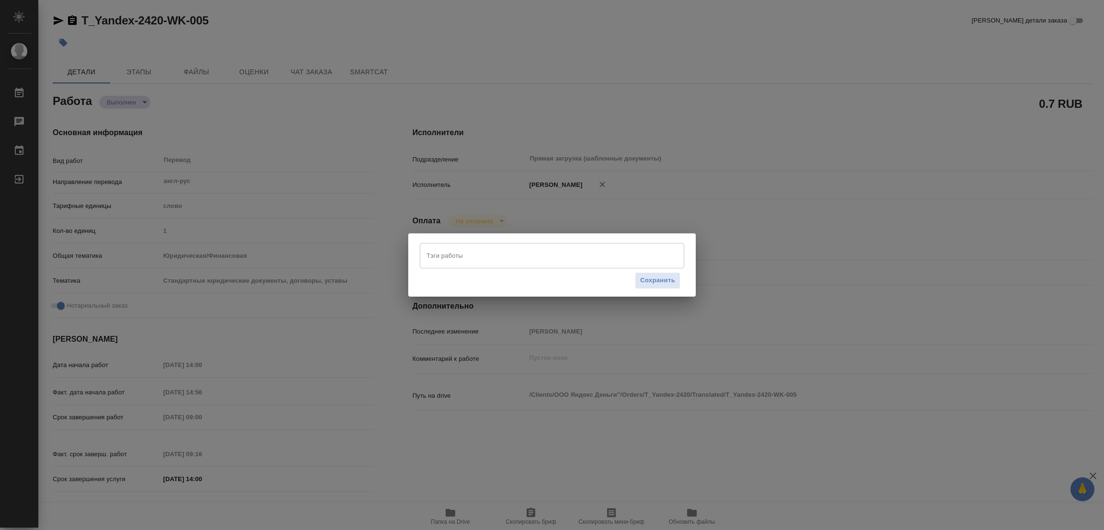
click at [478, 256] on input "Тэги работы" at bounding box center [543, 255] width 238 height 16
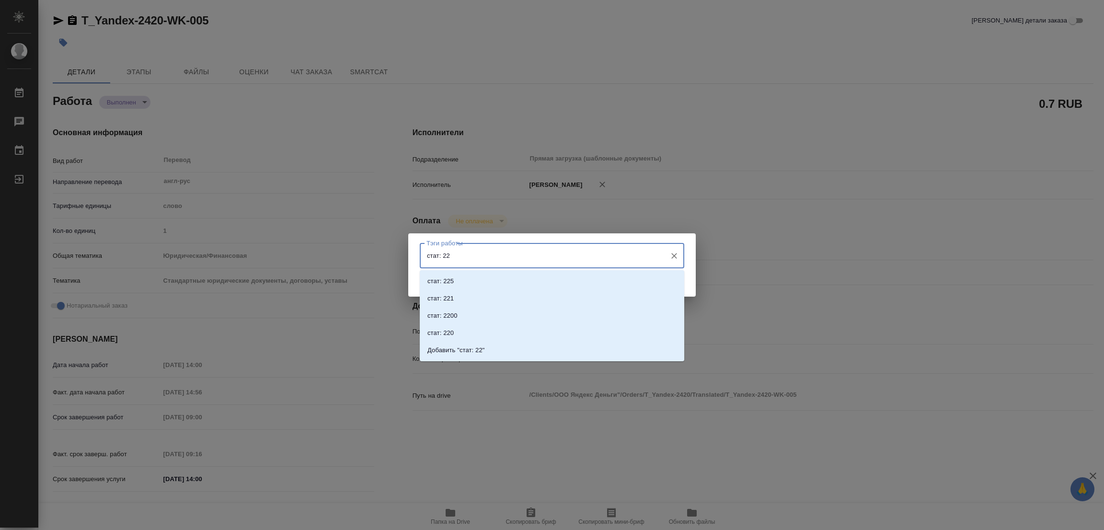
type input "стат: 225"
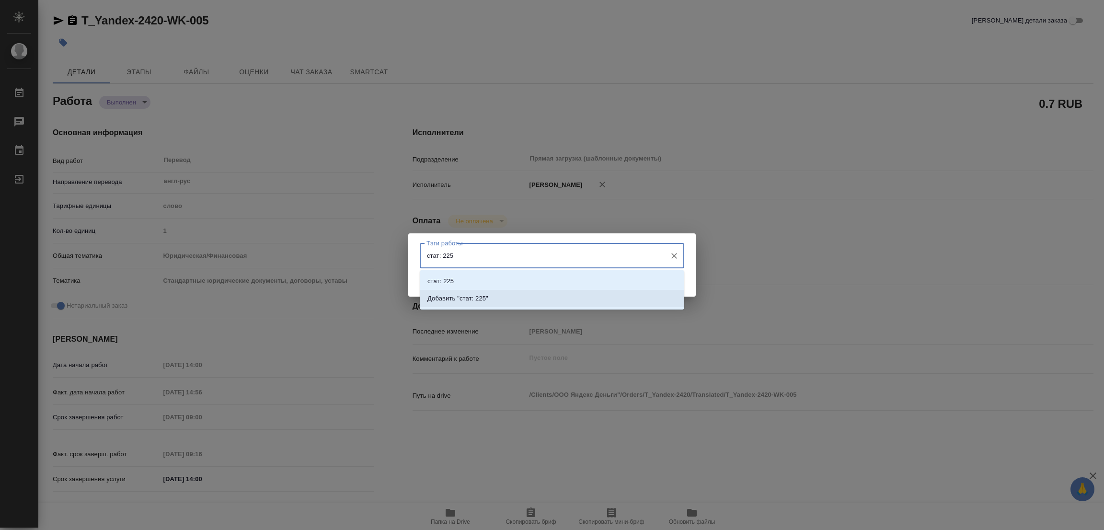
click at [469, 296] on p "Добавить "стат: 225"" at bounding box center [457, 299] width 61 height 10
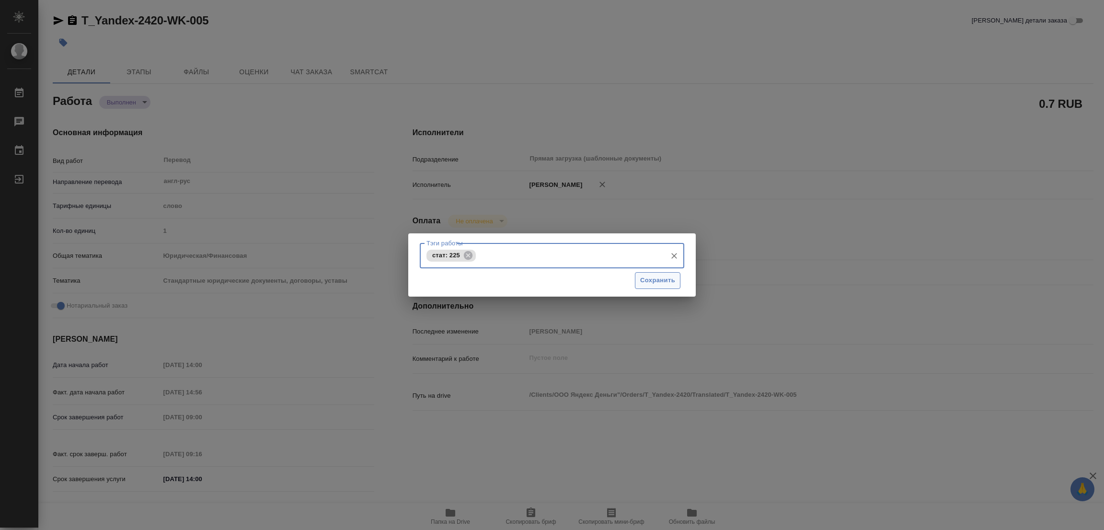
click at [657, 277] on span "Сохранить" at bounding box center [657, 280] width 35 height 11
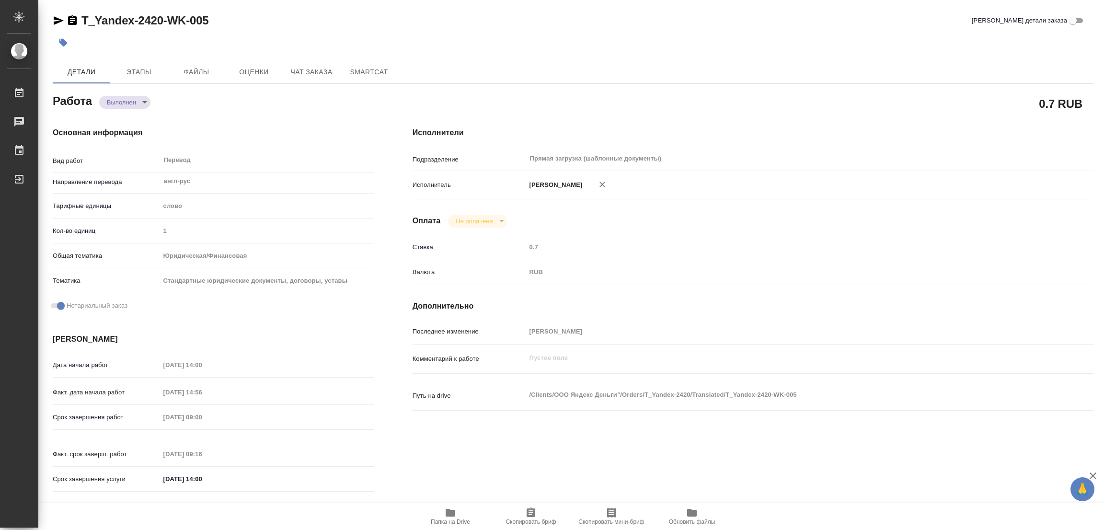
type input "completed"
type textarea "Перевод"
type textarea "x"
type input "англ-рус"
type input "5a8b1489cc6b4906c91bfd90"
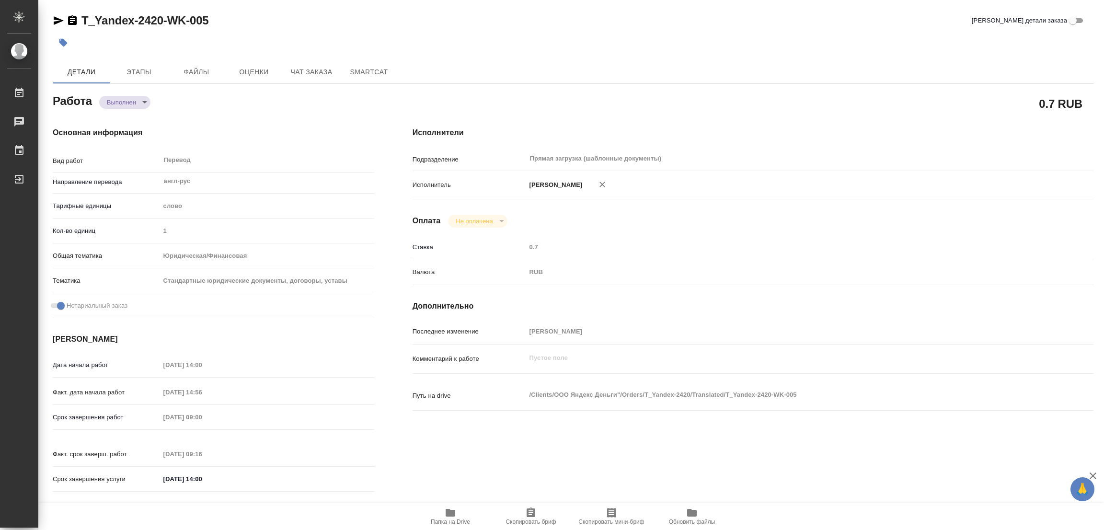
type input "1"
type input "yr-fn"
type input "5f647205b73bc97568ca66bf"
checkbox input "true"
type input "[DATE] 14:00"
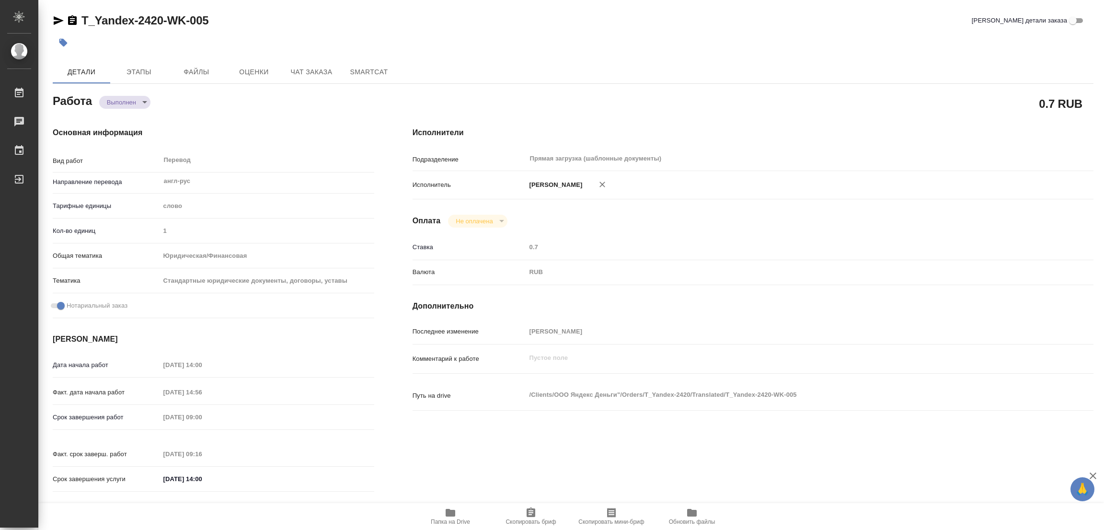
type input "[DATE] 14:56"
type input "[DATE] 09:00"
type input "[DATE] 09:16"
type input "[DATE] 14:00"
type input "Прямая загрузка (шаблонные документы)"
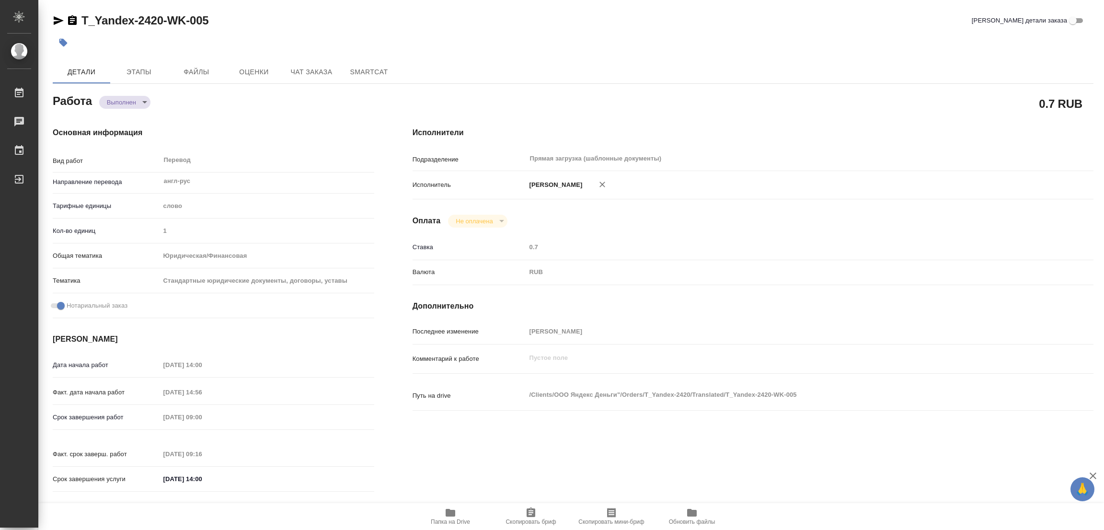
type input "notPayed"
type input "0.7"
type input "RUB"
type input "[PERSON_NAME]"
type textarea "x"
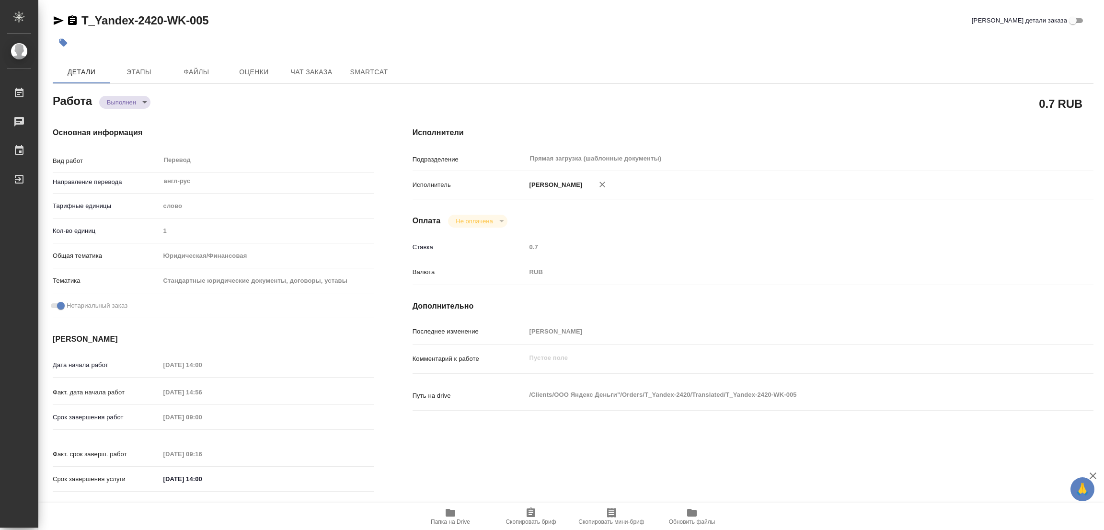
type textarea "/Clients/ООО Яндекс Деньги"/Orders/T_Yandex-2420/Translated/T_Yandex-2420-WK-005"
type textarea "x"
type input "T_Yandex-2420"
type input "Перевод станд. несрочный"
type input "Постредактура машинного перевода, Перевод, Приёмка по качеству, Редактура, Корр…"
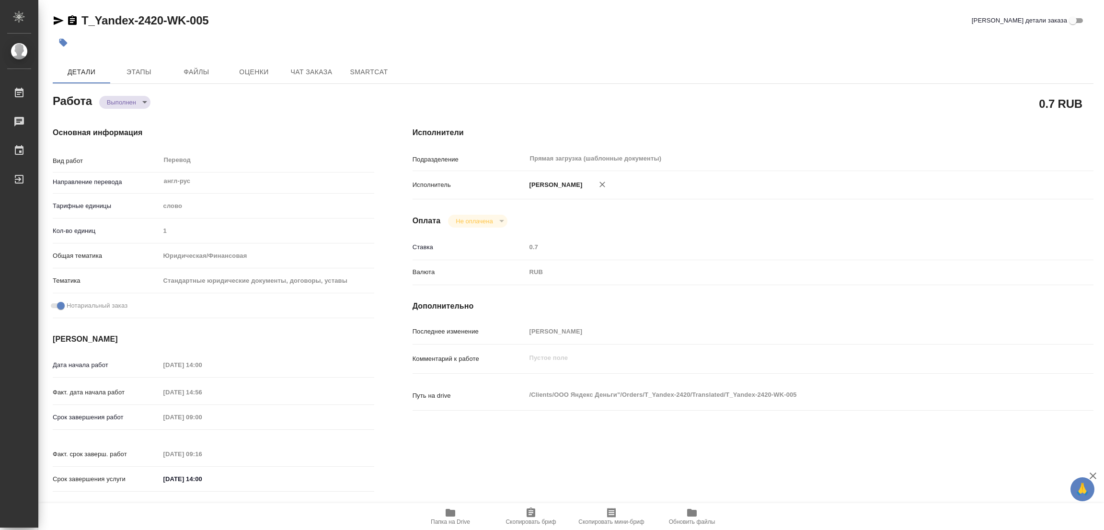
type input "[PERSON_NAME]"
type input "/Clients/ООО Яндекс Деньги"/Orders/T_Yandex-2420"
type textarea "x"
type textarea "англ-ру заявление о восстановлении доступа (в рефе пдф-шаблон на русском) кит-р…"
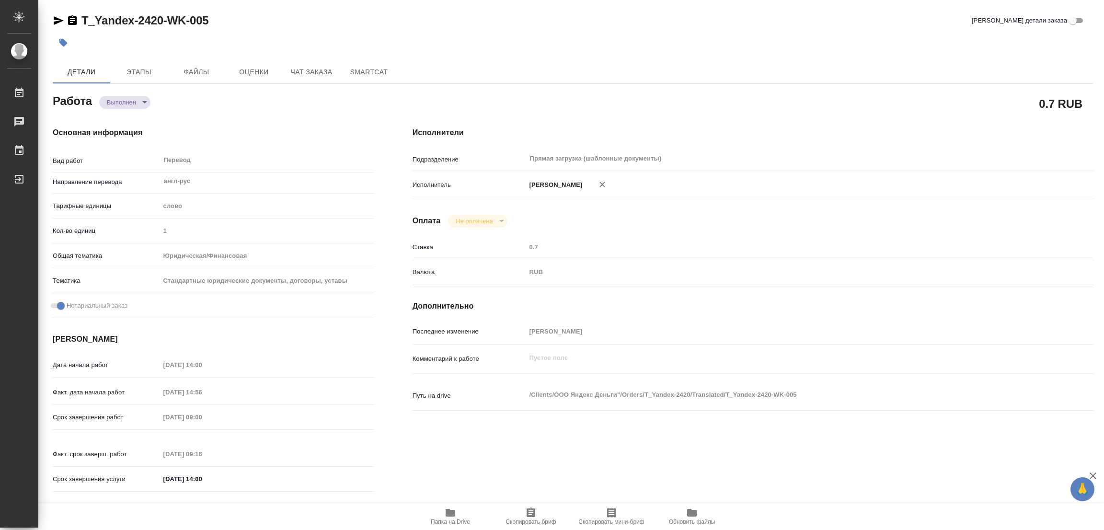
type textarea "x"
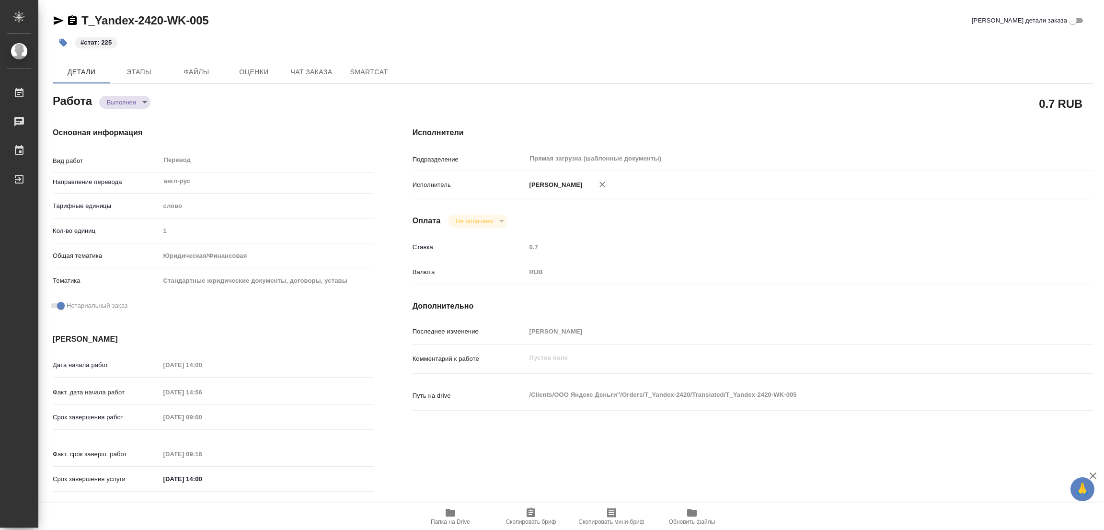
type textarea "x"
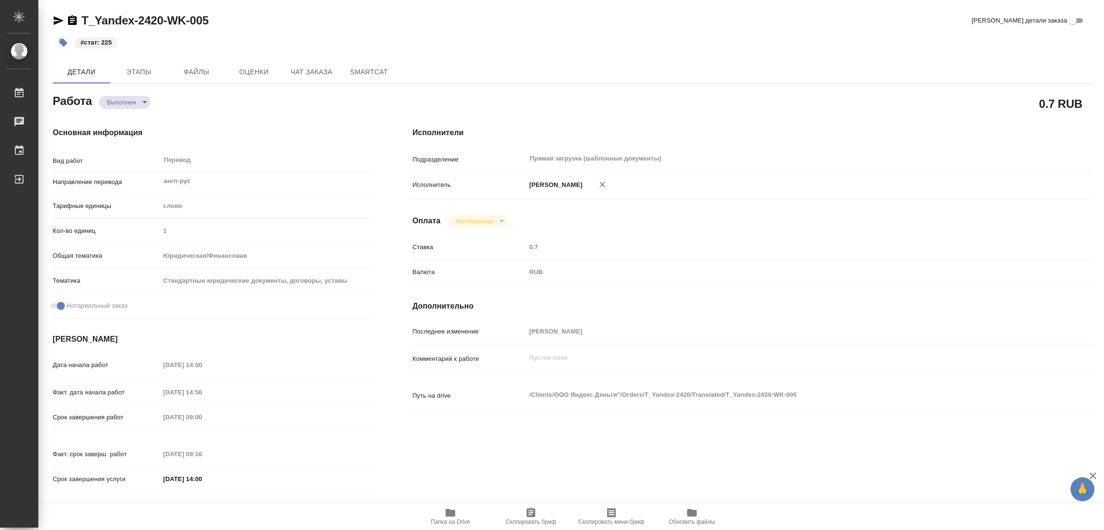
type textarea "x"
click at [548, 53] on div "T_Yandex-2420-WK-005 Кратко детали заказа #стат: 225 Детали Этапы Файлы Оценки …" at bounding box center [572, 402] width 1051 height 804
type textarea "x"
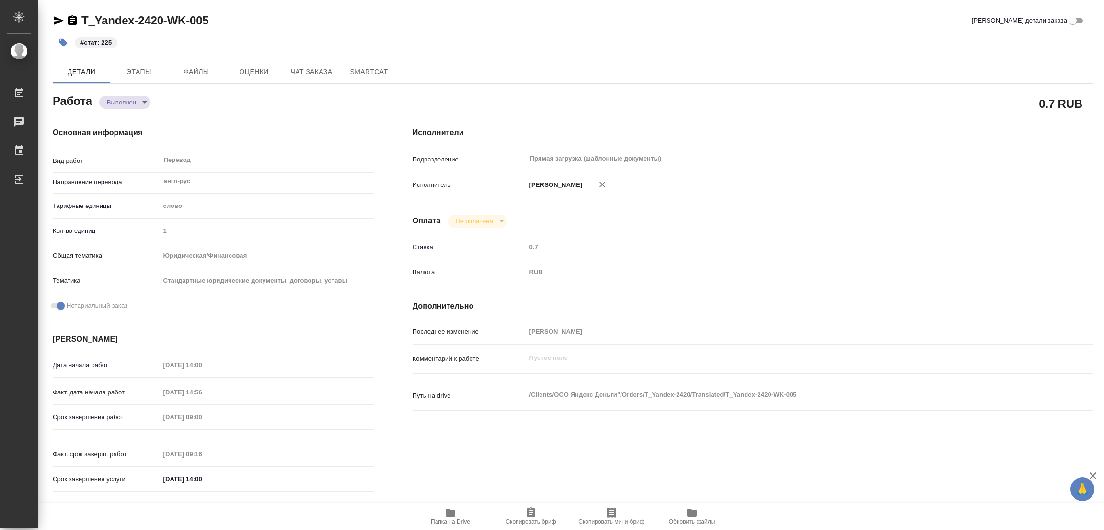
type textarea "x"
click at [454, 34] on div "#стат: 225" at bounding box center [400, 42] width 694 height 21
type textarea "x"
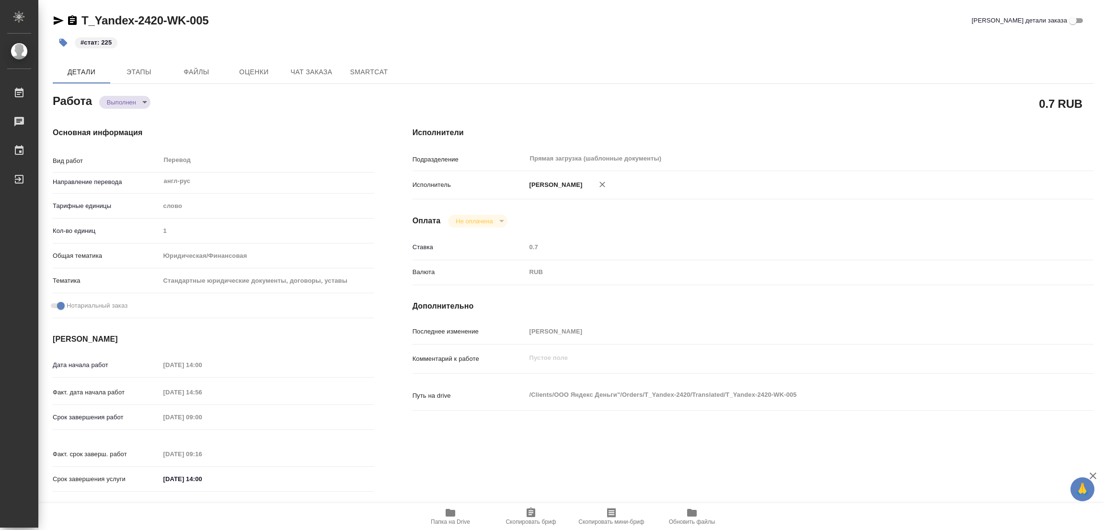
type textarea "x"
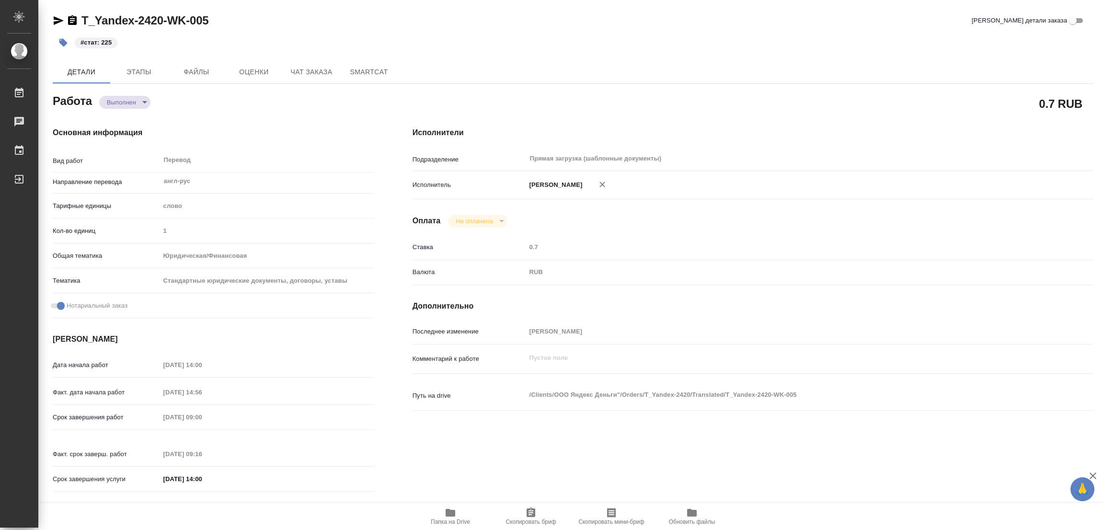
type textarea "x"
